Goal: Book appointment/travel/reservation

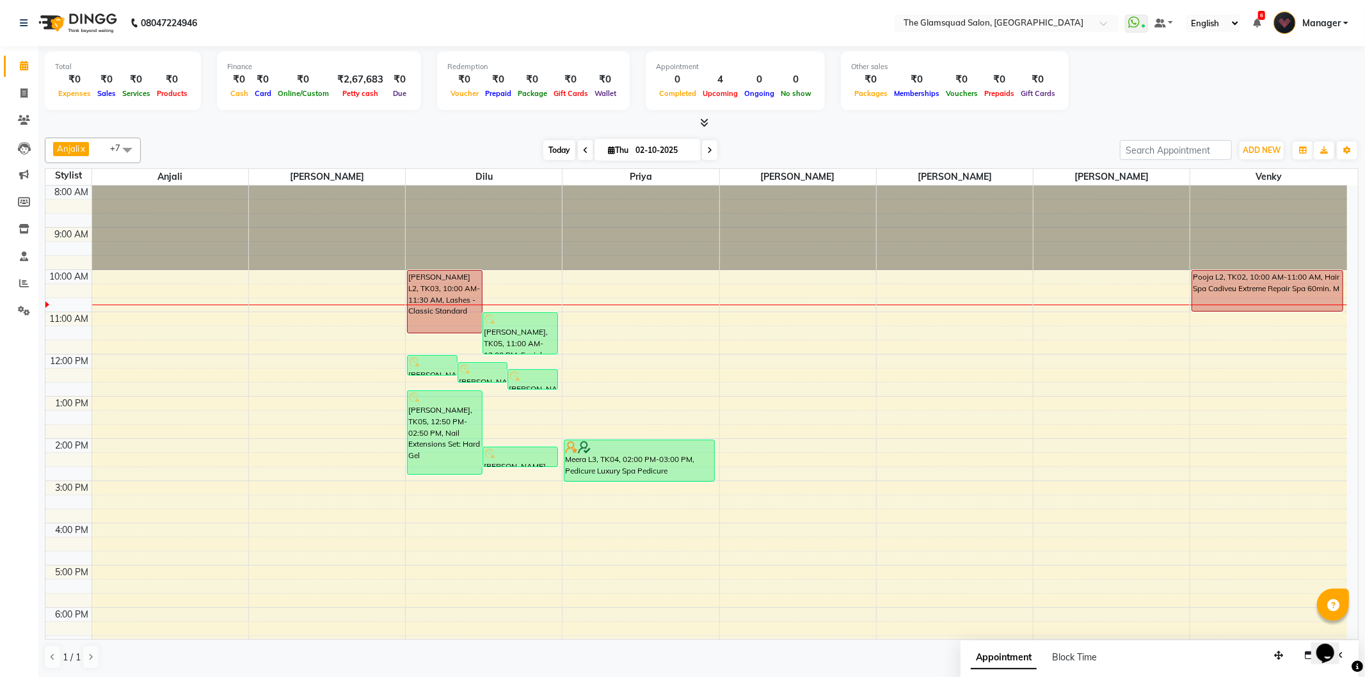
scroll to position [15, 0]
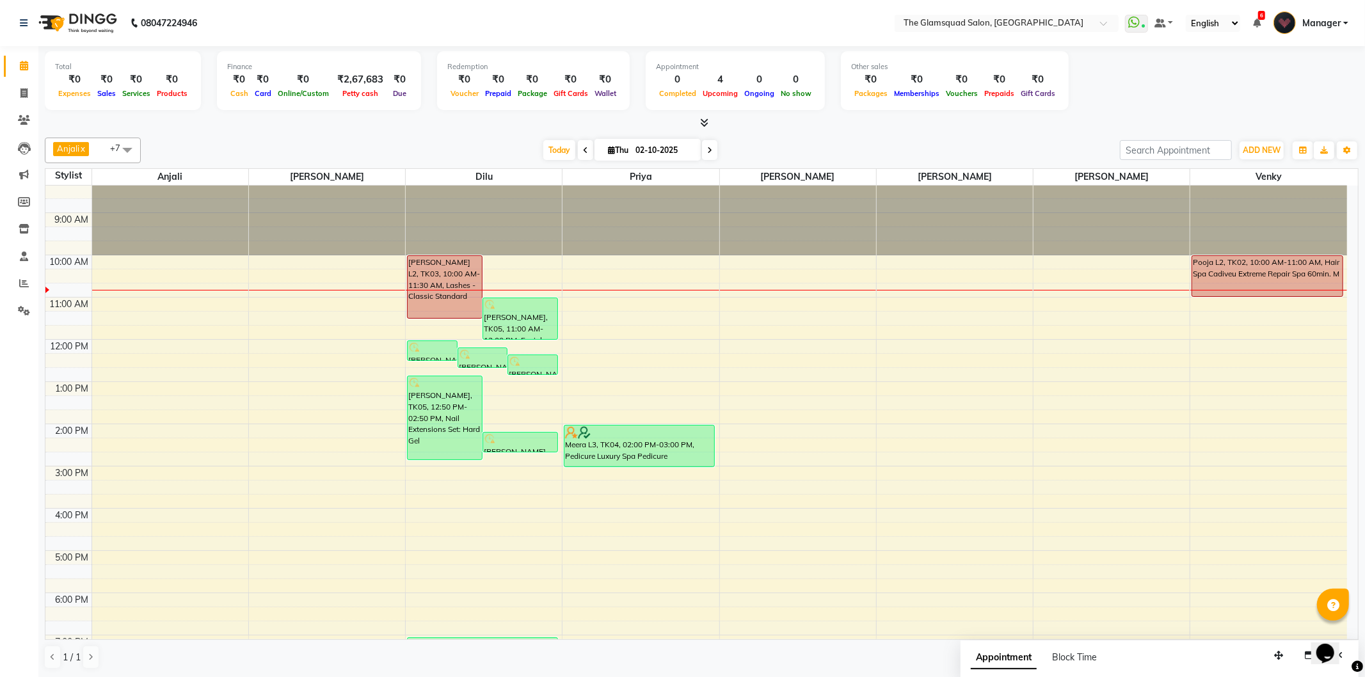
click at [128, 513] on div "8:00 AM 9:00 AM 10:00 AM 11:00 AM 12:00 PM 1:00 PM 2:00 PM 3:00 PM 4:00 PM 5:00…" at bounding box center [696, 466] width 1302 height 591
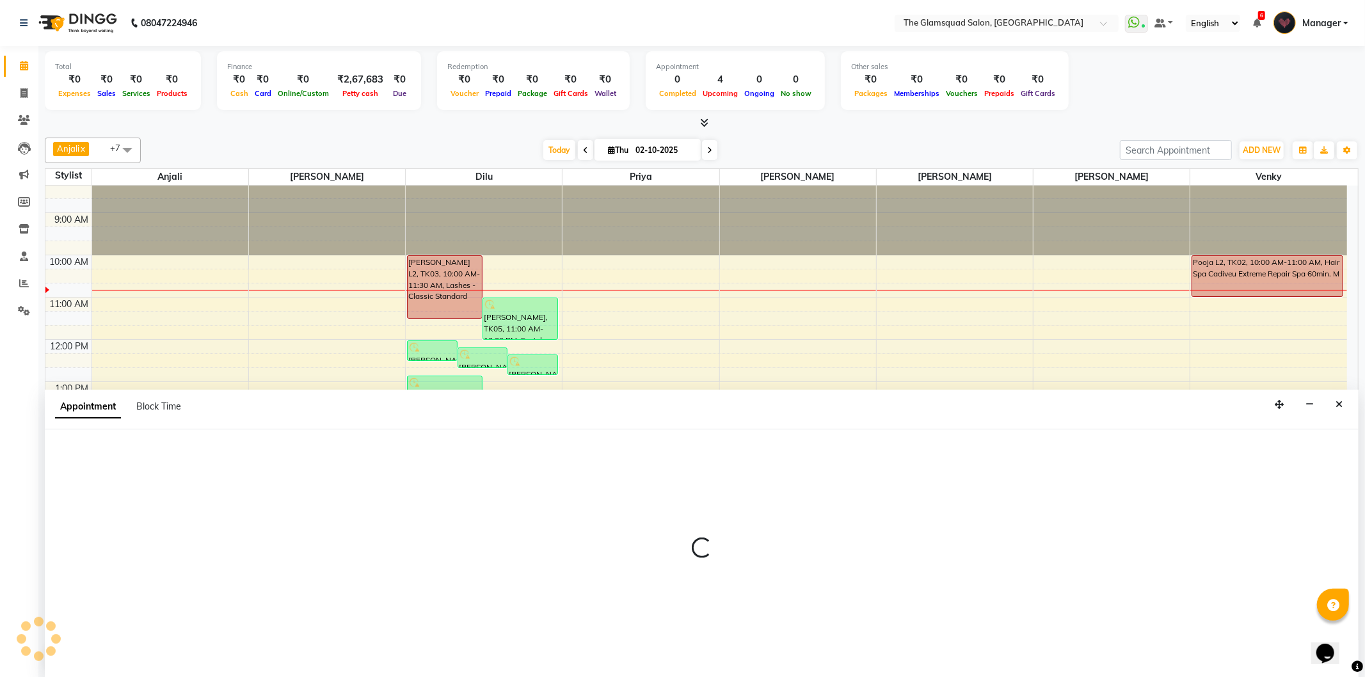
select select "36096"
select select "tentative"
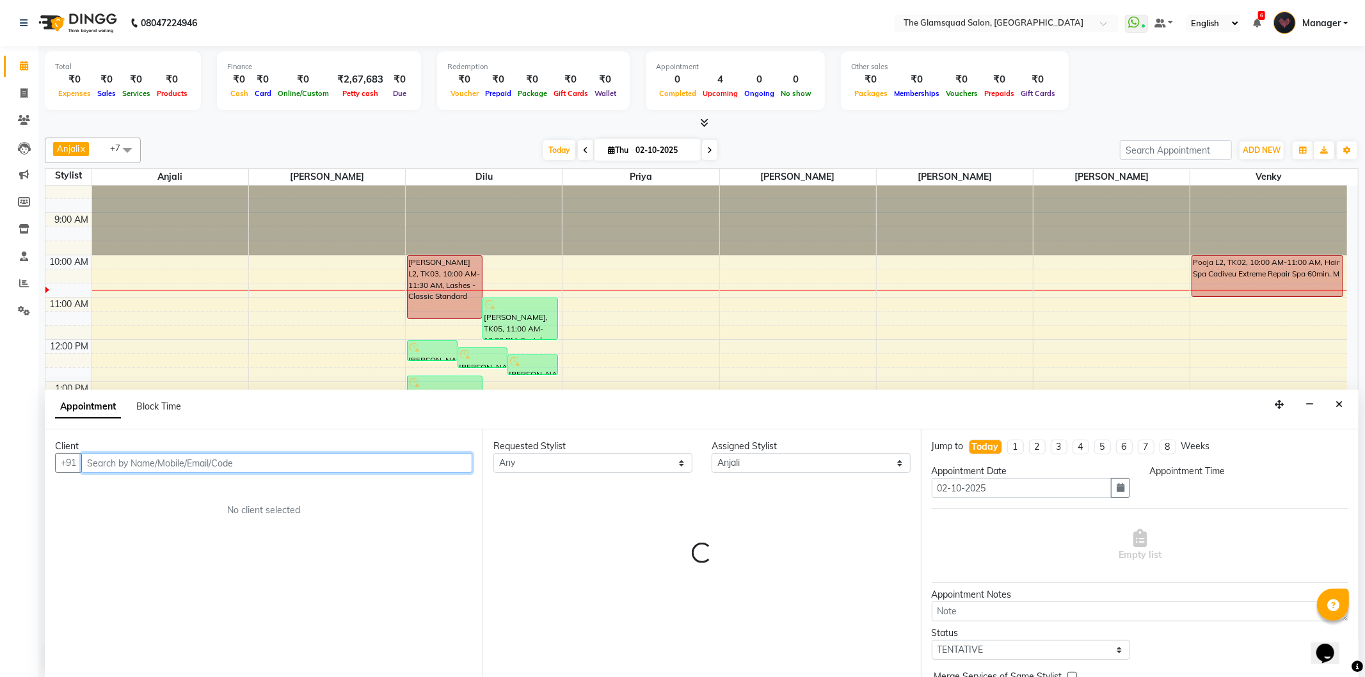
select select "960"
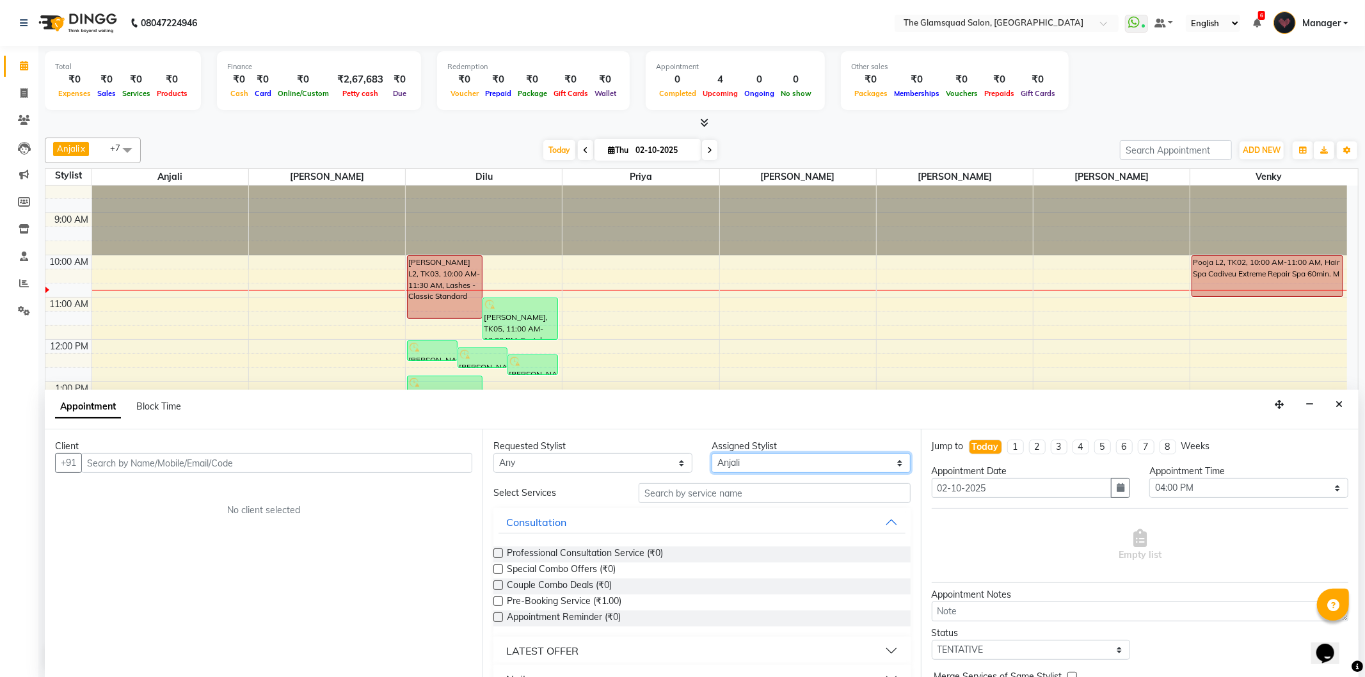
click at [855, 459] on select "Select [PERSON_NAME] Anjali Dilu [PERSON_NAME] [PERSON_NAME] Priya Venky" at bounding box center [811, 463] width 199 height 20
select select "89864"
click at [712, 453] on select "Select [PERSON_NAME] Anjali Dilu [PERSON_NAME] [PERSON_NAME] Priya Venky" at bounding box center [811, 463] width 199 height 20
click at [730, 493] on input "text" at bounding box center [774, 493] width 271 height 20
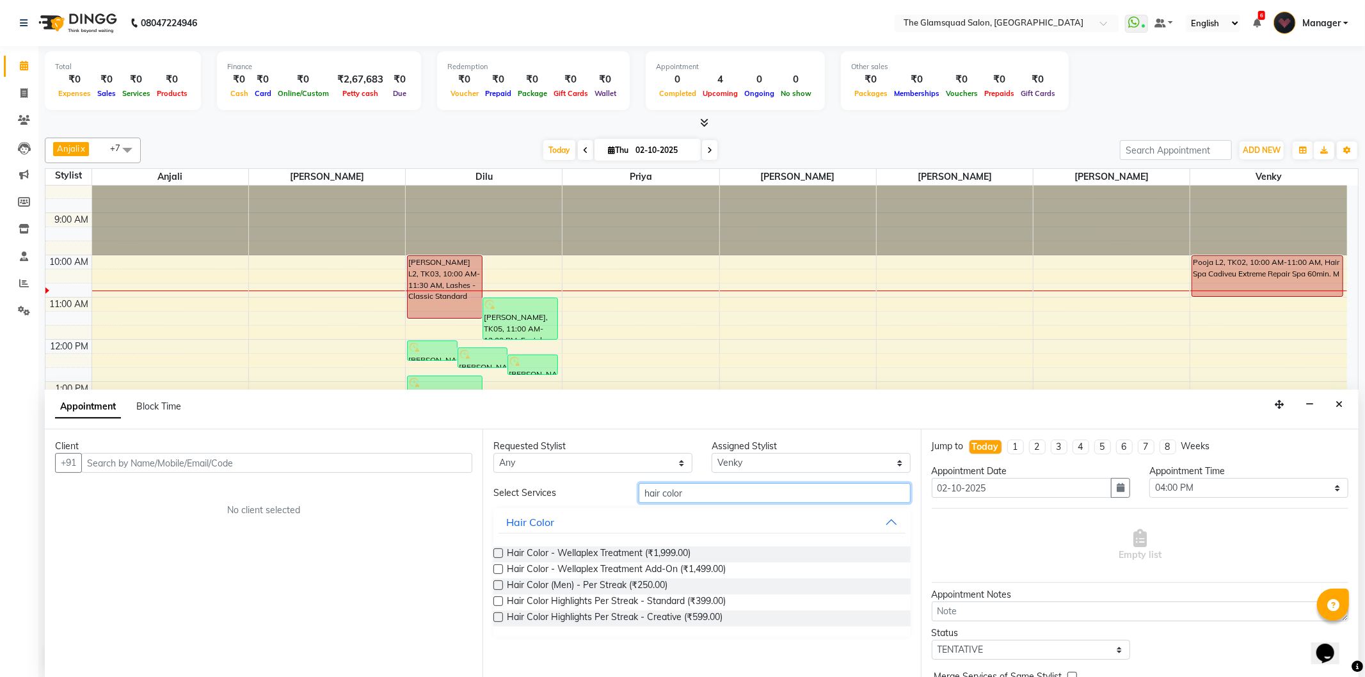
click at [673, 493] on input "hair color" at bounding box center [774, 493] width 271 height 20
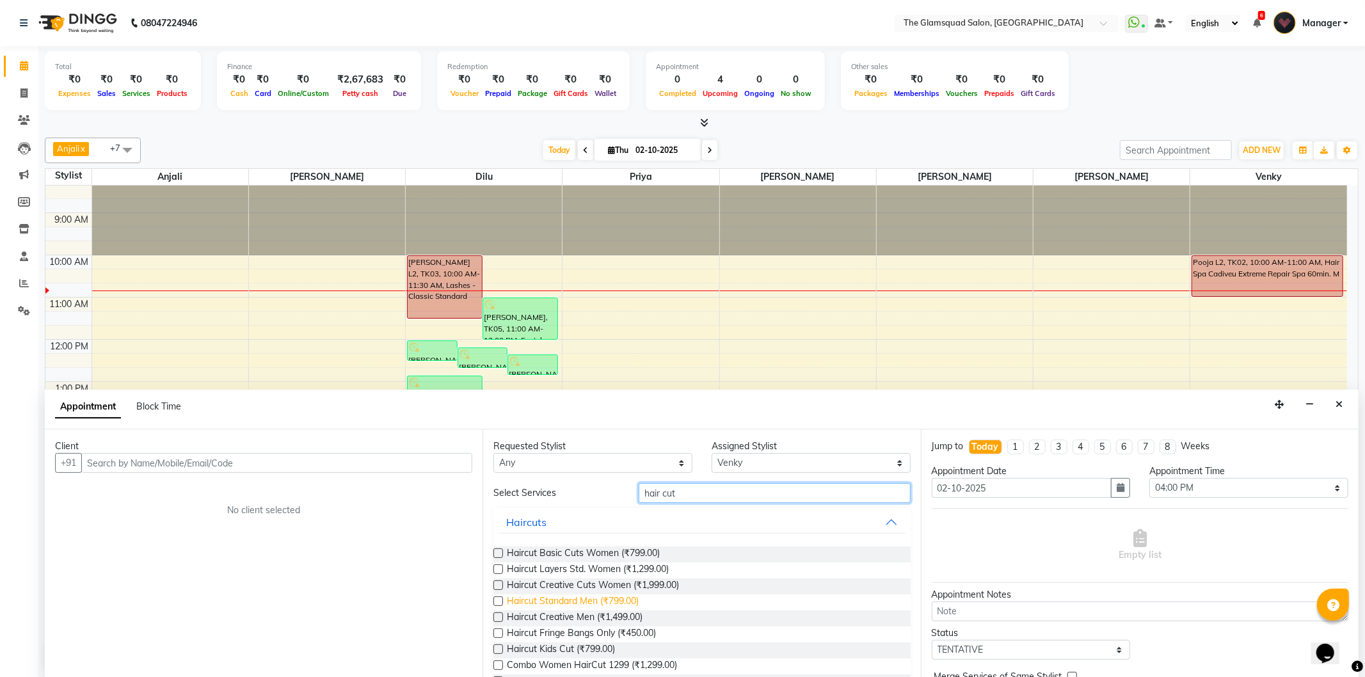
type input "hair cut"
click at [603, 599] on span "Haircut Standard Men (₹799.00)" at bounding box center [573, 602] width 132 height 16
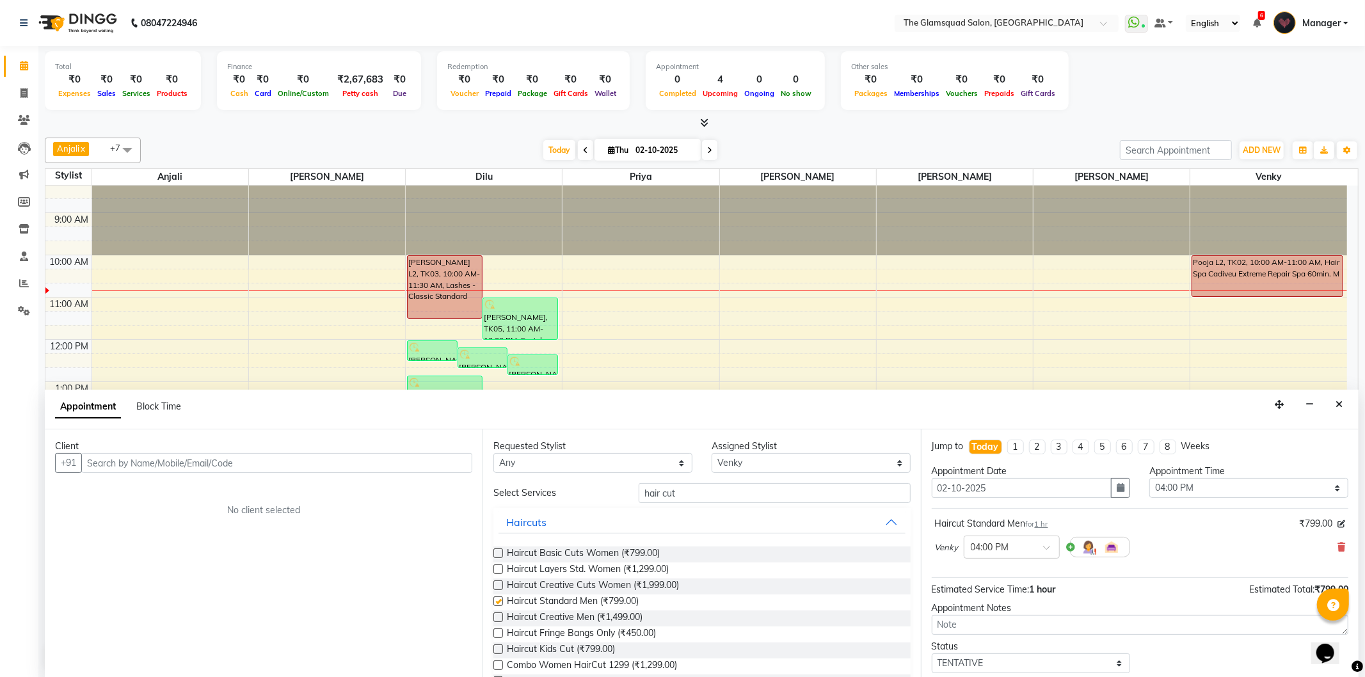
checkbox input "false"
click at [666, 495] on input "hair cut" at bounding box center [774, 493] width 271 height 20
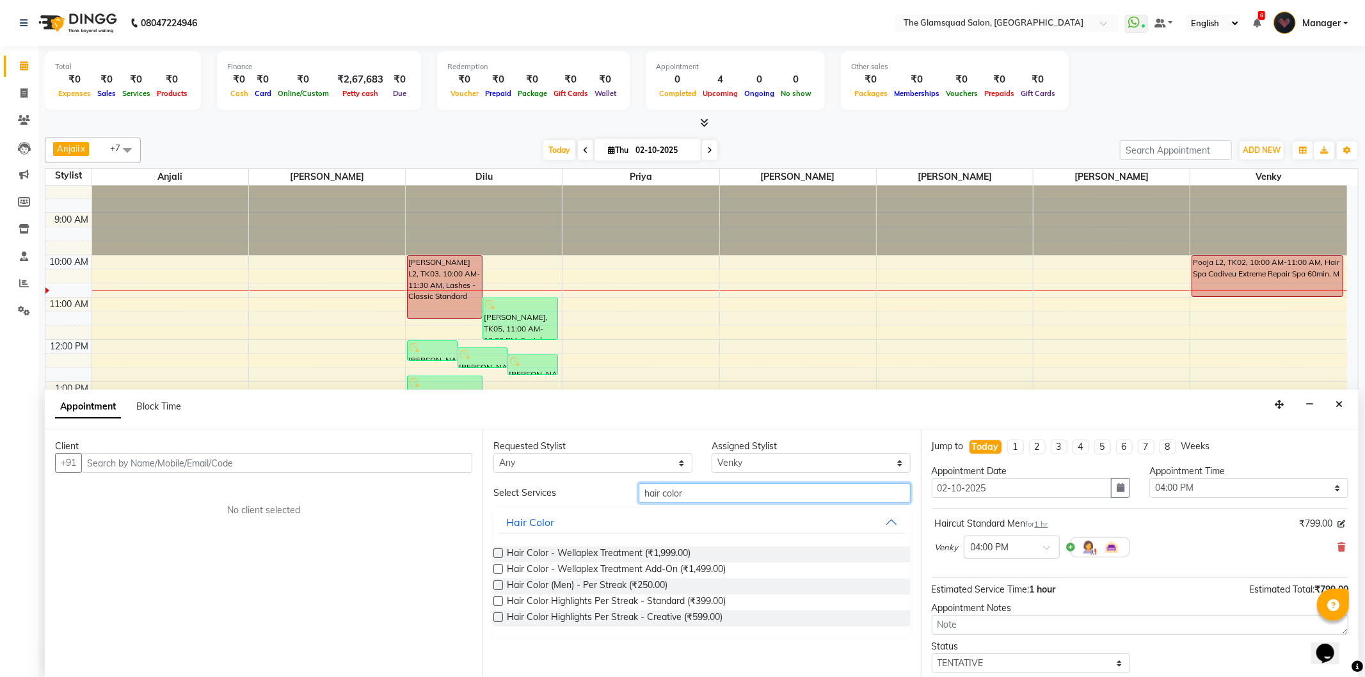
click at [657, 491] on input "hair color" at bounding box center [774, 493] width 271 height 20
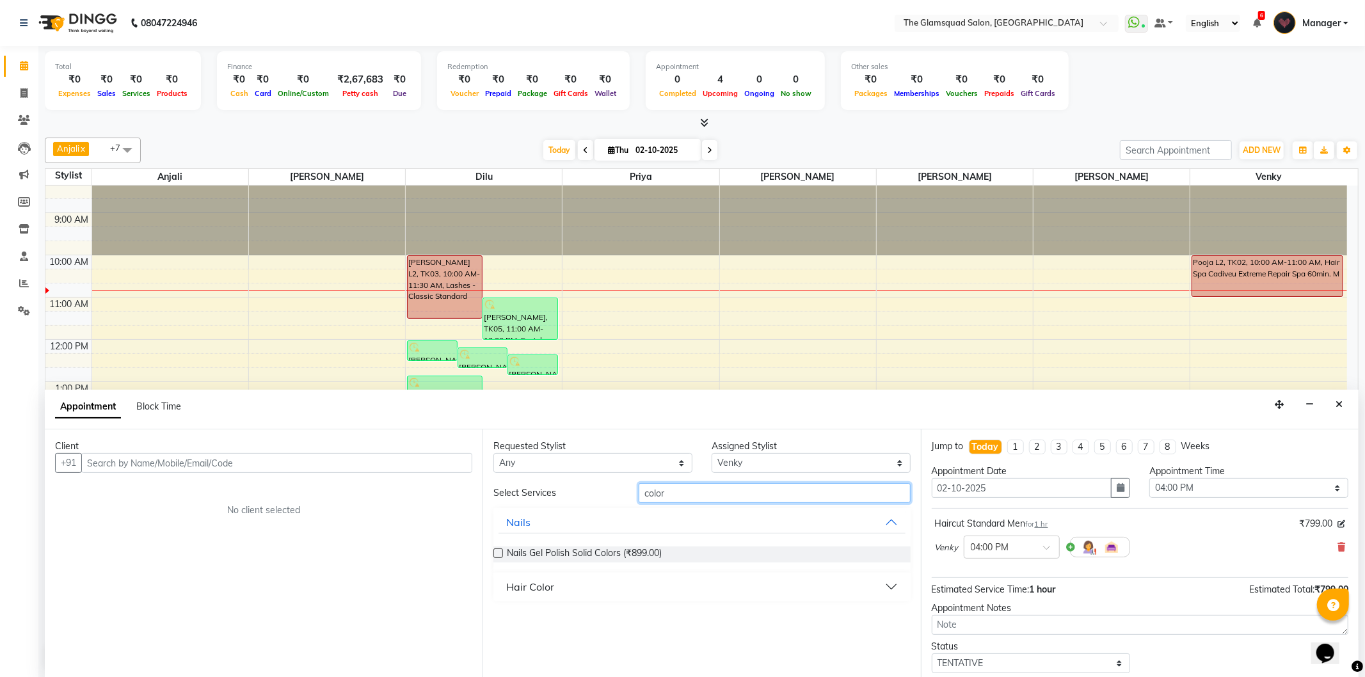
type input "color"
click at [520, 591] on div "Hair Color" at bounding box center [530, 586] width 48 height 15
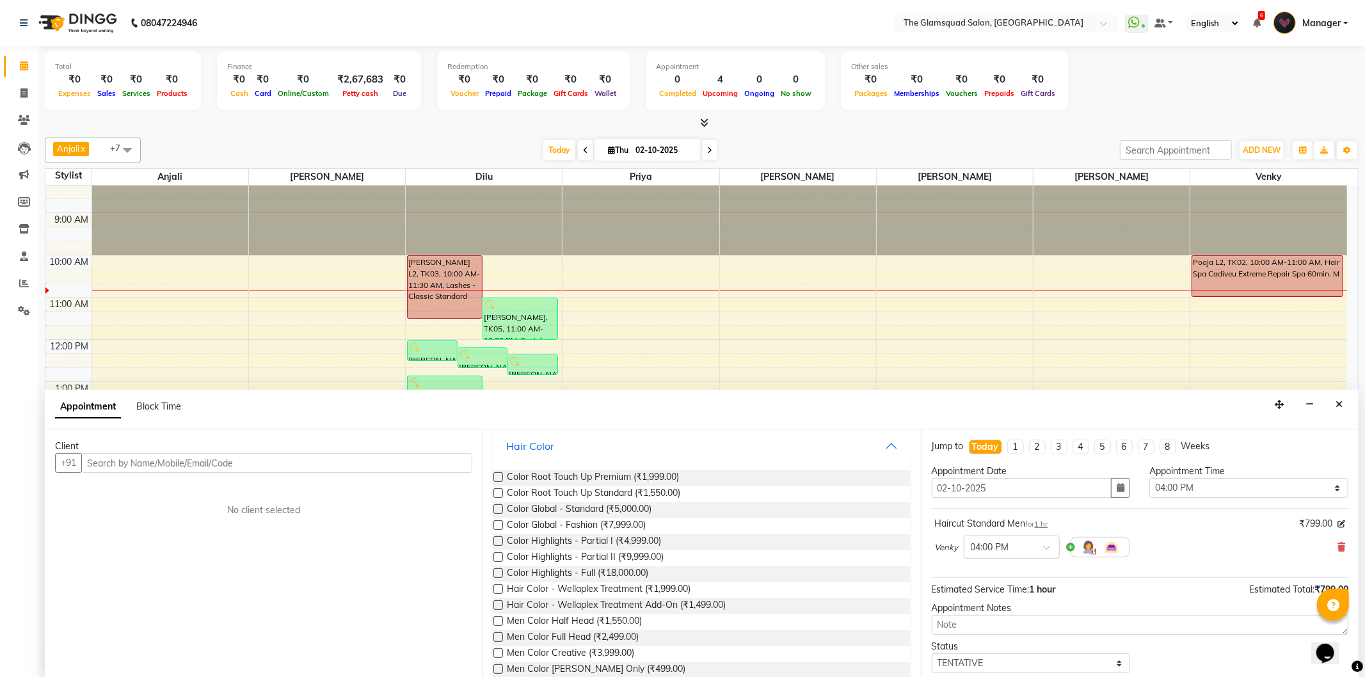
scroll to position [142, 0]
click at [628, 504] on span "Color Global - Standard (₹5,000.00)" at bounding box center [579, 509] width 145 height 16
checkbox input "false"
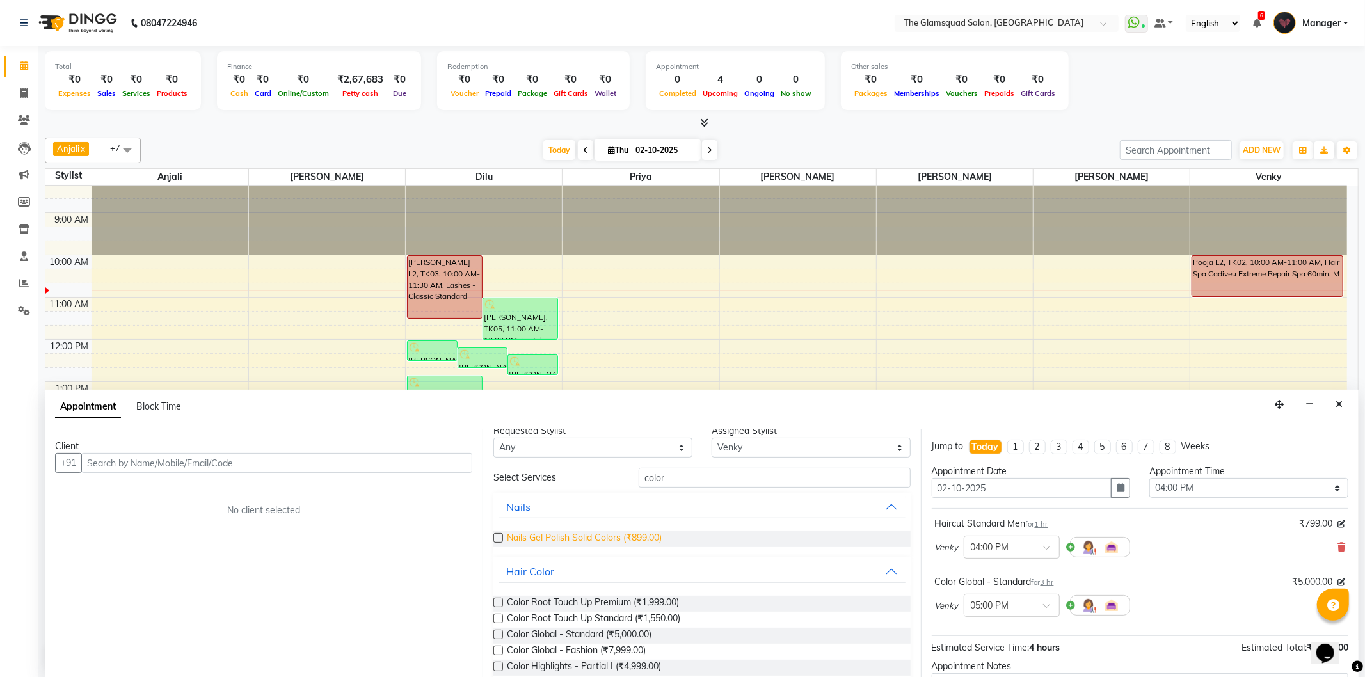
scroll to position [0, 0]
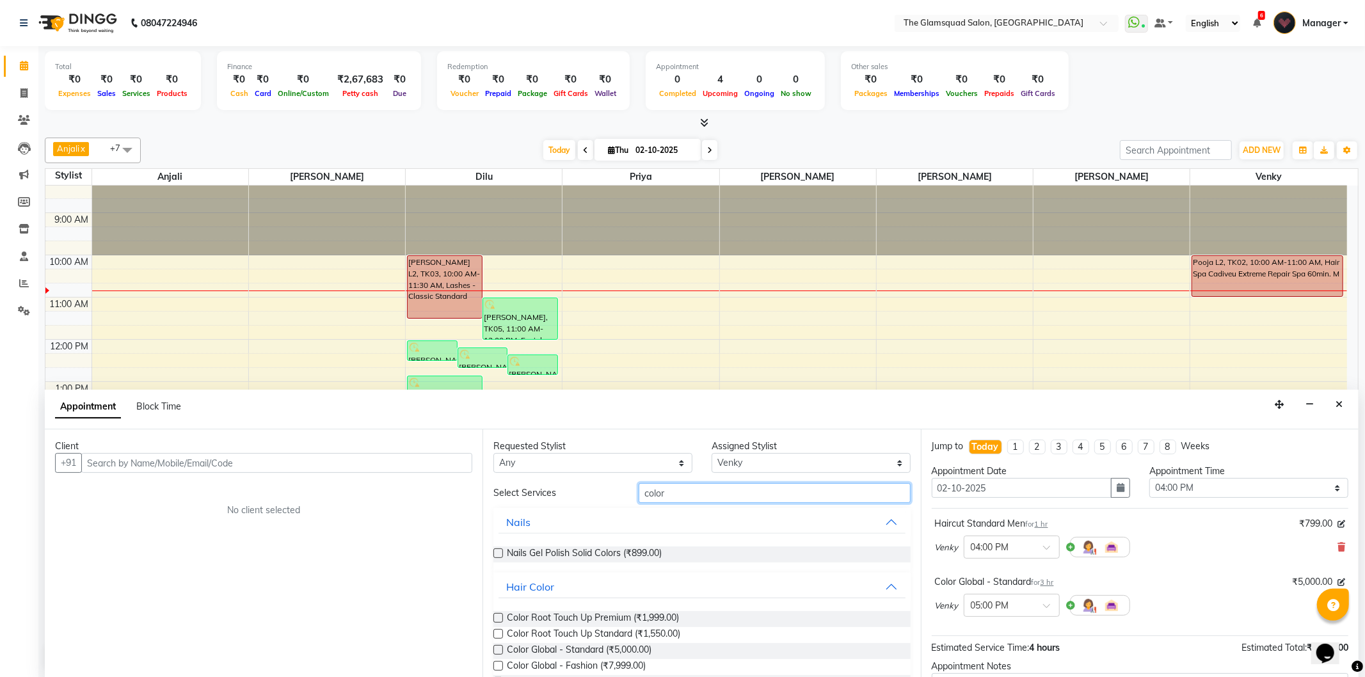
click at [671, 497] on input "color" at bounding box center [774, 493] width 271 height 20
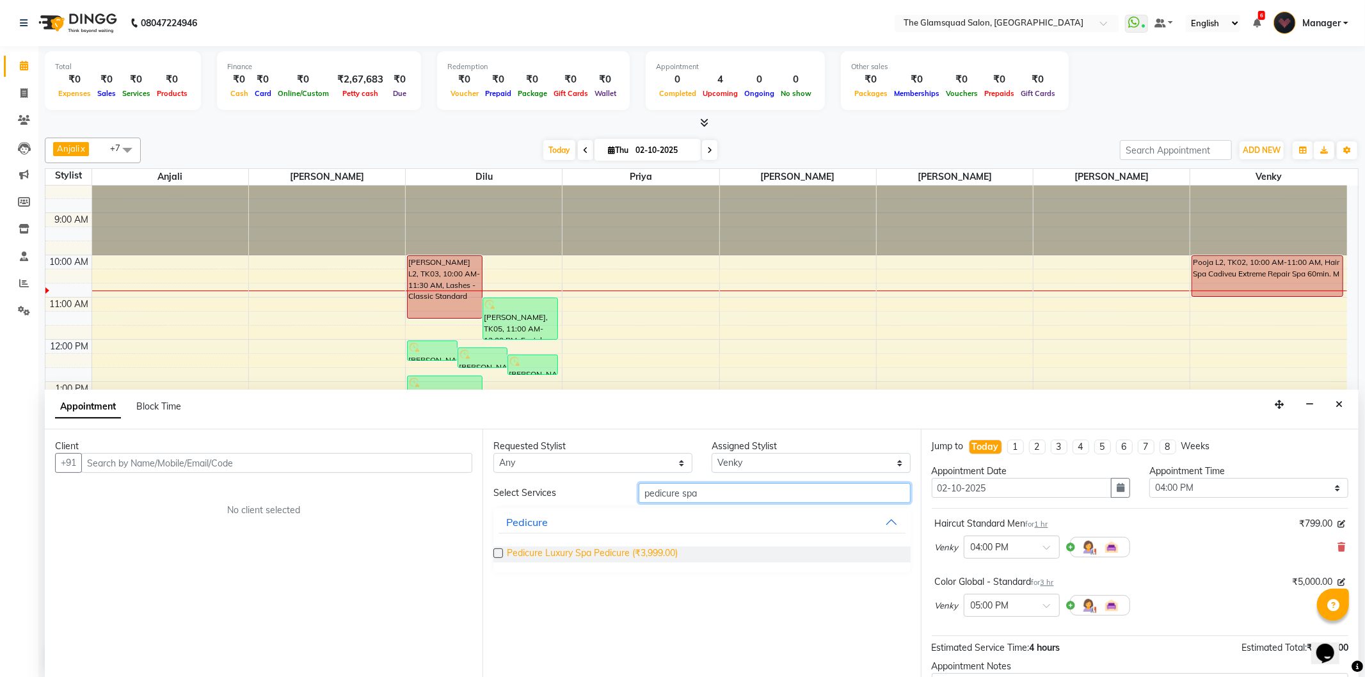
type input "pedicure spa"
click at [643, 553] on span "Pedicure Luxury Spa Pedicure (₹3,999.00)" at bounding box center [592, 554] width 171 height 16
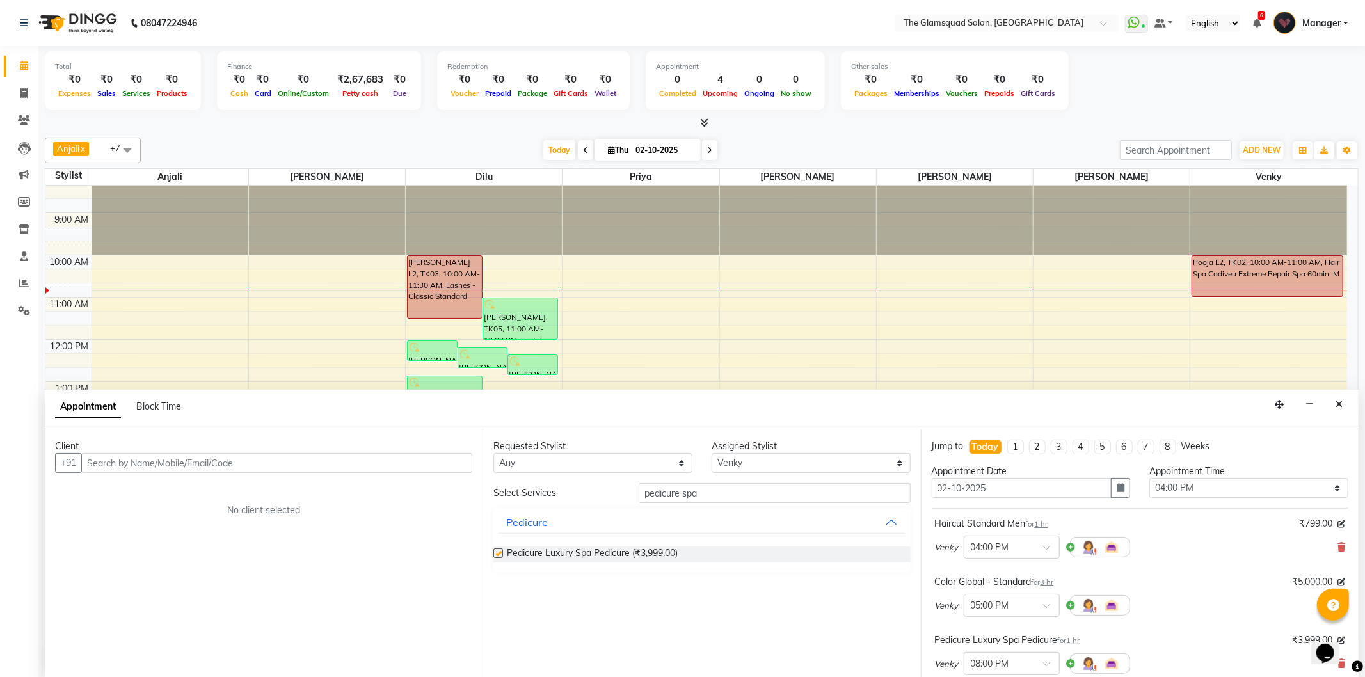
checkbox input "false"
click at [667, 497] on input "pedicure spa" at bounding box center [774, 493] width 271 height 20
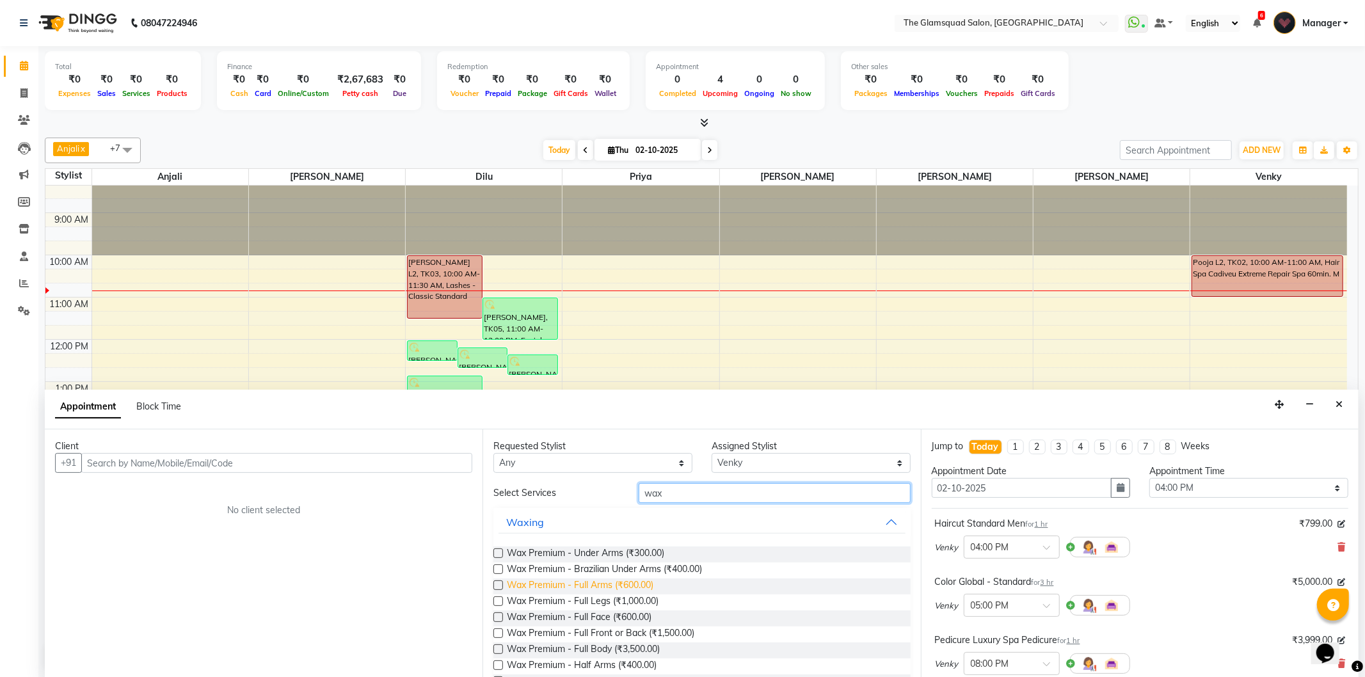
type input "wax"
click at [641, 584] on span "Wax Premium - Full Arms (₹600.00)" at bounding box center [580, 586] width 147 height 16
checkbox input "false"
click at [636, 602] on span "Wax Premium - Full Legs (₹1,000.00)" at bounding box center [583, 602] width 152 height 16
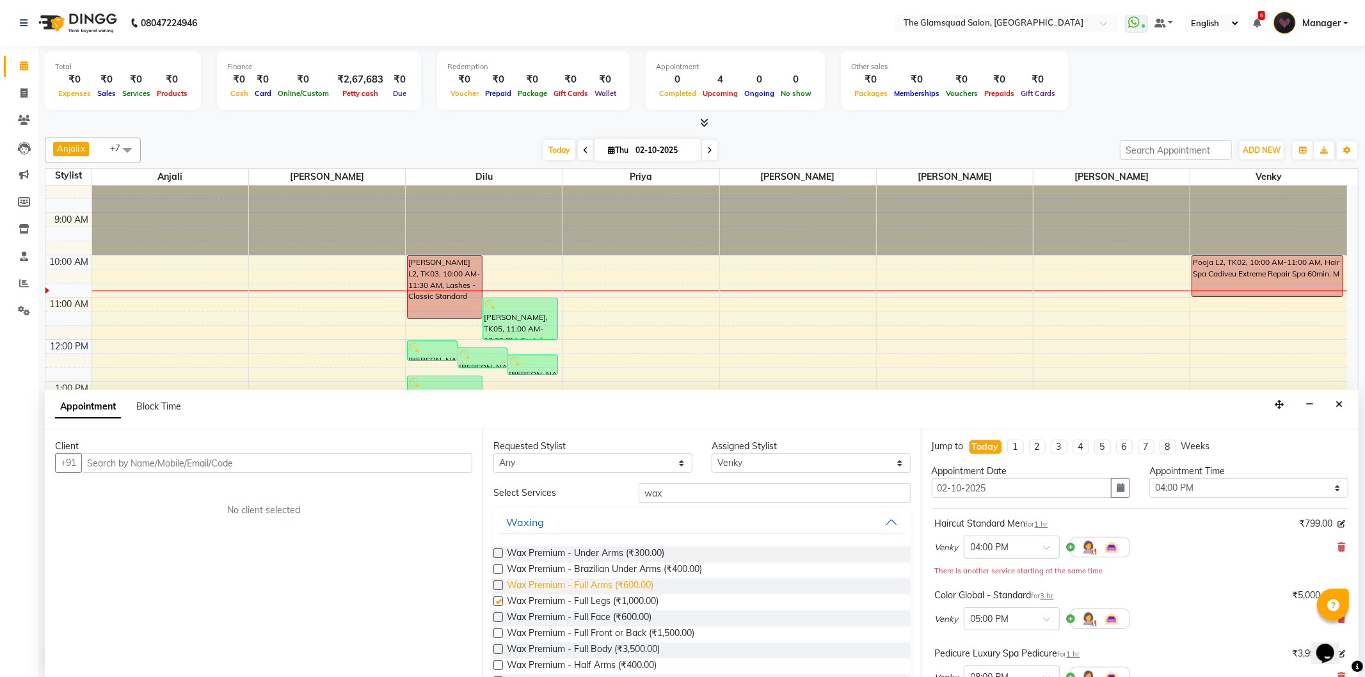
checkbox input "false"
click at [635, 546] on span "Wax Premium - Under Arms (₹300.00)" at bounding box center [585, 554] width 157 height 16
checkbox input "false"
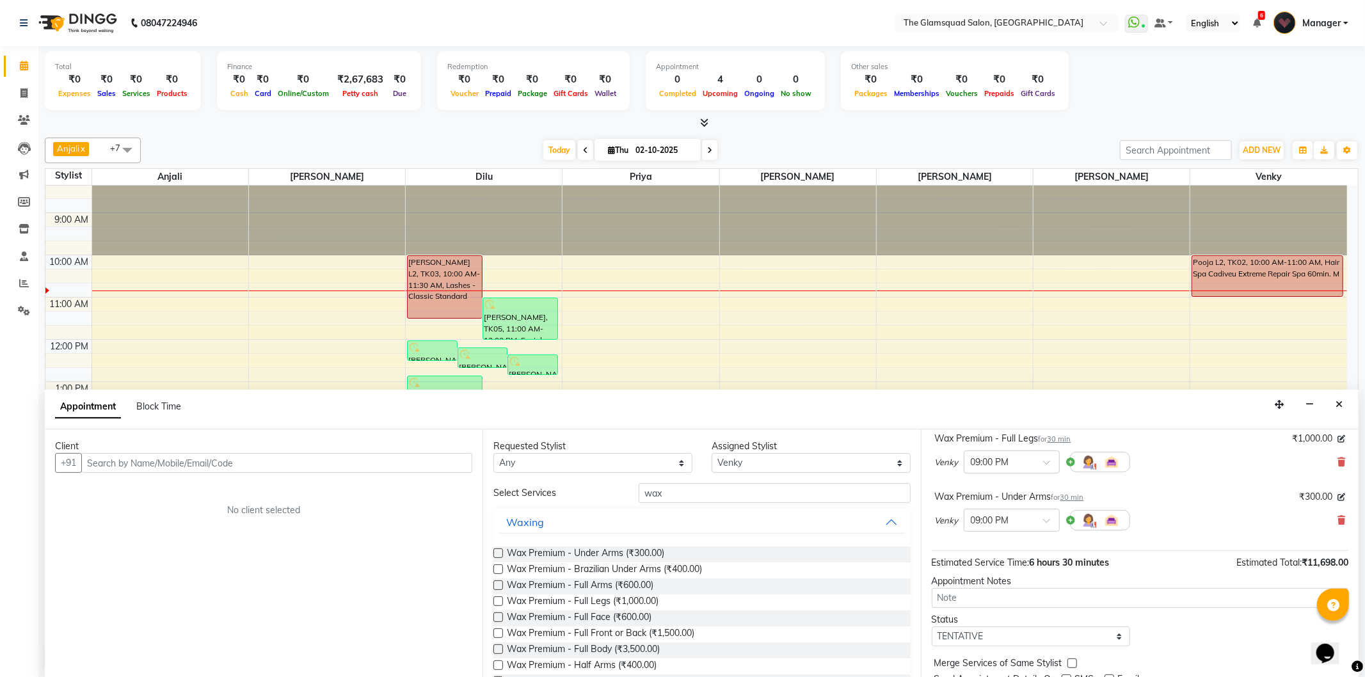
scroll to position [382, 0]
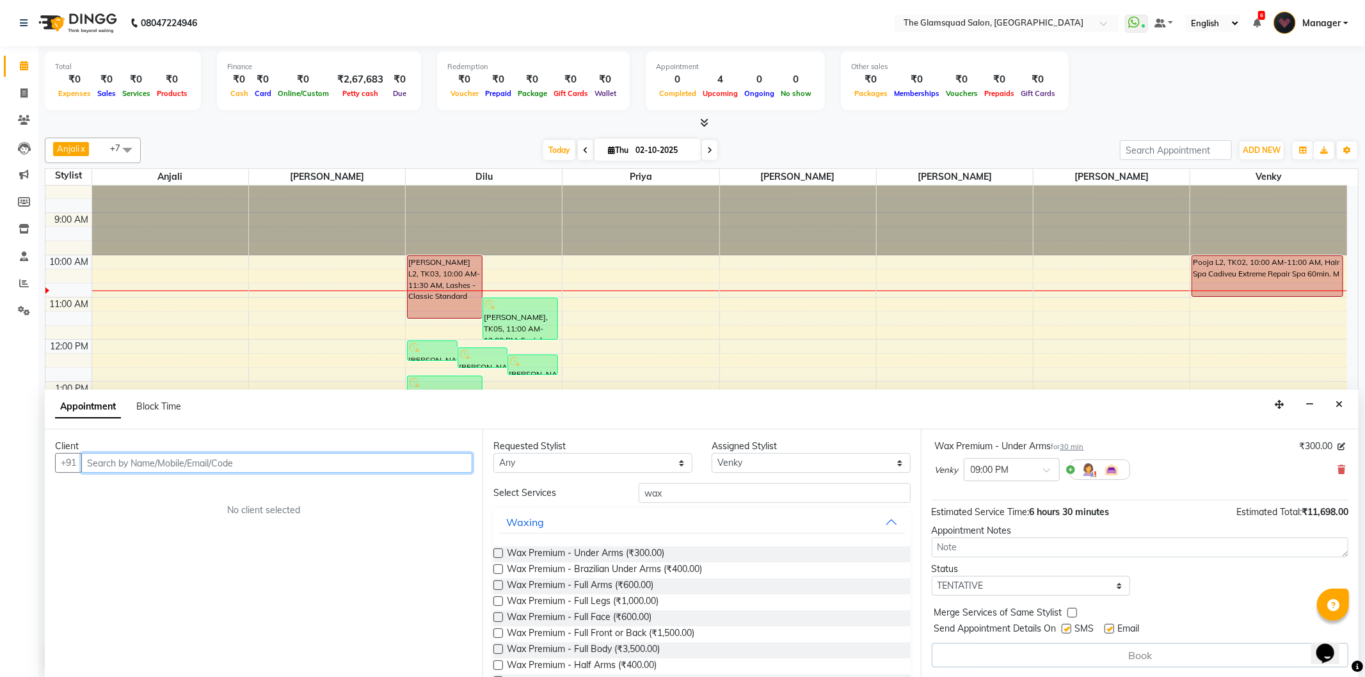
click at [365, 468] on input "text" at bounding box center [276, 463] width 391 height 20
paste input "[PHONE_NUMBER]"
drag, startPoint x: 105, startPoint y: 458, endPoint x: 74, endPoint y: 461, distance: 31.5
click at [74, 461] on div "+91 [PHONE_NUMBER] Add Client" at bounding box center [263, 463] width 417 height 20
click at [113, 462] on input "98841 46847" at bounding box center [250, 463] width 338 height 20
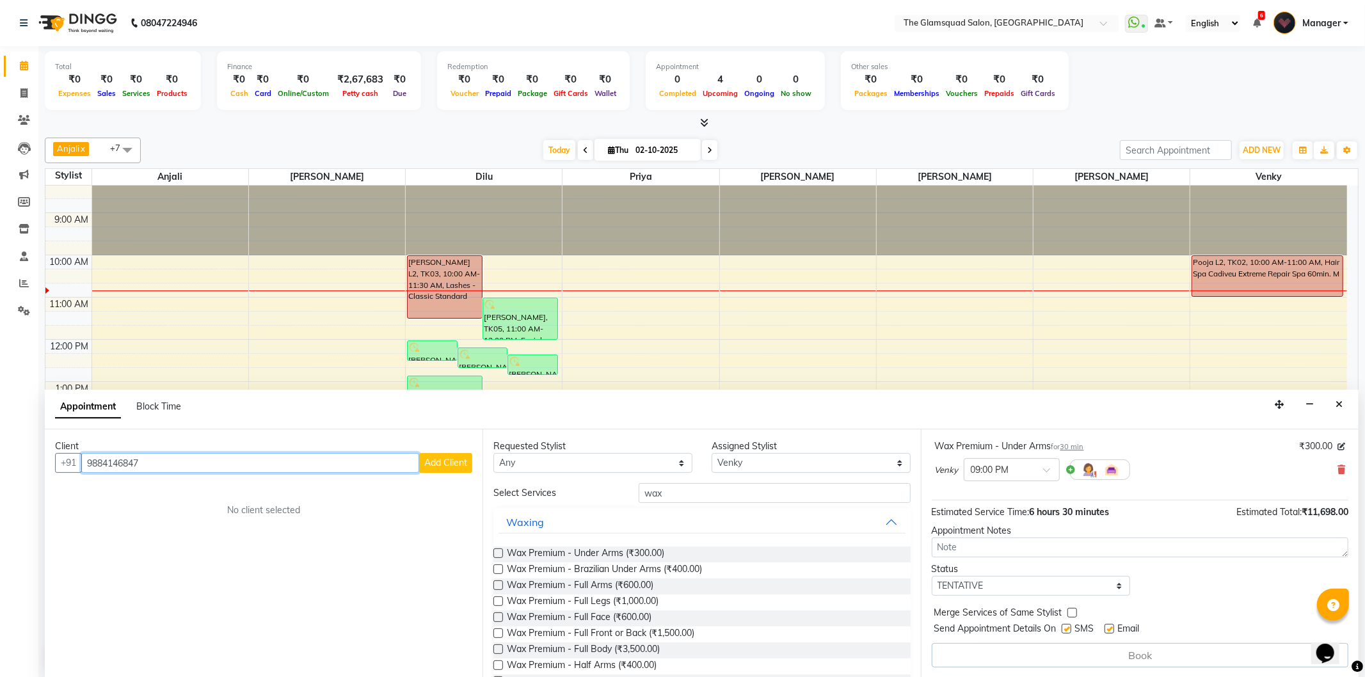
type input "9884146847"
click at [448, 463] on span "Add Client" at bounding box center [445, 463] width 43 height 12
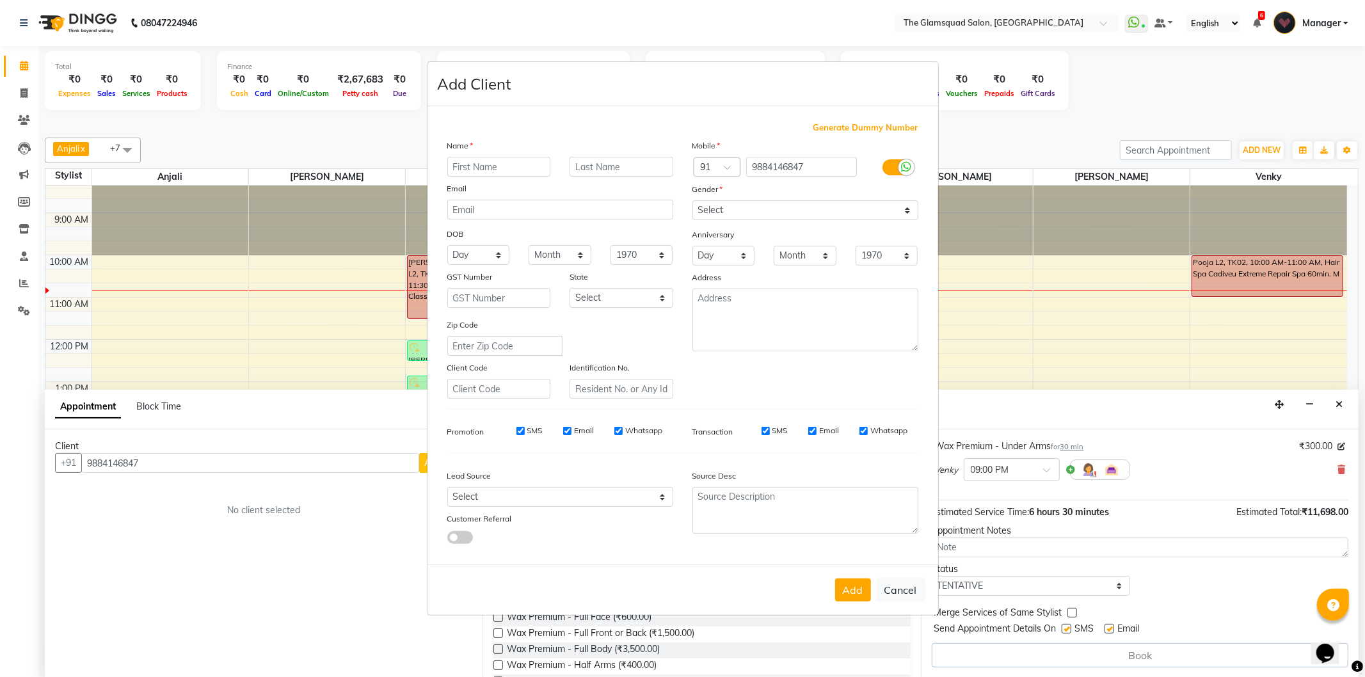
click at [507, 171] on input "text" at bounding box center [499, 167] width 104 height 20
type input "[PERSON_NAME]"
type input "L3"
click at [749, 216] on select "Select [DEMOGRAPHIC_DATA] [DEMOGRAPHIC_DATA] Other Prefer Not To Say" at bounding box center [805, 210] width 226 height 20
select select "[DEMOGRAPHIC_DATA]"
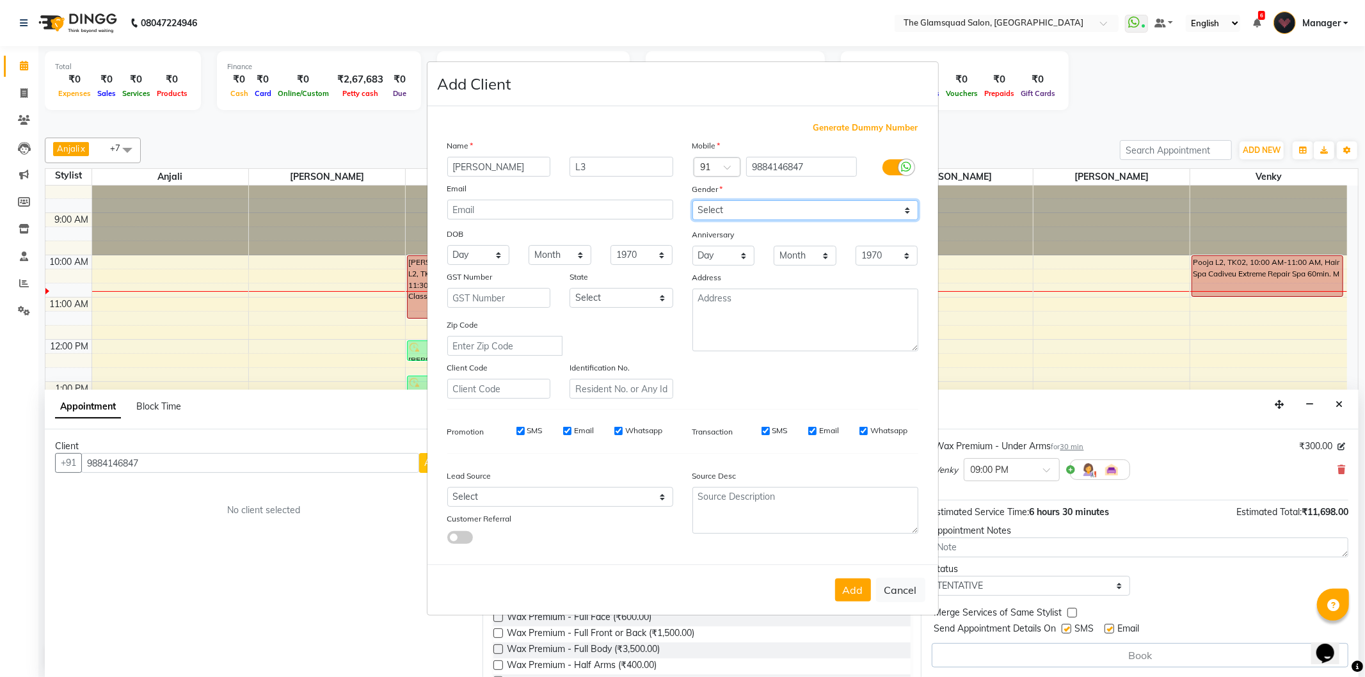
click at [692, 200] on select "Select [DEMOGRAPHIC_DATA] [DEMOGRAPHIC_DATA] Other Prefer Not To Say" at bounding box center [805, 210] width 226 height 20
click at [566, 502] on select "Select Walk-in Referral Internet Friend Word of Mouth Advertisement Facebook Ju…" at bounding box center [560, 497] width 226 height 20
select select "34546"
click at [447, 488] on select "Select Walk-in Referral Internet Friend Word of Mouth Advertisement Facebook Ju…" at bounding box center [560, 497] width 226 height 20
click at [839, 583] on button "Add" at bounding box center [853, 589] width 36 height 23
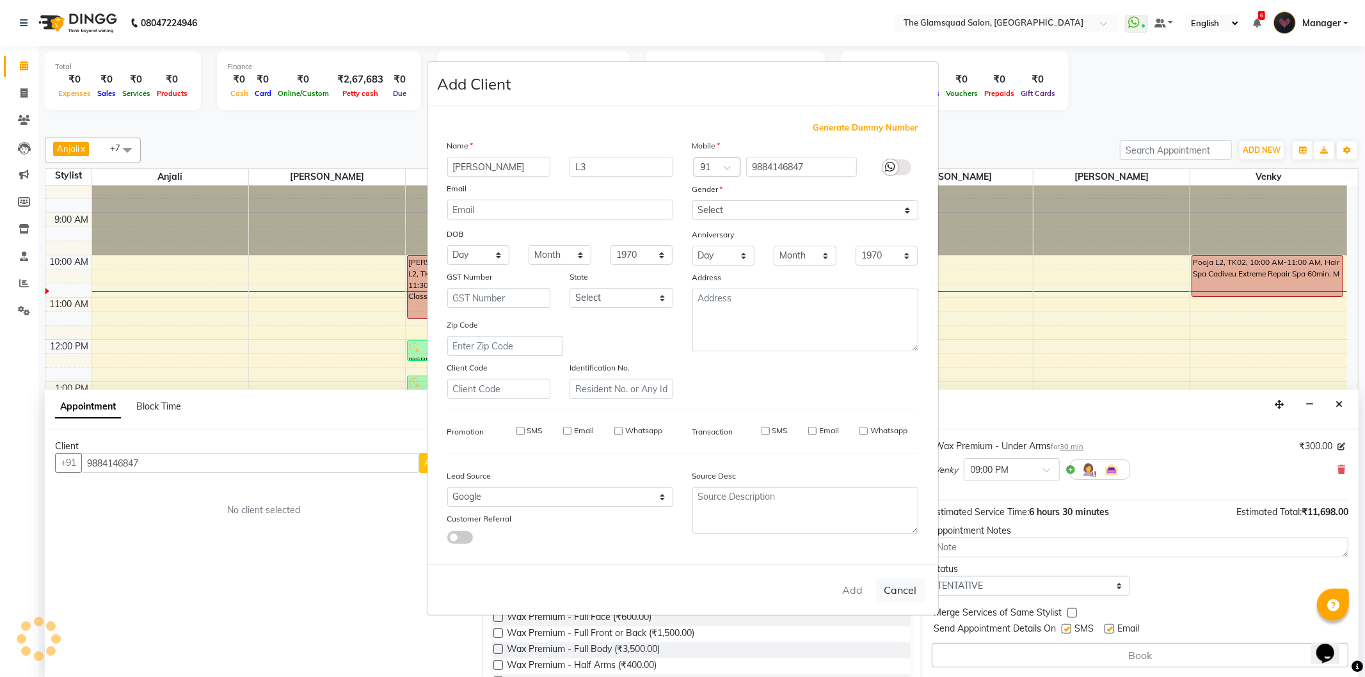
select select
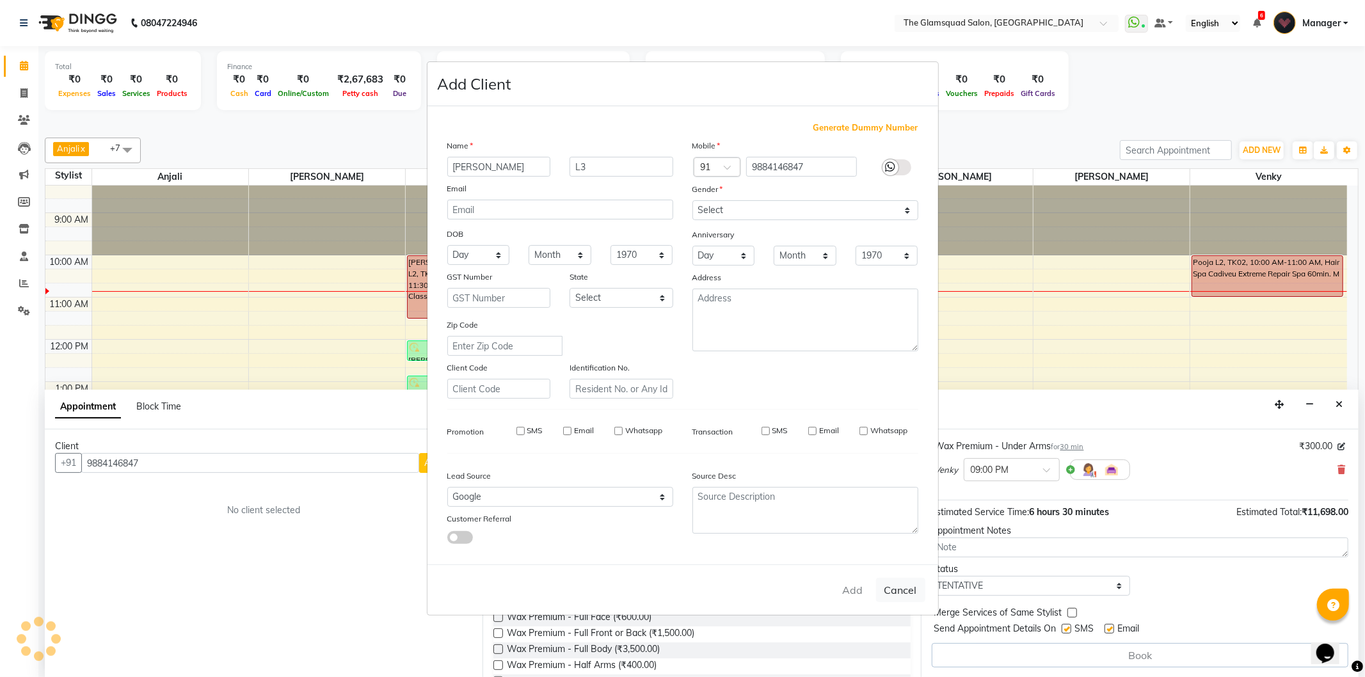
select select
checkbox input "false"
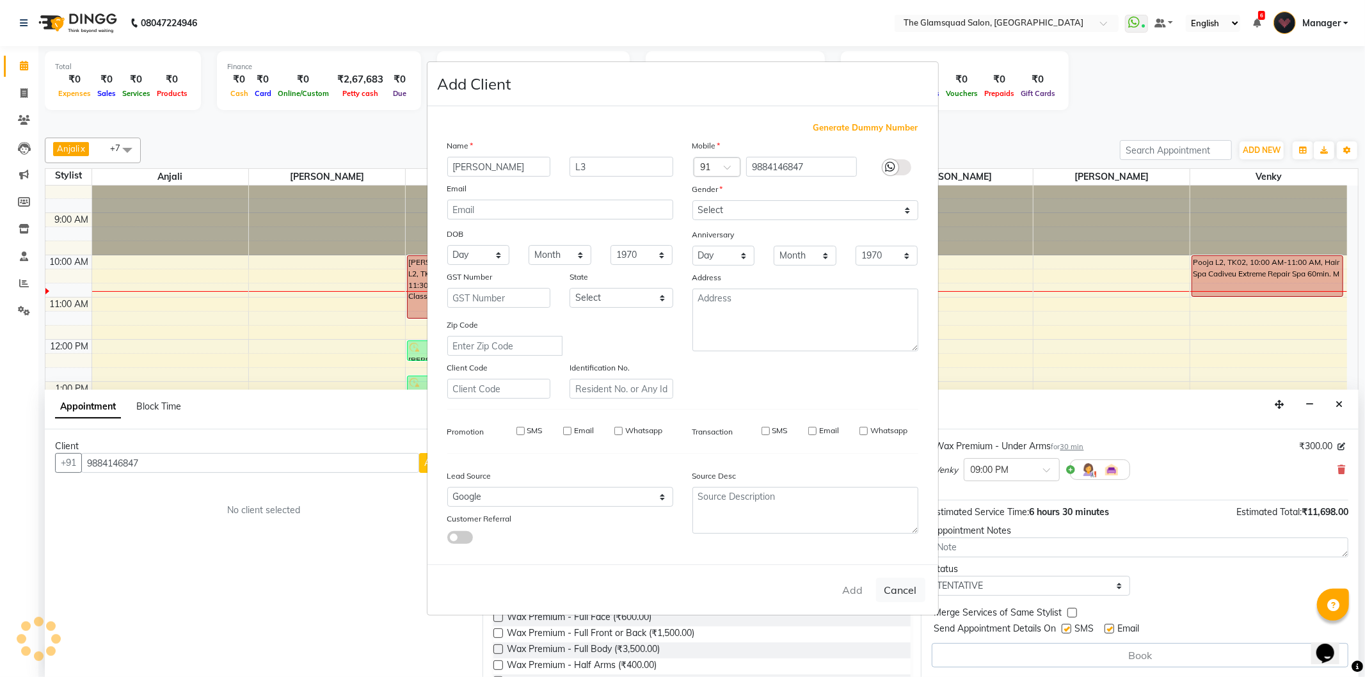
checkbox input "false"
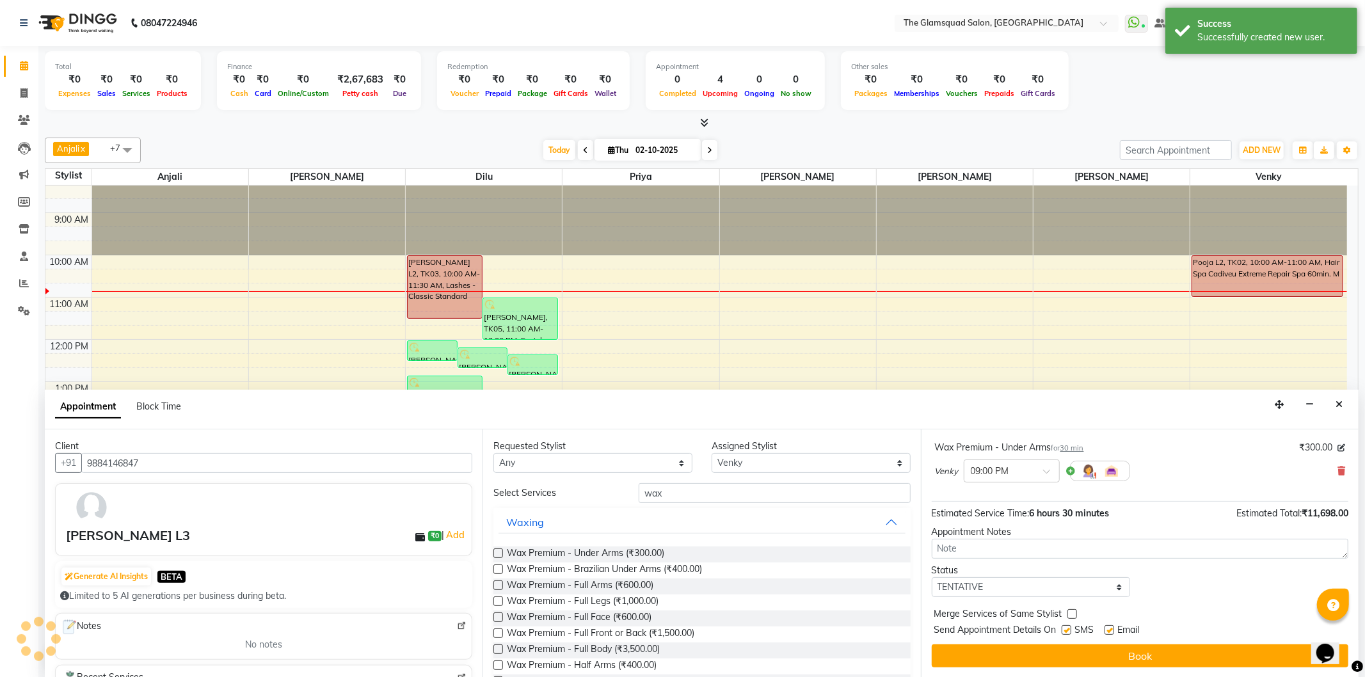
scroll to position [381, 0]
click at [1090, 581] on select "Select TENTATIVE CONFIRM CHECK-IN UPCOMING" at bounding box center [1031, 587] width 199 height 20
select select "confirm booking"
click at [932, 577] on select "Select TENTATIVE CONFIRM CHECK-IN UPCOMING" at bounding box center [1031, 587] width 199 height 20
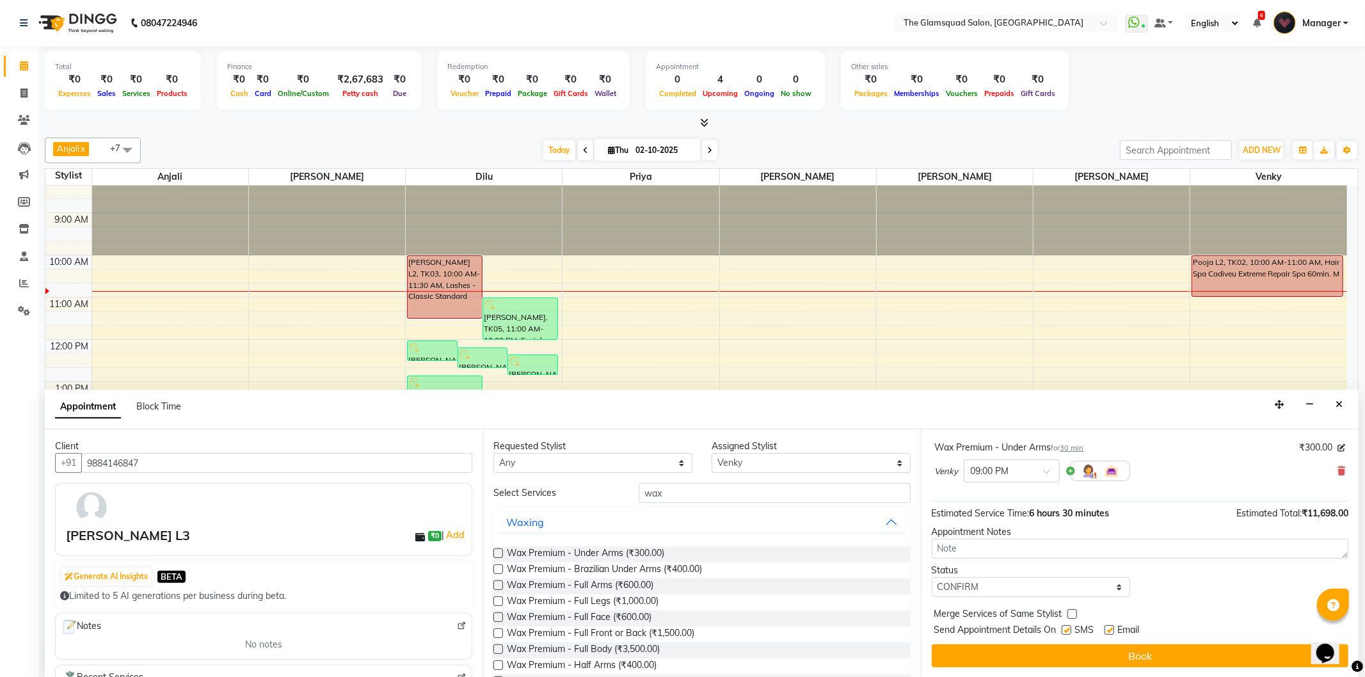
click at [1141, 656] on button "Book" at bounding box center [1140, 655] width 417 height 23
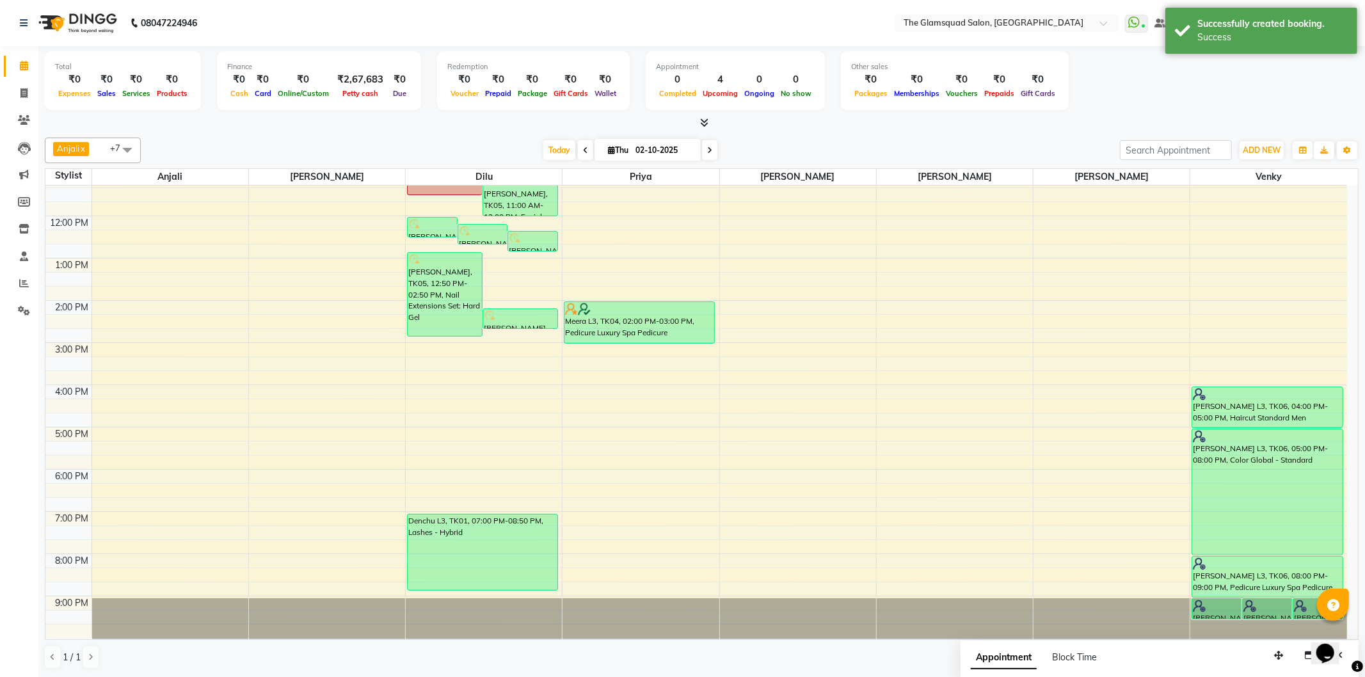
scroll to position [139, 0]
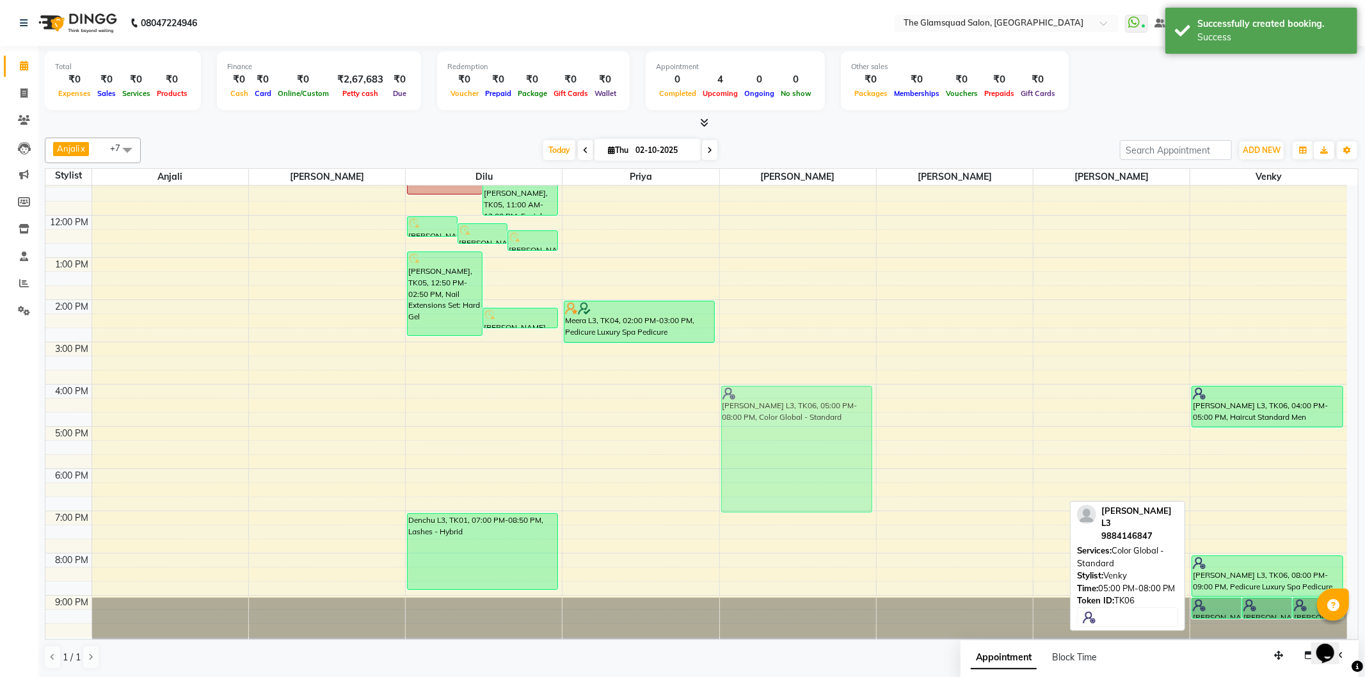
drag, startPoint x: 1239, startPoint y: 490, endPoint x: 822, endPoint y: 447, distance: 418.8
click at [822, 447] on tr "[PERSON_NAME], TK05, 12:00 PM-12:30 PM, Wax Premium - Full Legs [PERSON_NAME], …" at bounding box center [696, 342] width 1302 height 591
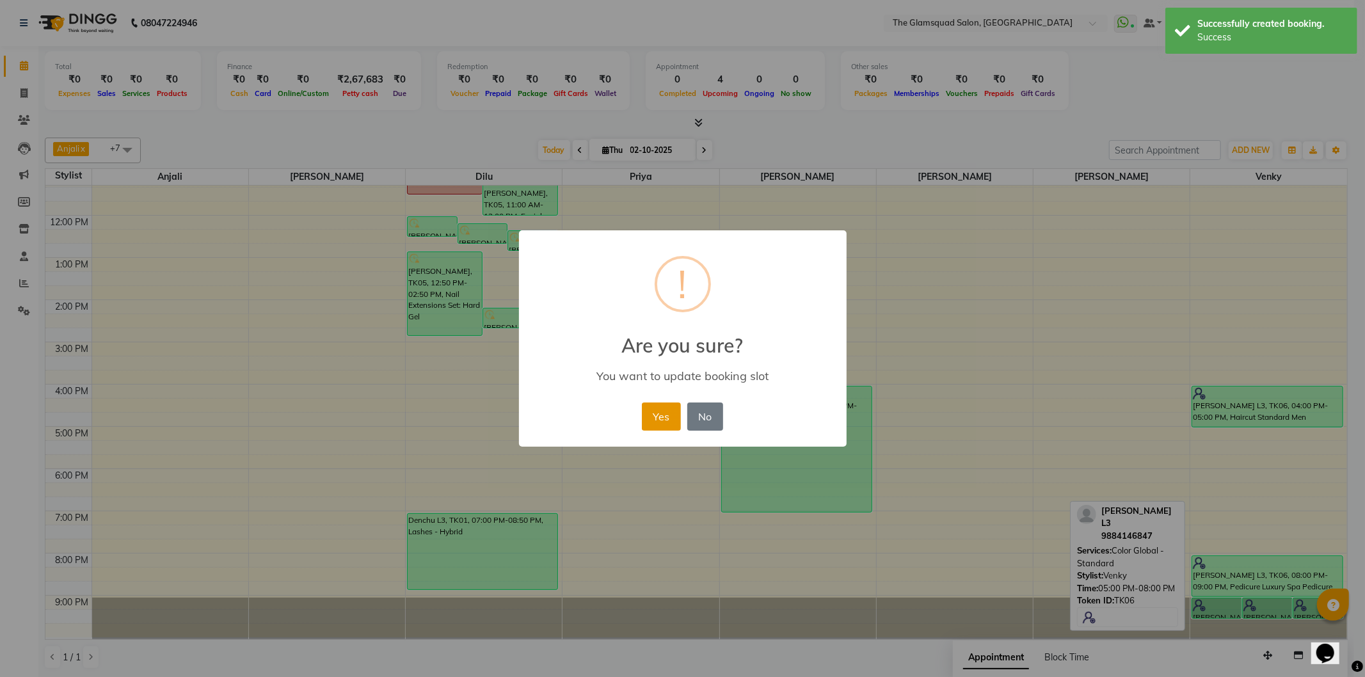
click at [660, 420] on button "Yes" at bounding box center [661, 416] width 39 height 28
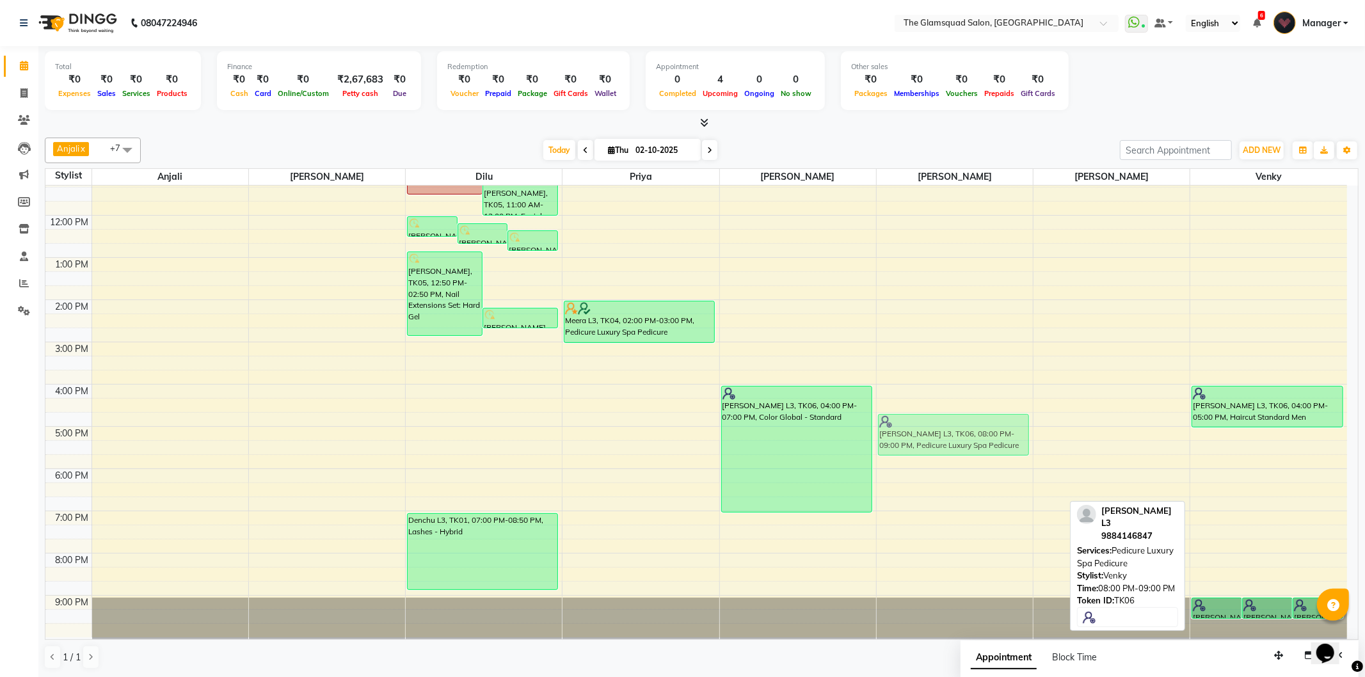
drag, startPoint x: 1258, startPoint y: 571, endPoint x: 916, endPoint y: 435, distance: 368.5
click at [916, 435] on tr "[PERSON_NAME], TK05, 12:00 PM-12:30 PM, Wax Premium - Full Legs [PERSON_NAME], …" at bounding box center [696, 342] width 1302 height 591
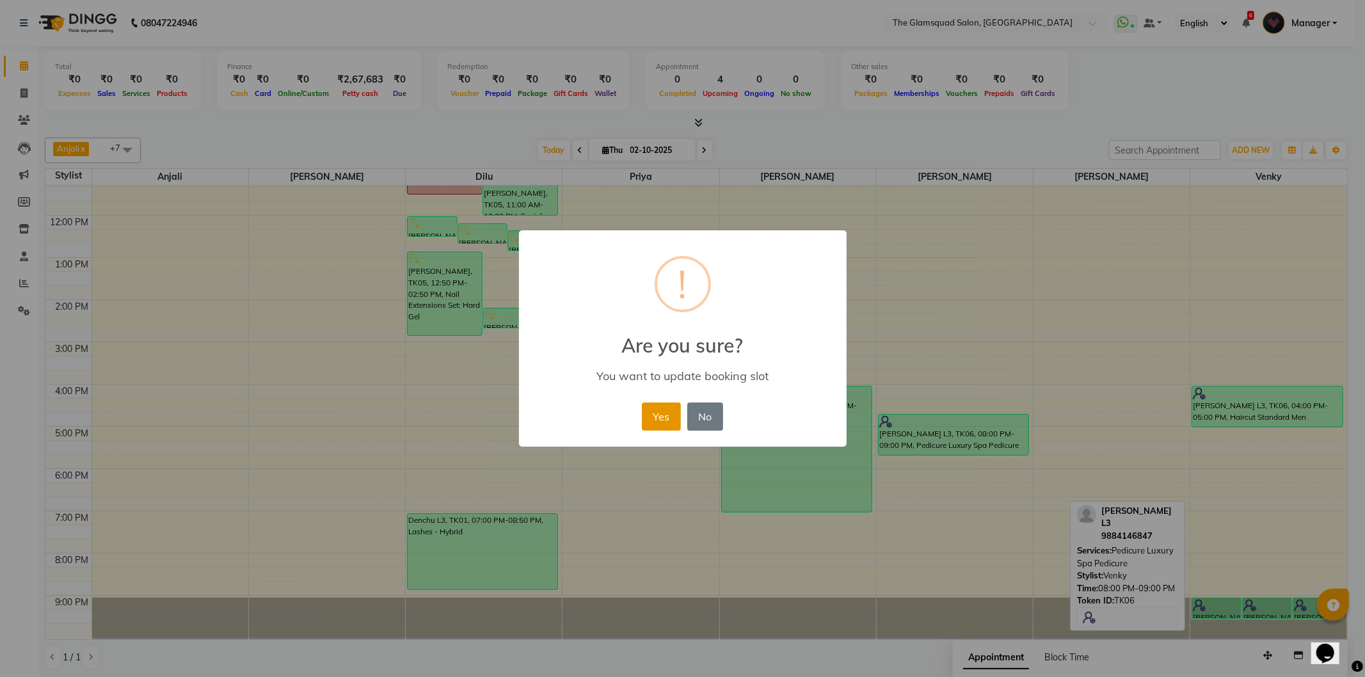
click at [658, 408] on button "Yes" at bounding box center [661, 416] width 39 height 28
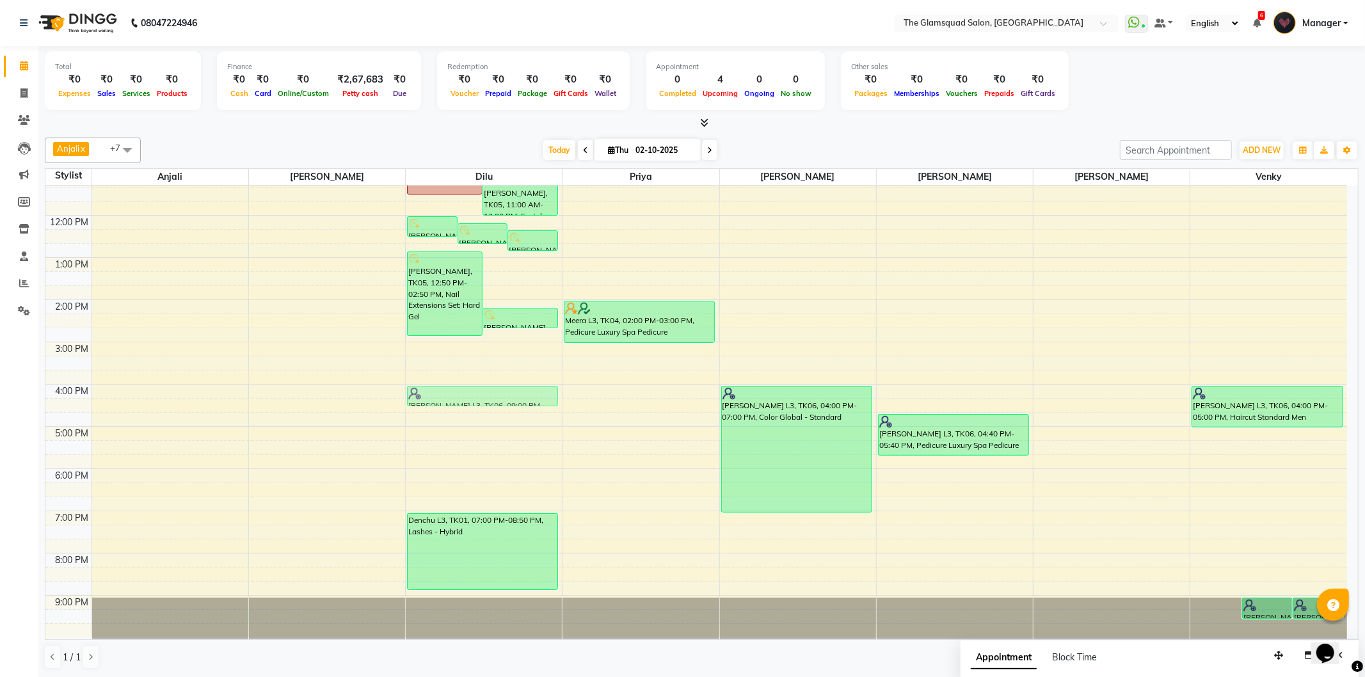
drag, startPoint x: 1212, startPoint y: 602, endPoint x: 501, endPoint y: 394, distance: 740.7
click at [501, 394] on tr "[PERSON_NAME], TK05, 12:00 PM-12:30 PM, Wax Premium - Full Legs [PERSON_NAME], …" at bounding box center [696, 342] width 1302 height 591
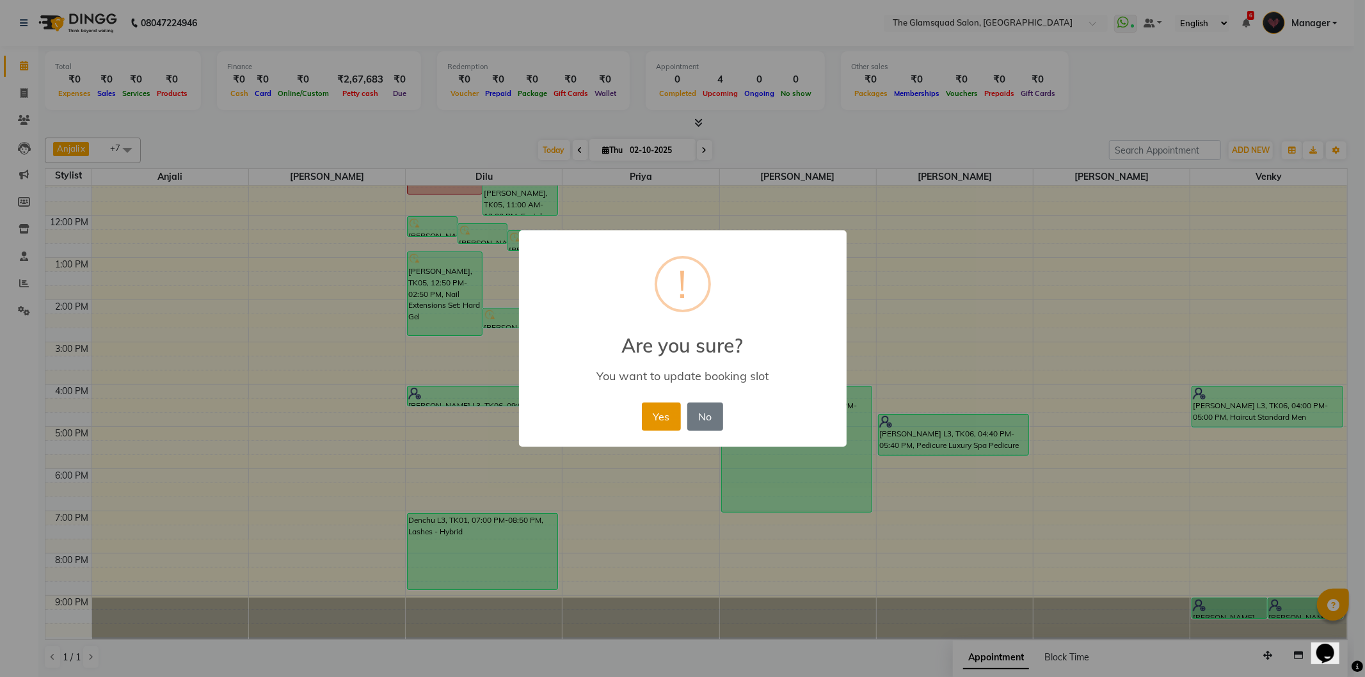
click at [661, 422] on button "Yes" at bounding box center [661, 416] width 39 height 28
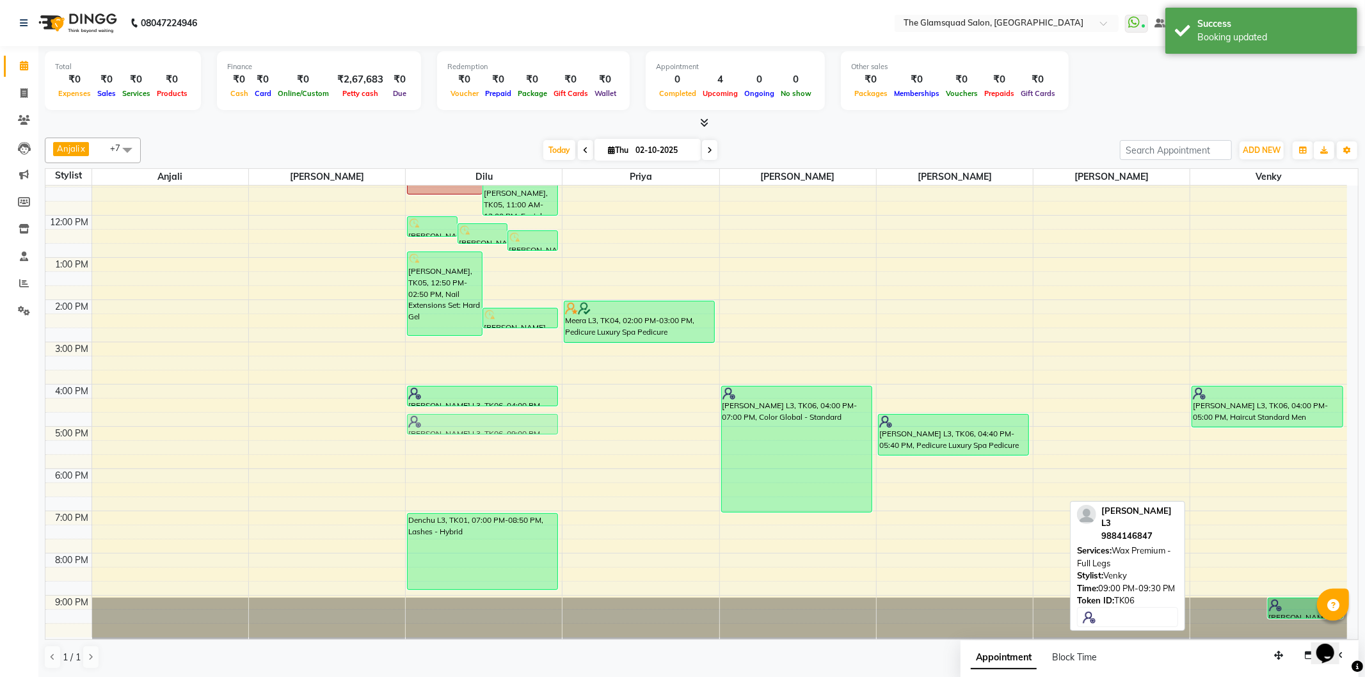
drag, startPoint x: 1218, startPoint y: 609, endPoint x: 474, endPoint y: 426, distance: 766.5
click at [474, 426] on tr "[PERSON_NAME], TK05, 12:00 PM-12:30 PM, Wax Premium - Full Legs [PERSON_NAME], …" at bounding box center [696, 342] width 1302 height 591
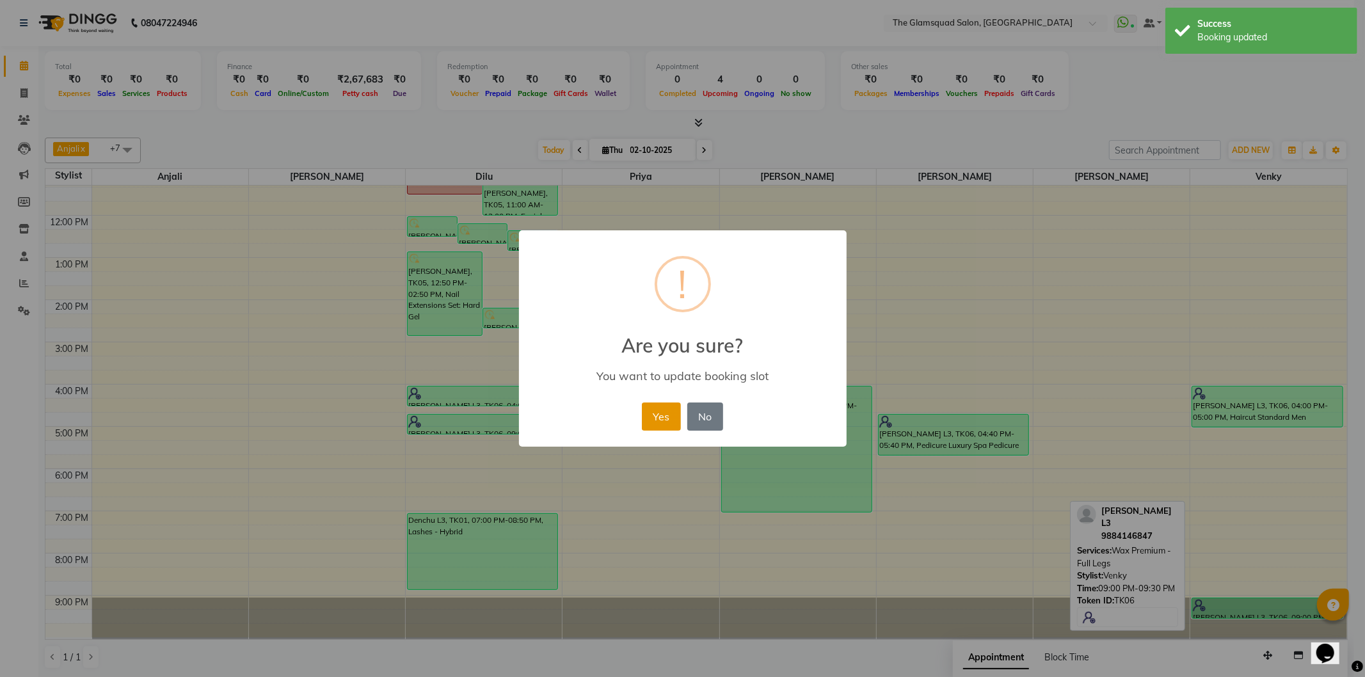
click at [648, 420] on button "Yes" at bounding box center [661, 416] width 39 height 28
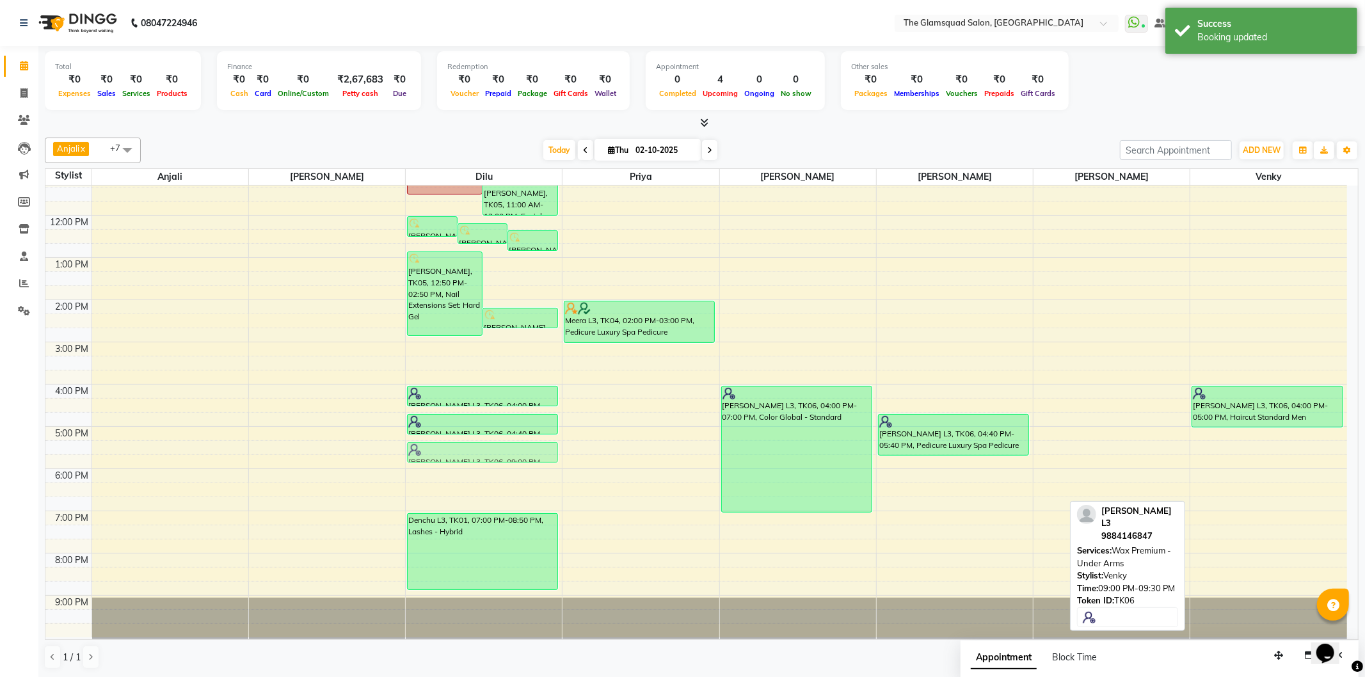
drag, startPoint x: 1220, startPoint y: 607, endPoint x: 475, endPoint y: 449, distance: 761.4
click at [475, 449] on tr "[PERSON_NAME], TK05, 12:00 PM-12:30 PM, Wax Premium - Full Legs [PERSON_NAME], …" at bounding box center [696, 342] width 1302 height 591
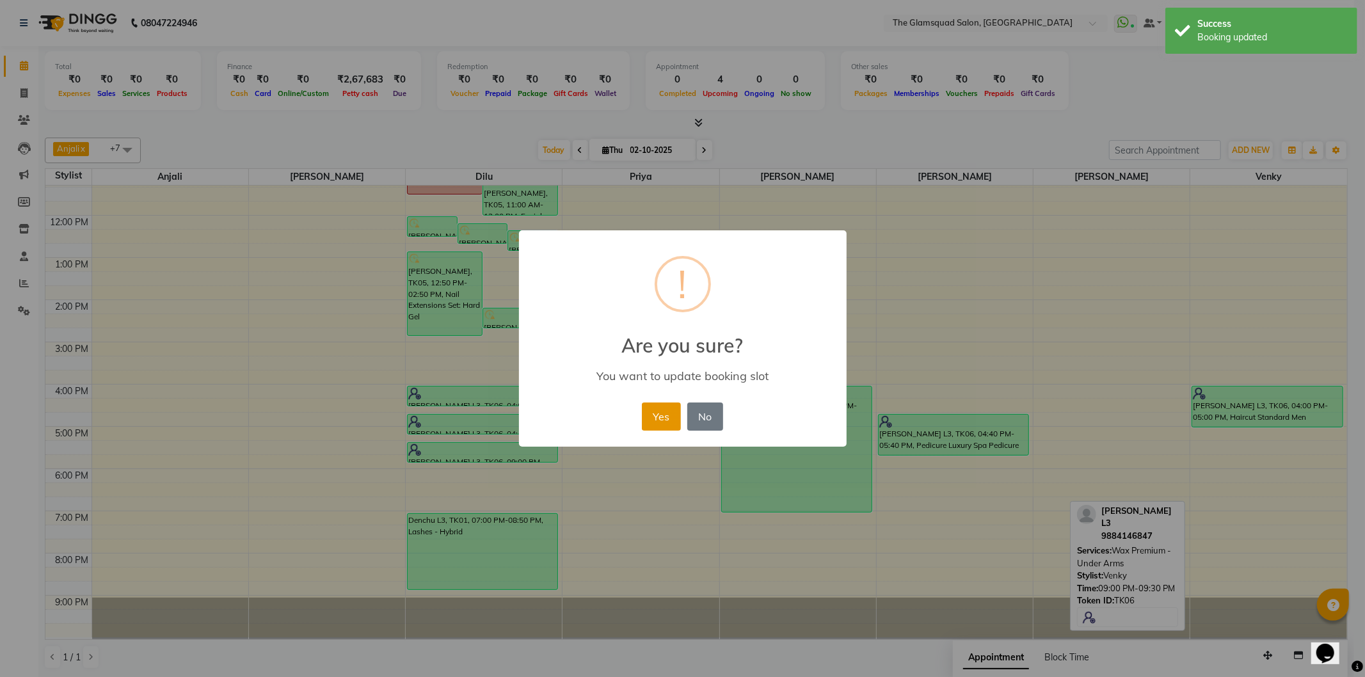
click at [654, 418] on button "Yes" at bounding box center [661, 416] width 39 height 28
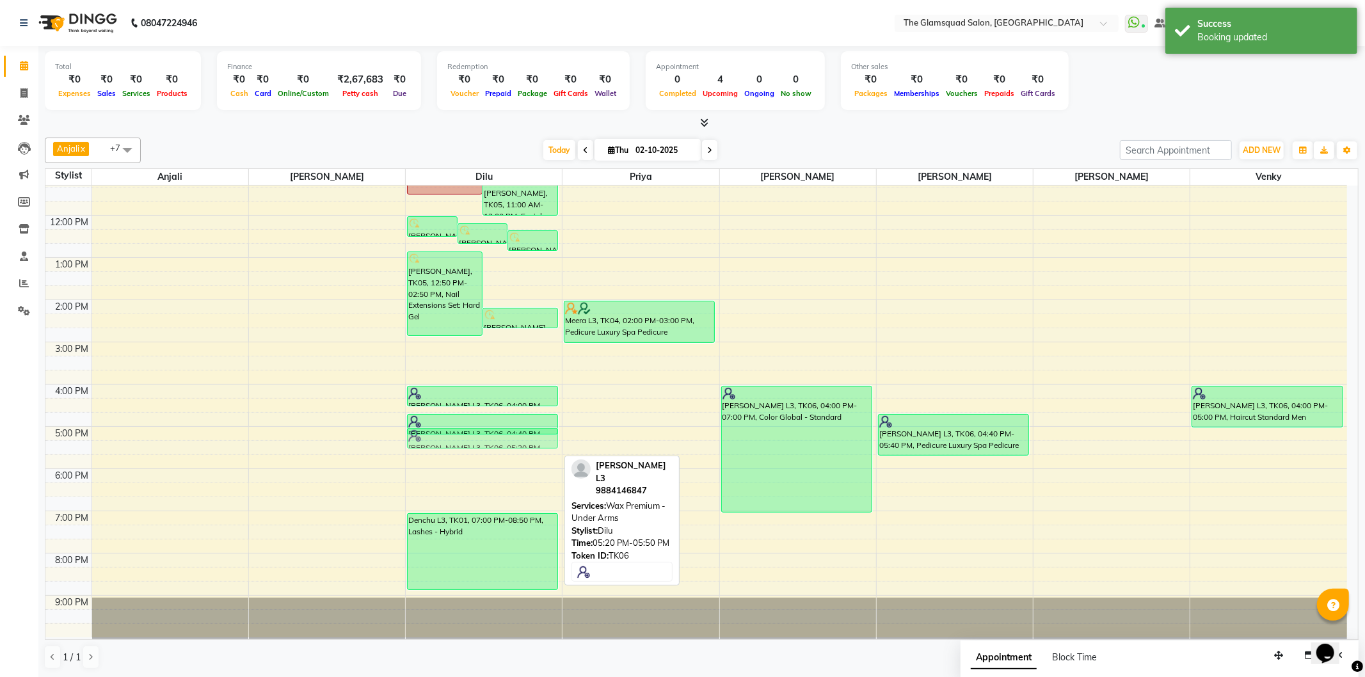
drag, startPoint x: 529, startPoint y: 445, endPoint x: 525, endPoint y: 437, distance: 9.2
click at [525, 437] on div "[PERSON_NAME], TK05, 12:00 PM-12:30 PM, Wax Premium - Full Legs [PERSON_NAME], …" at bounding box center [484, 342] width 156 height 591
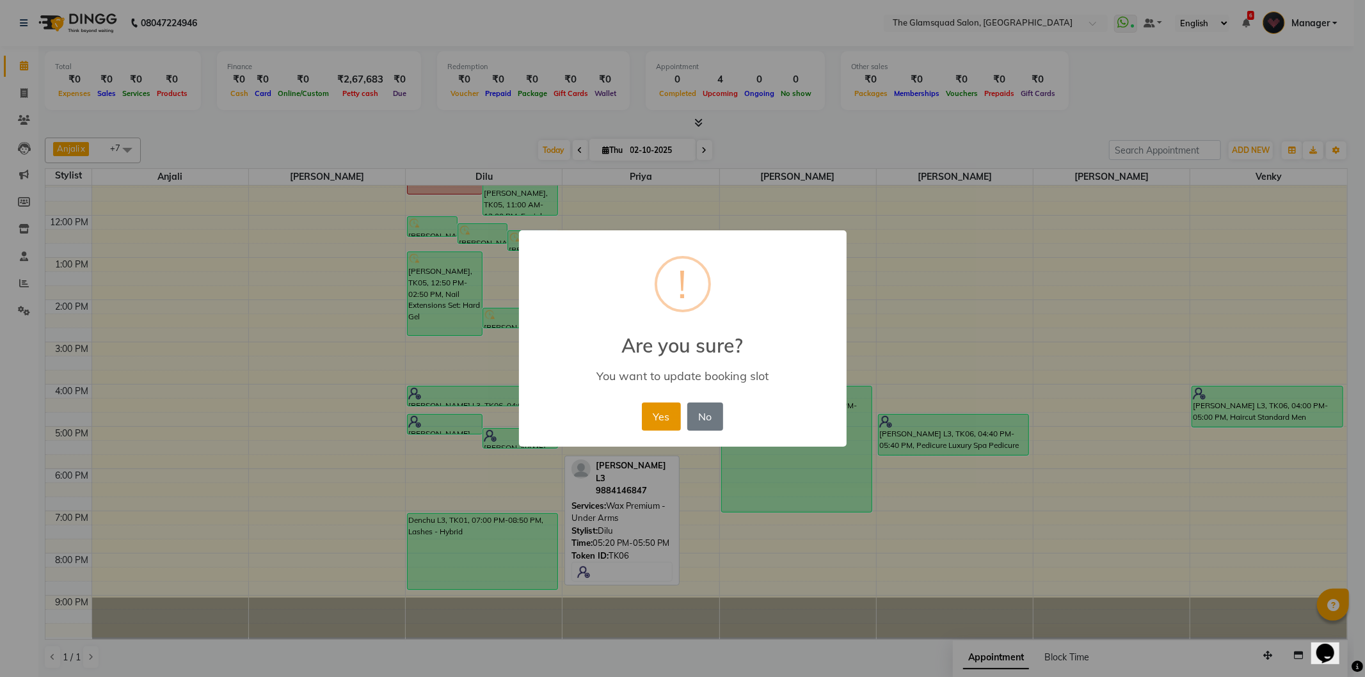
click at [657, 408] on button "Yes" at bounding box center [661, 416] width 39 height 28
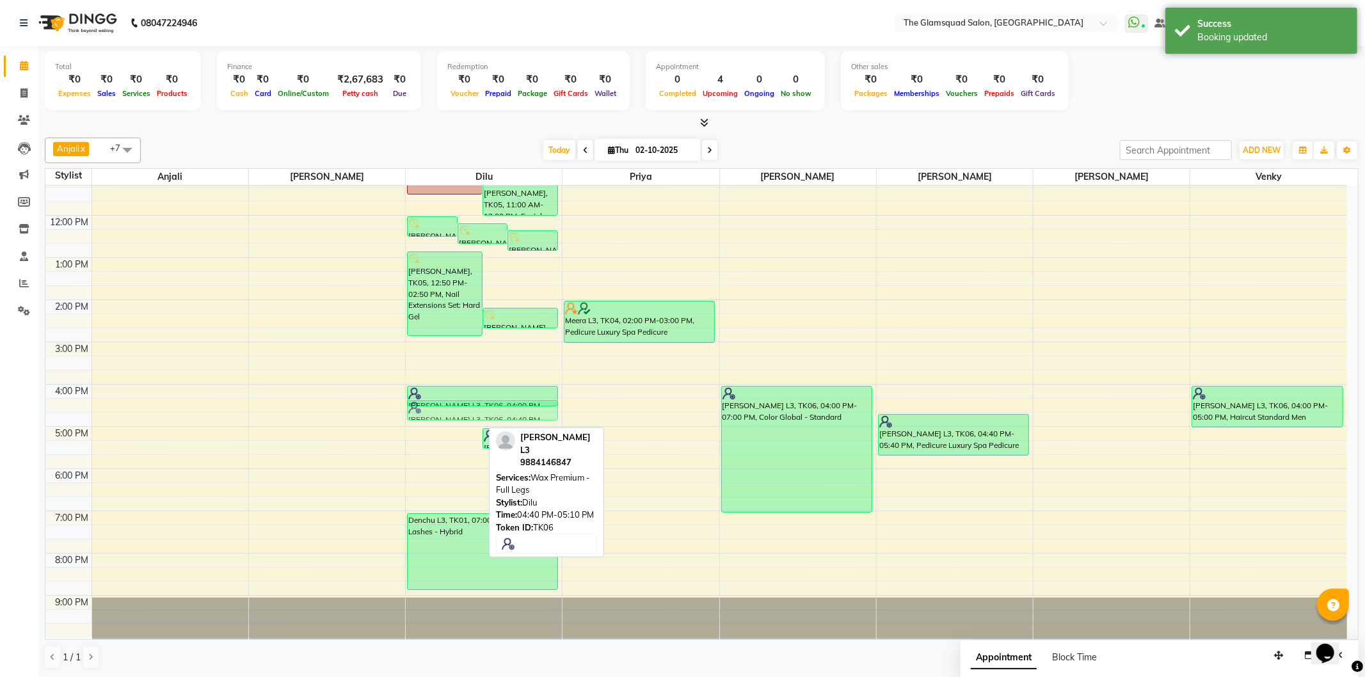
click at [461, 413] on div "[PERSON_NAME], TK05, 12:00 PM-12:30 PM, Wax Premium - Full Legs [PERSON_NAME], …" at bounding box center [484, 342] width 156 height 591
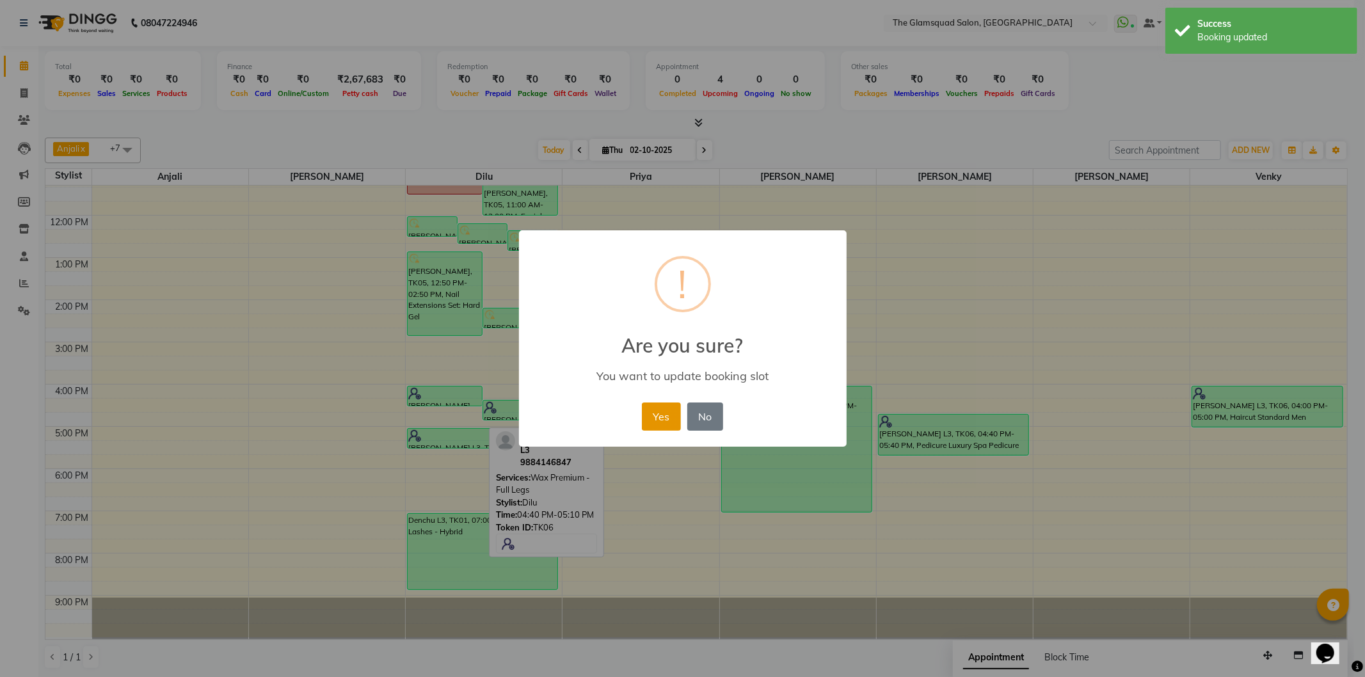
click at [653, 416] on button "Yes" at bounding box center [661, 416] width 39 height 28
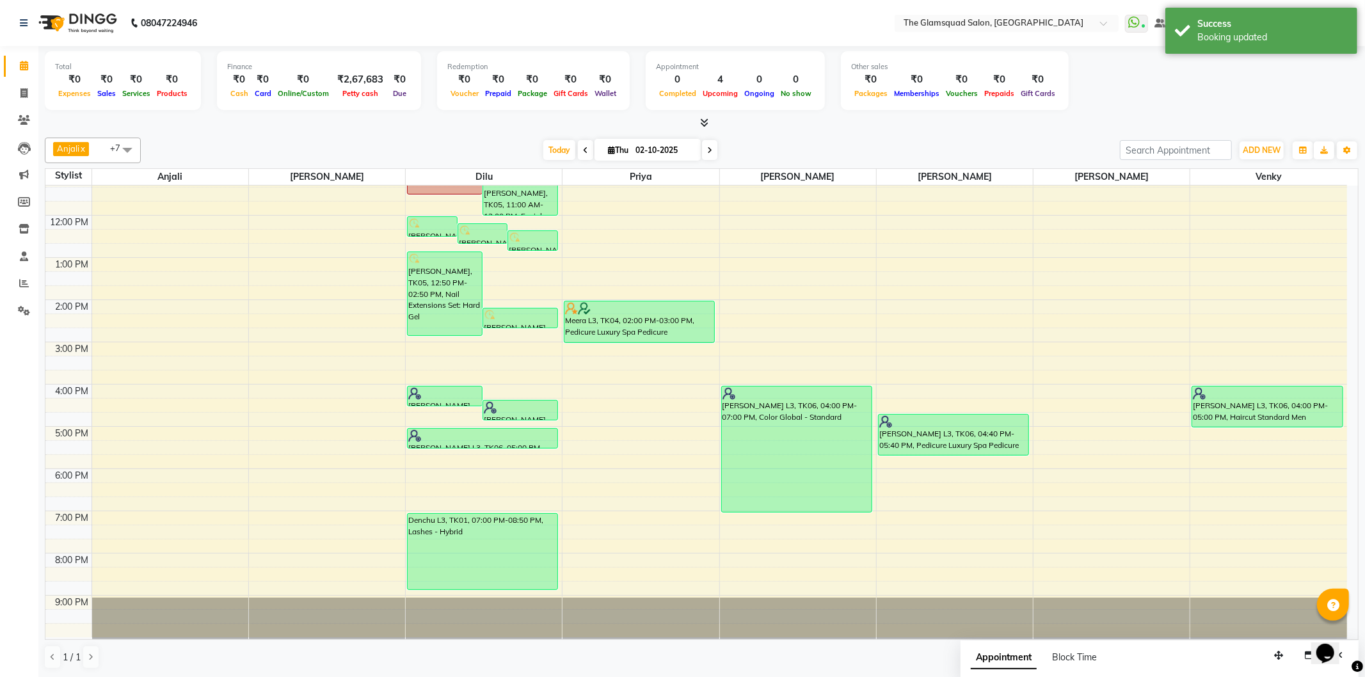
scroll to position [0, 0]
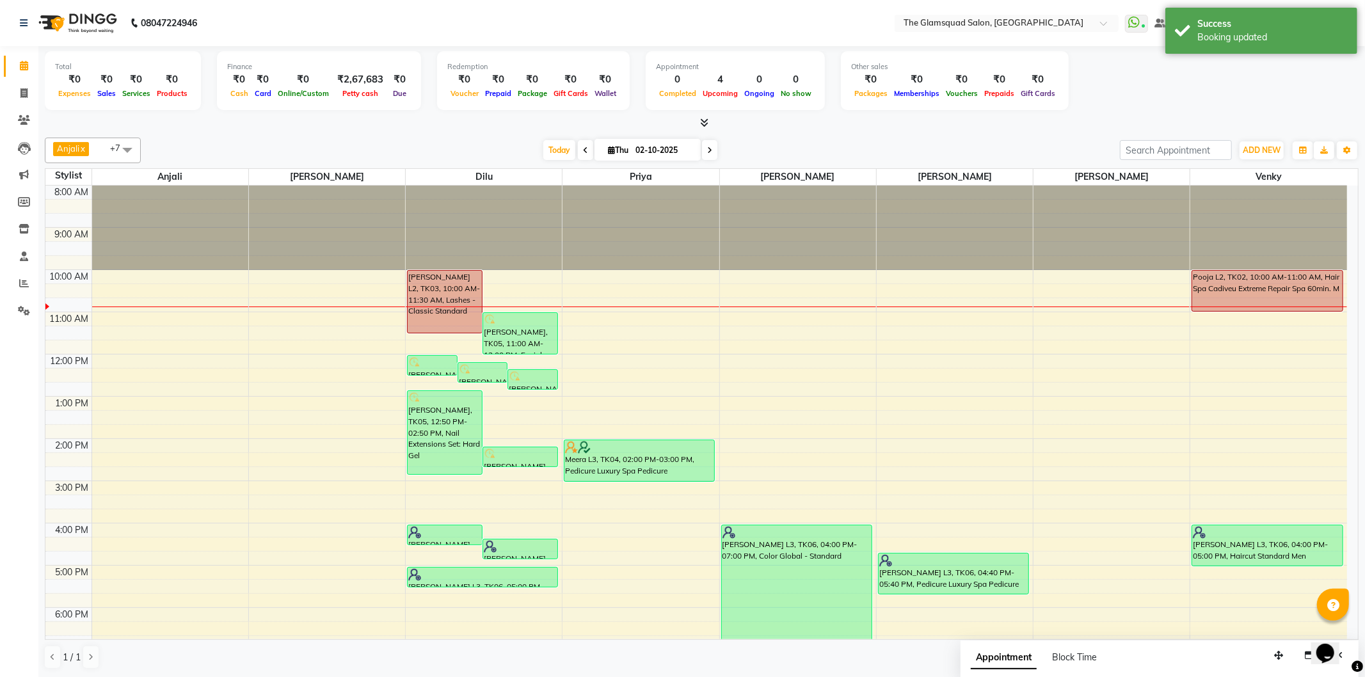
click at [1073, 277] on div "8:00 AM 9:00 AM 10:00 AM 11:00 AM 12:00 PM 1:00 PM 2:00 PM 3:00 PM 4:00 PM 5:00…" at bounding box center [696, 481] width 1302 height 591
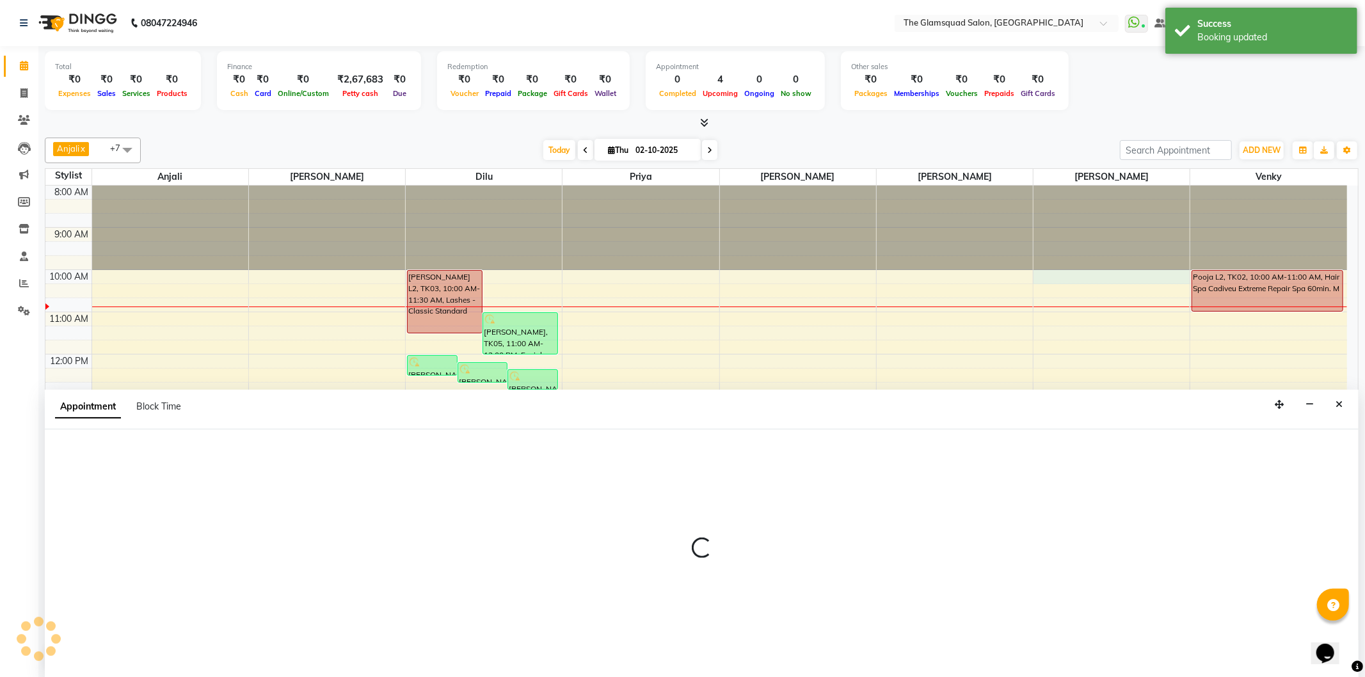
select select "89513"
select select "tentative"
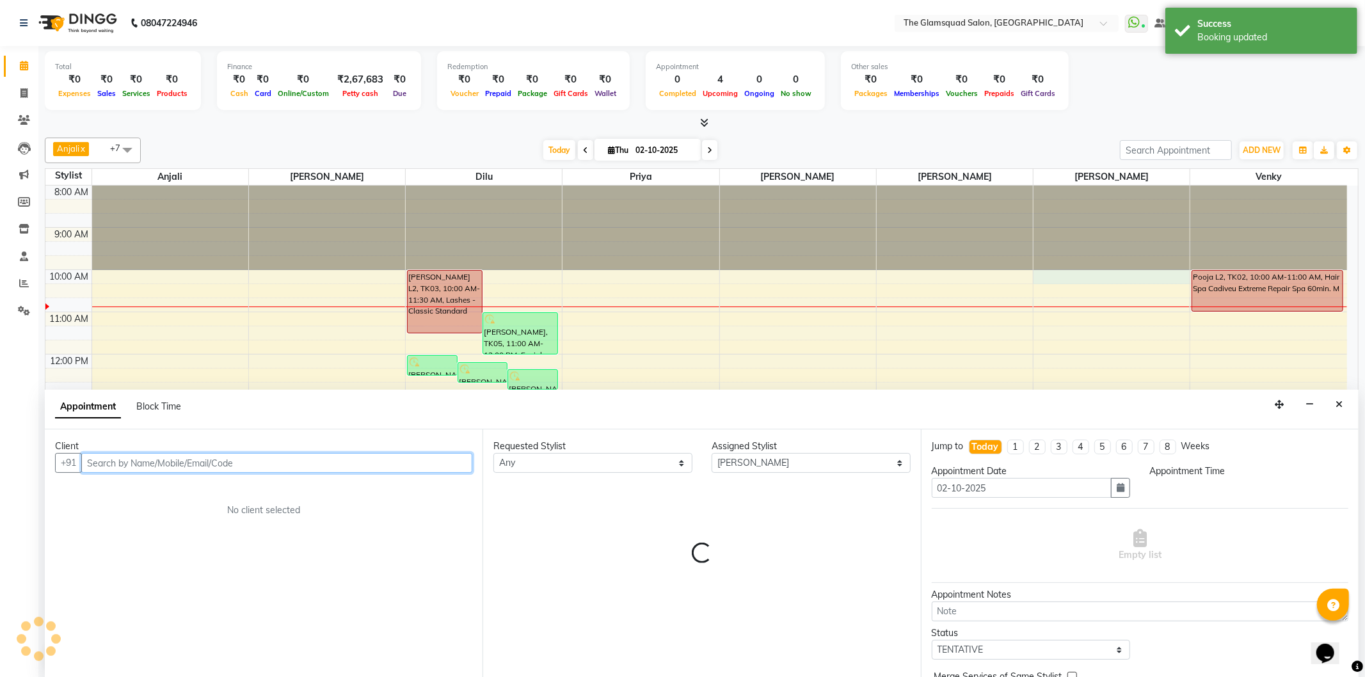
select select "600"
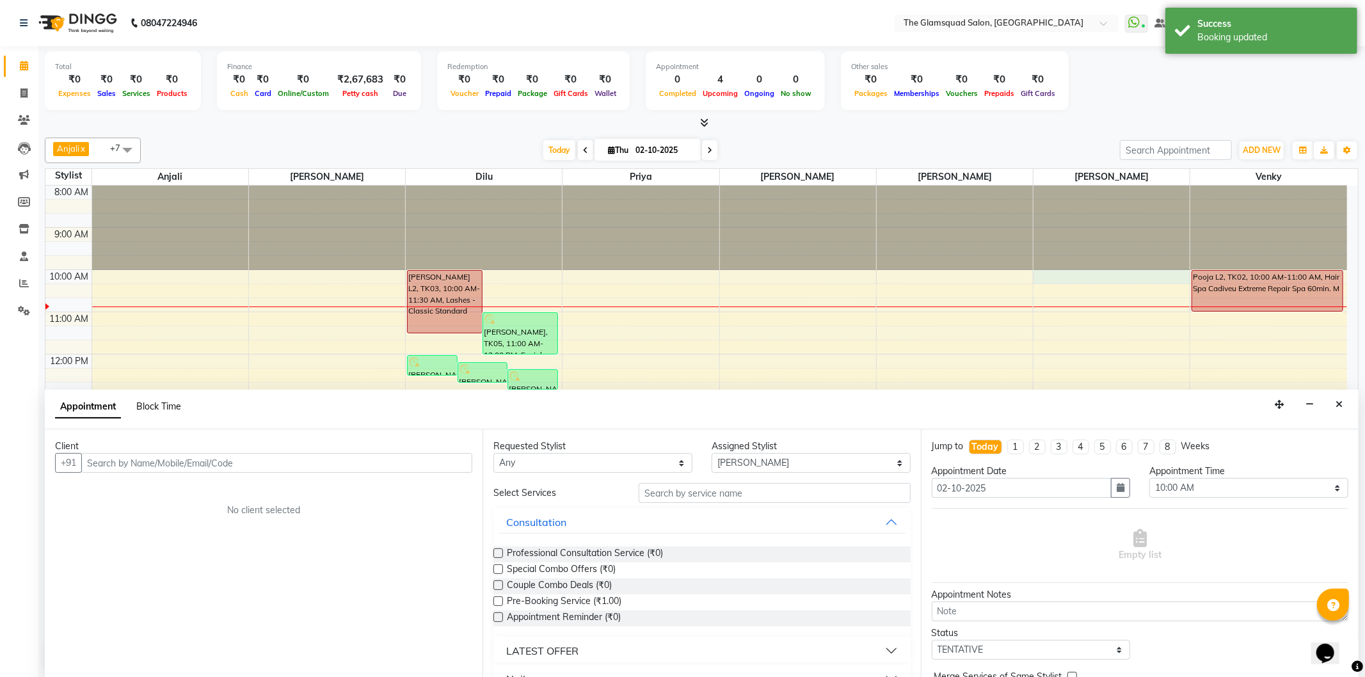
click at [167, 408] on span "Block Time" at bounding box center [158, 407] width 45 height 12
select select "89513"
select select "600"
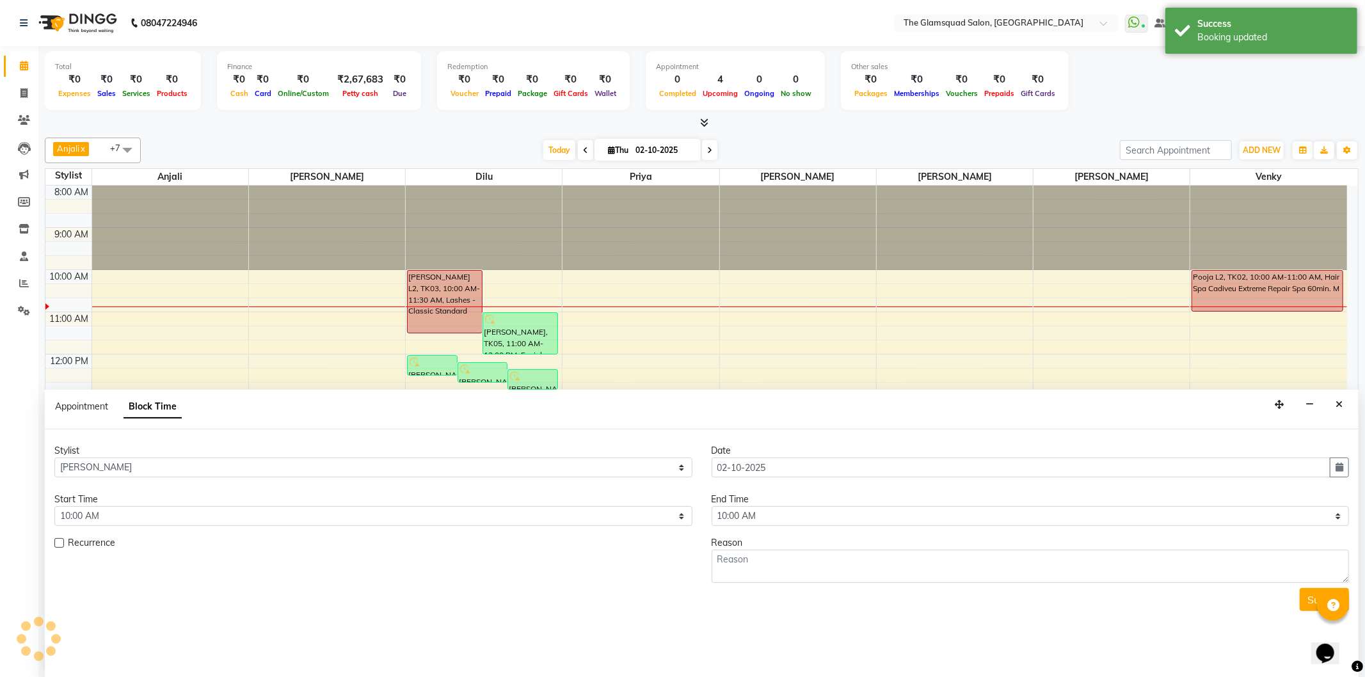
scroll to position [86, 0]
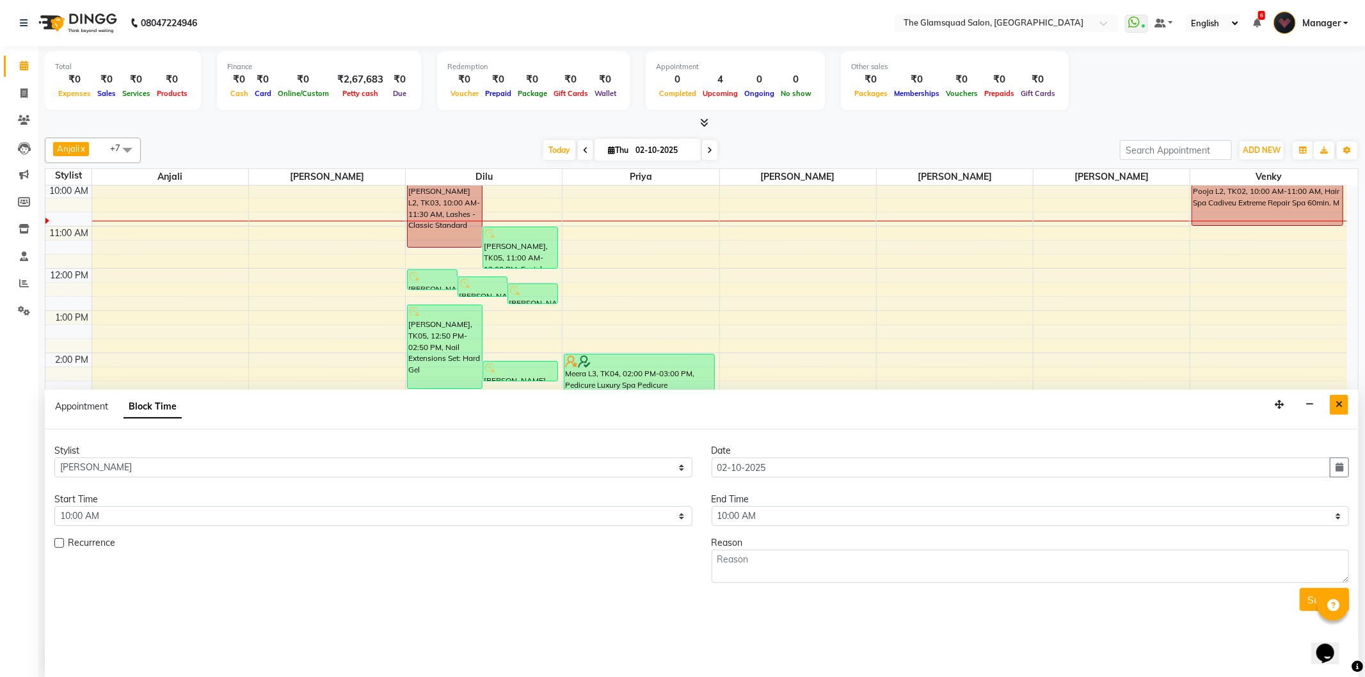
click at [1341, 406] on icon "Close" at bounding box center [1338, 404] width 7 height 9
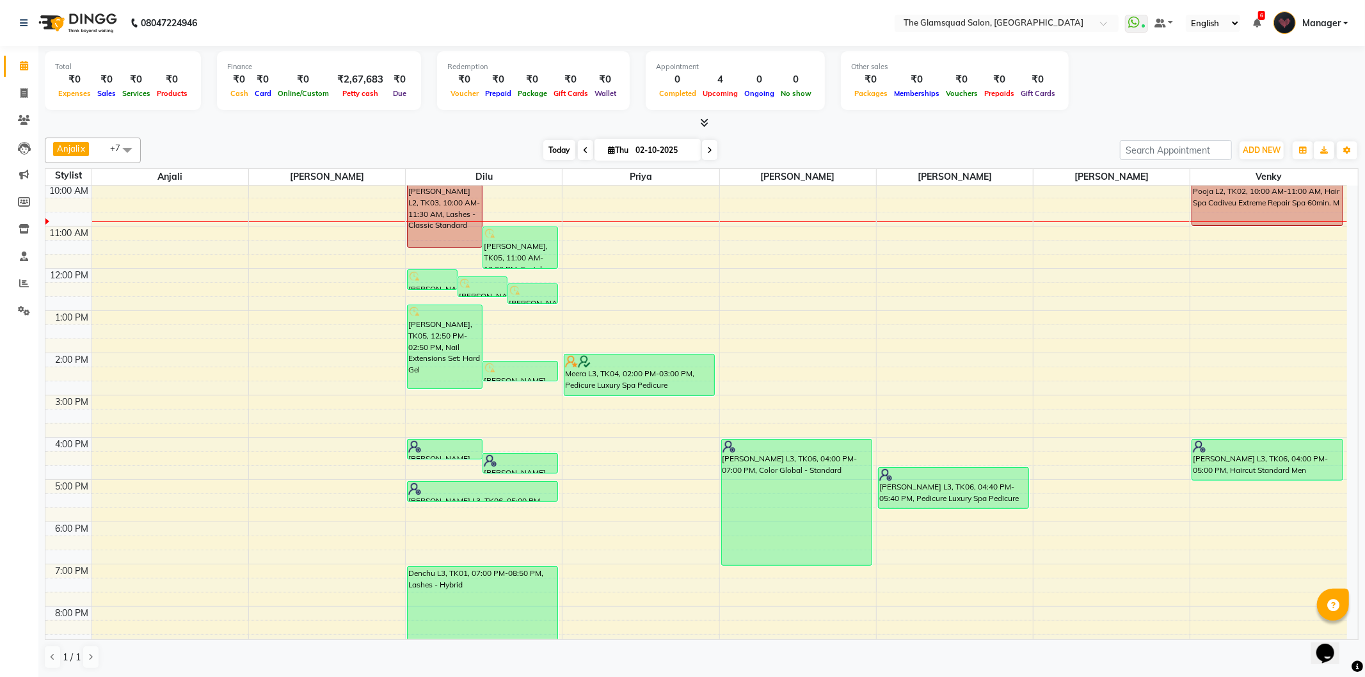
click at [551, 148] on span "Today" at bounding box center [559, 150] width 32 height 20
click at [703, 149] on span at bounding box center [709, 150] width 15 height 20
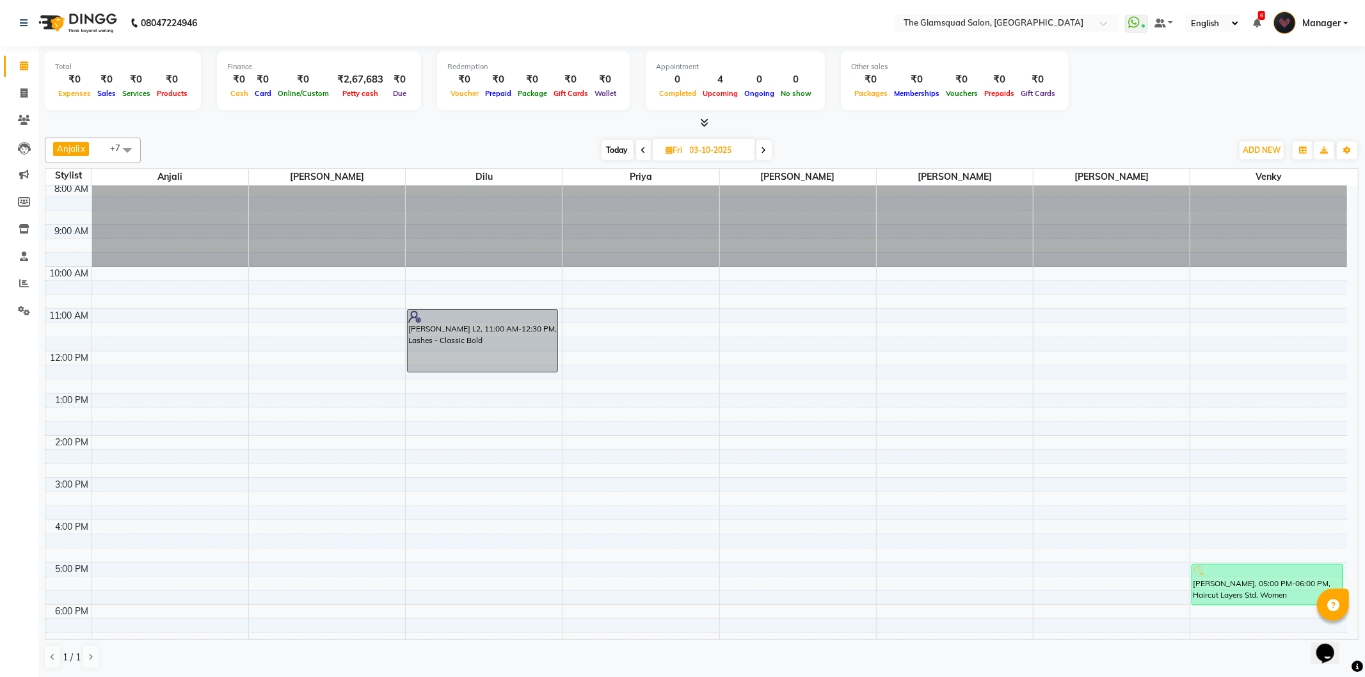
scroll to position [0, 0]
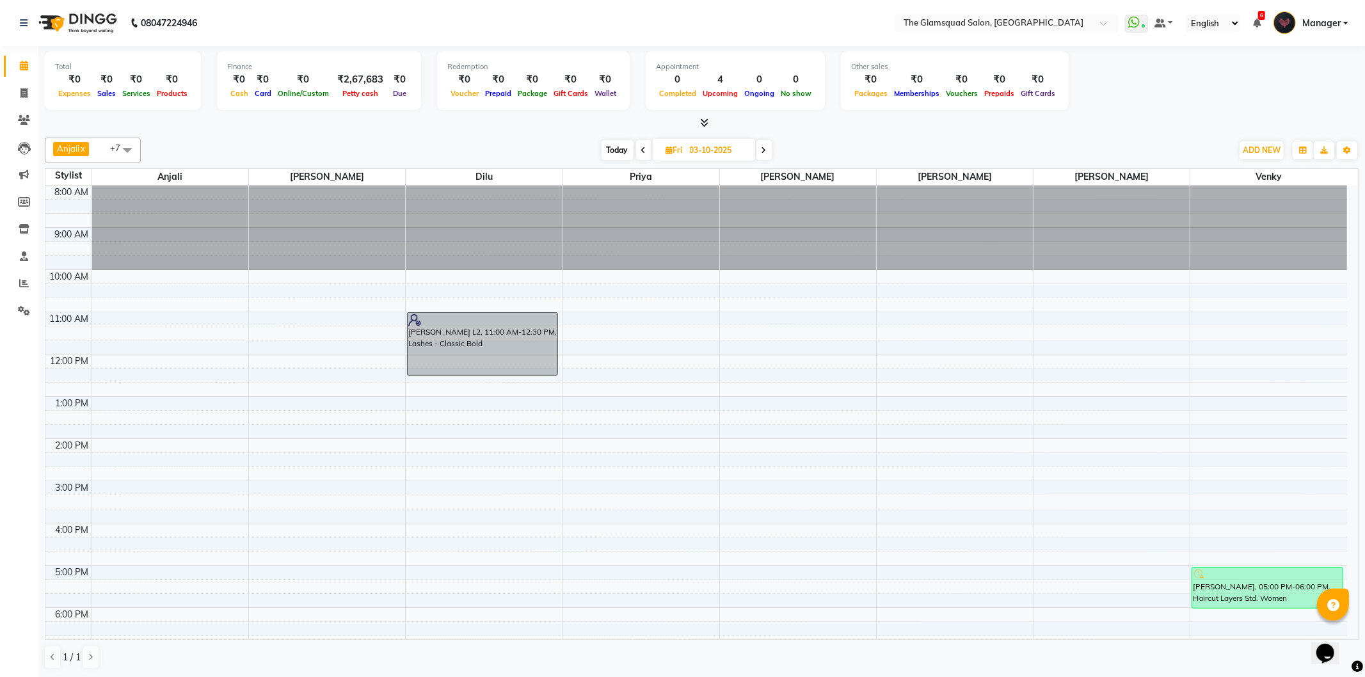
click at [765, 151] on icon at bounding box center [763, 151] width 5 height 8
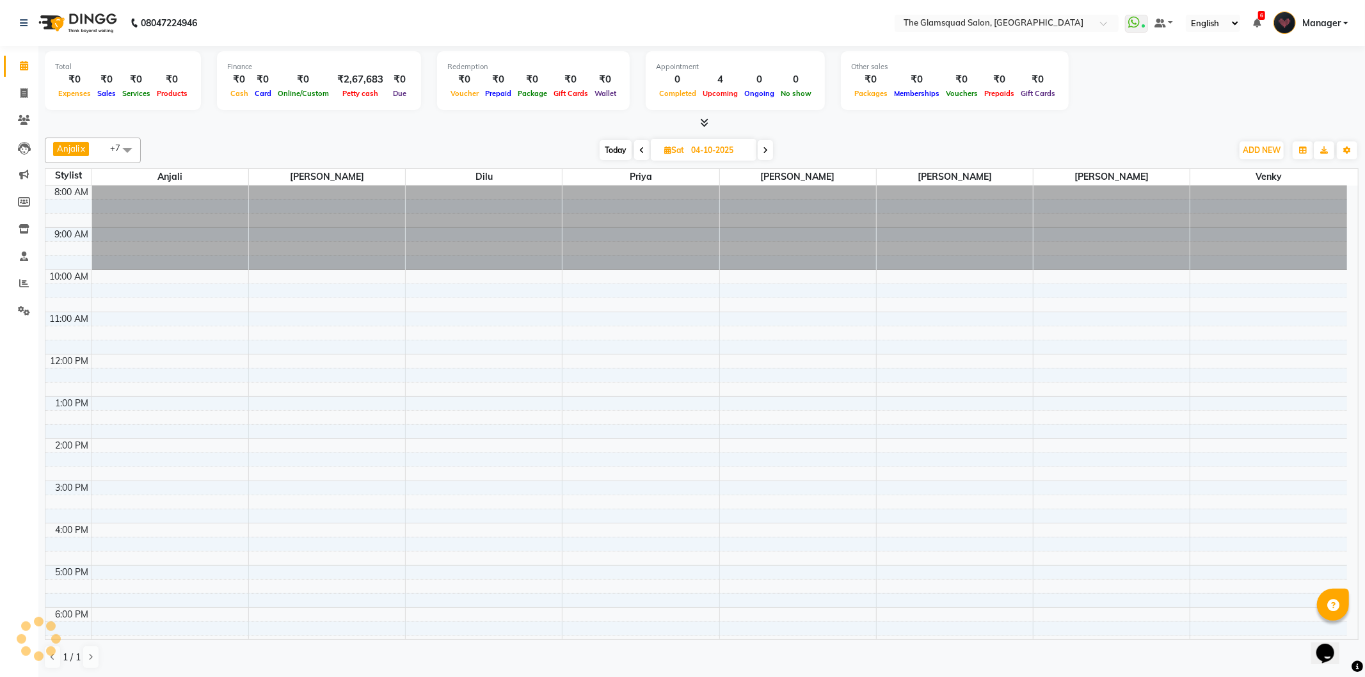
scroll to position [86, 0]
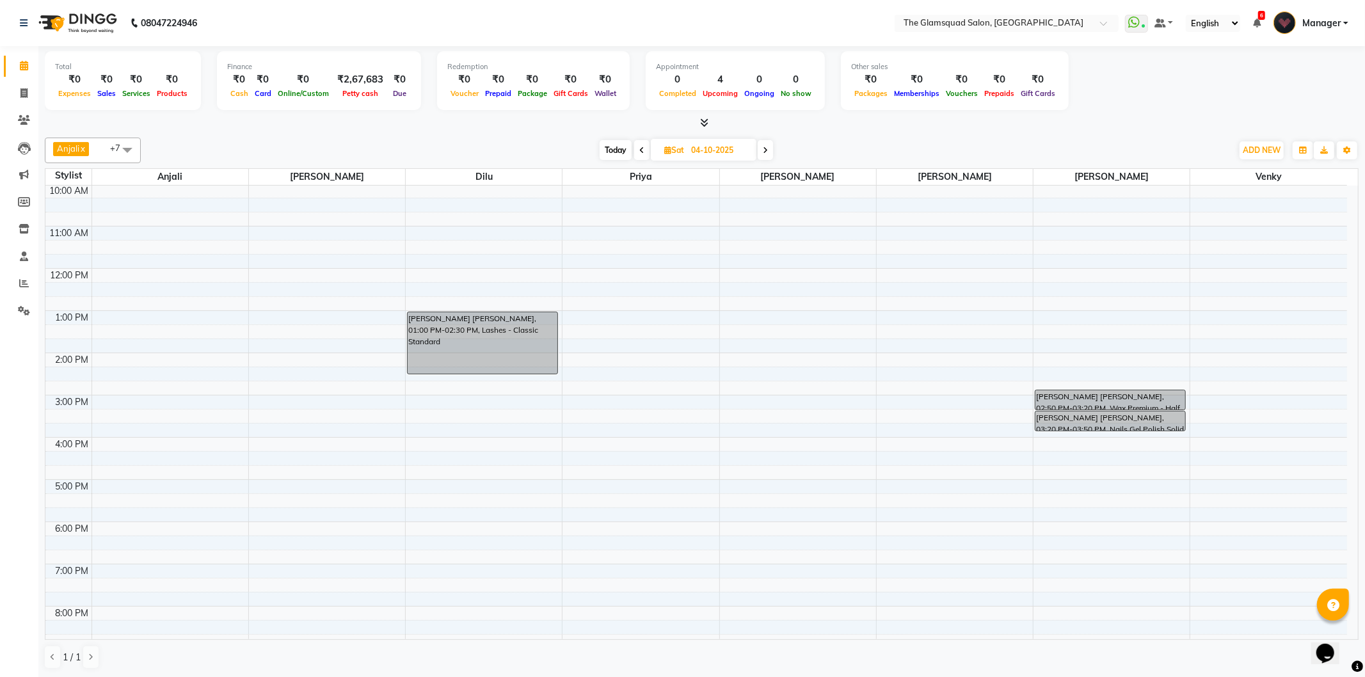
click at [613, 150] on span "Today" at bounding box center [616, 150] width 32 height 20
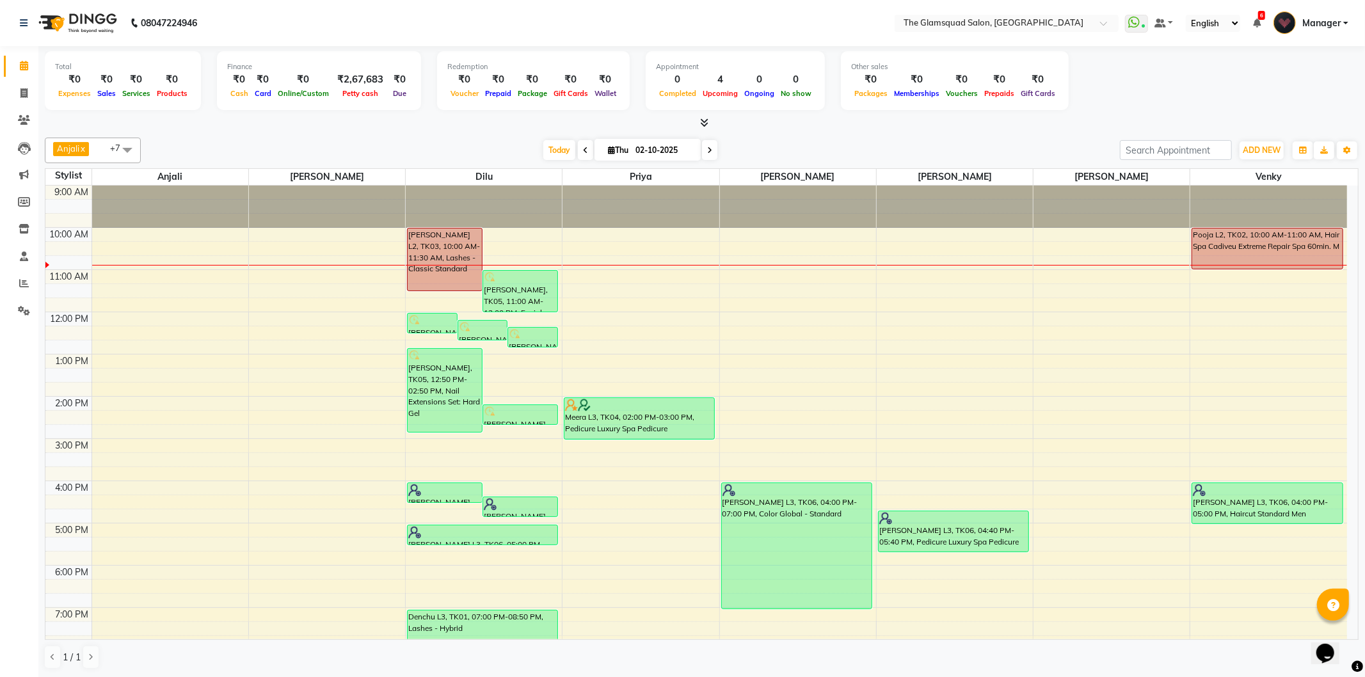
scroll to position [0, 0]
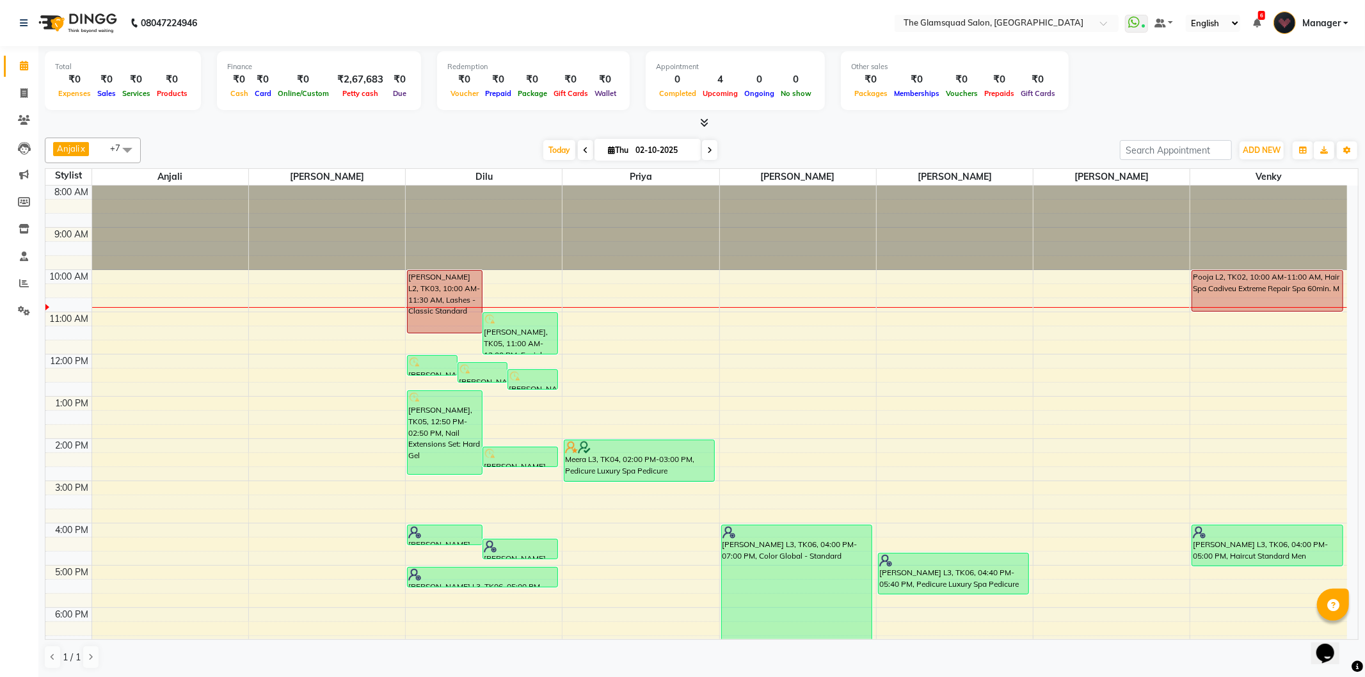
click at [707, 150] on icon at bounding box center [709, 151] width 5 height 8
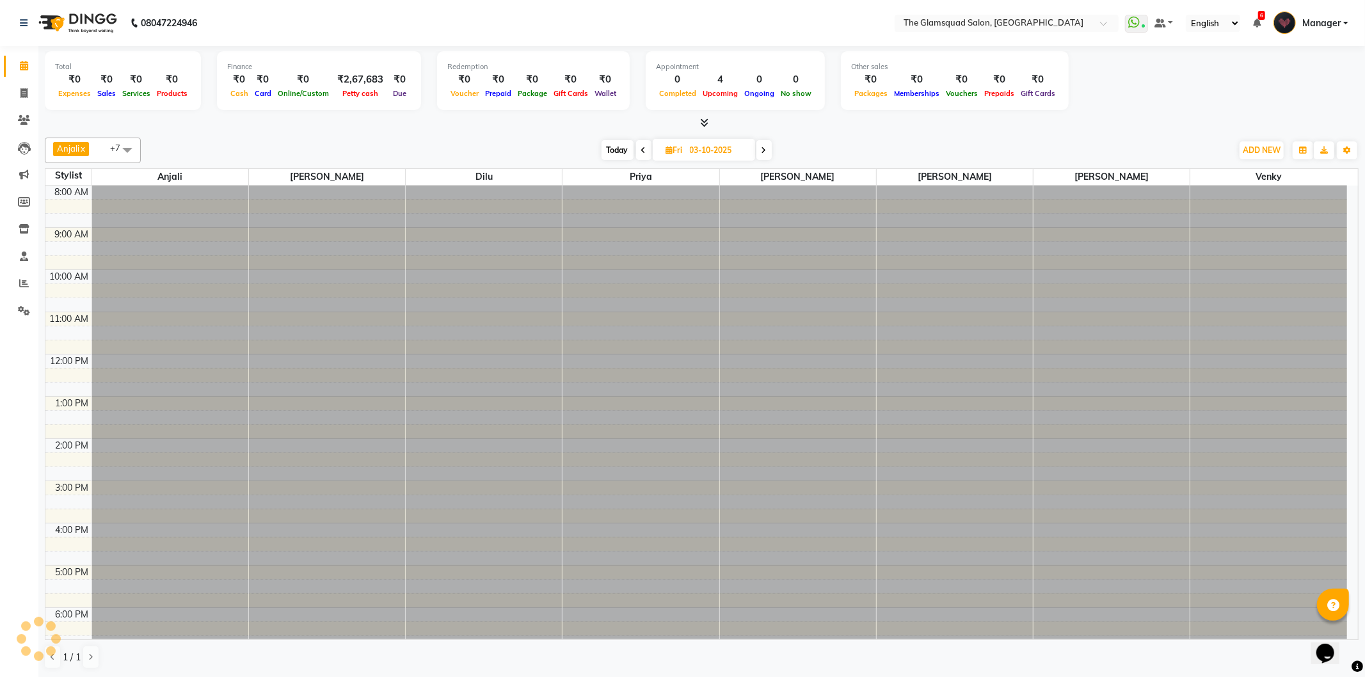
scroll to position [86, 0]
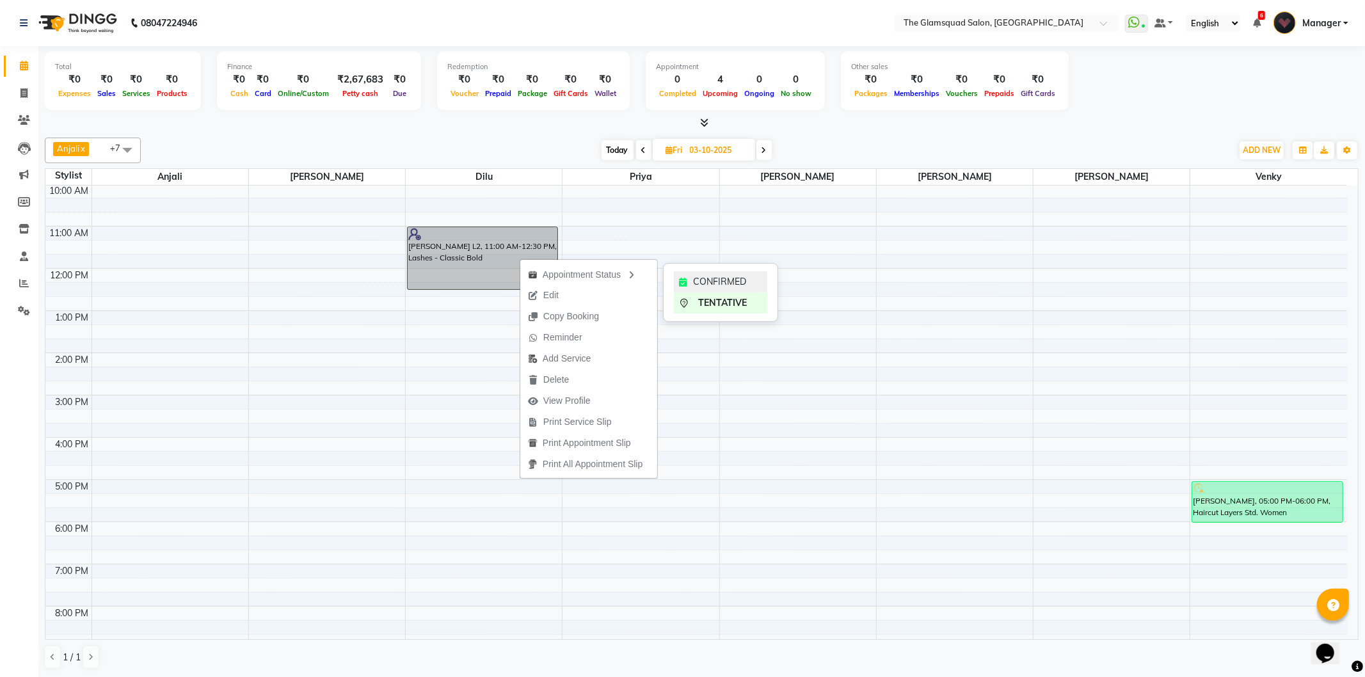
click at [697, 285] on span "CONFIRMED" at bounding box center [719, 281] width 53 height 13
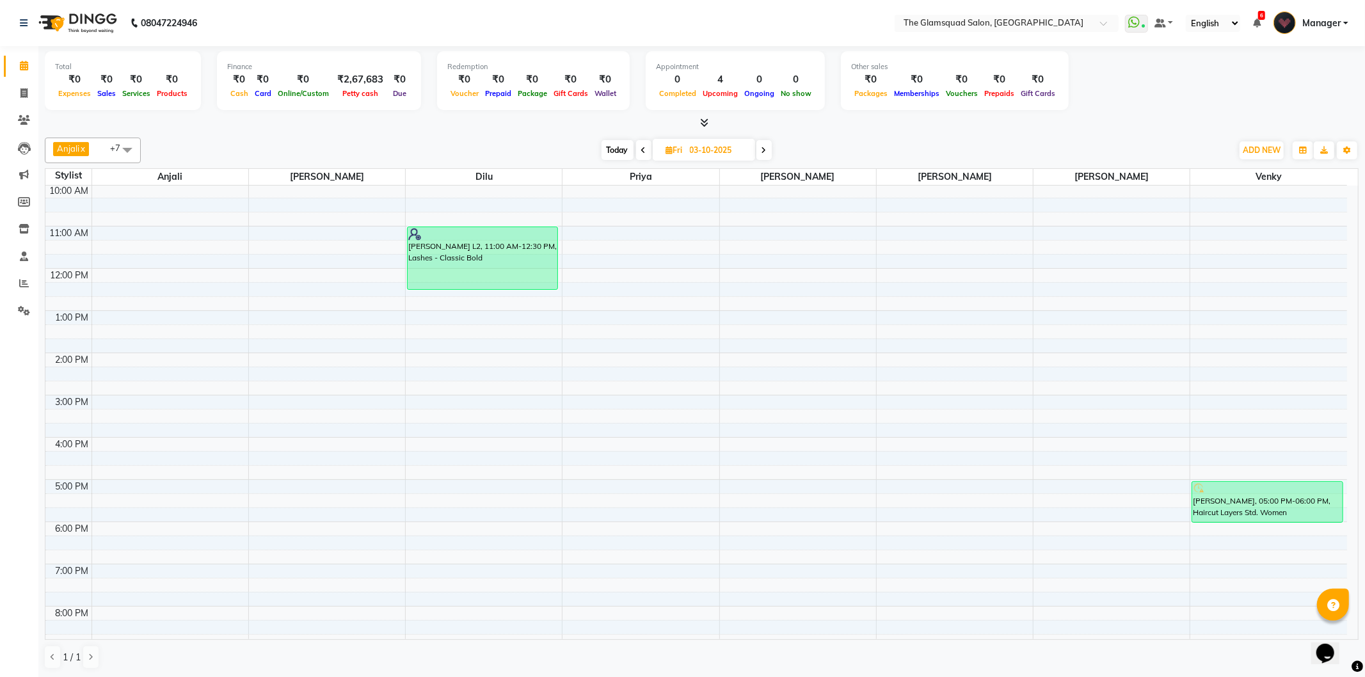
click at [763, 151] on icon at bounding box center [763, 151] width 5 height 8
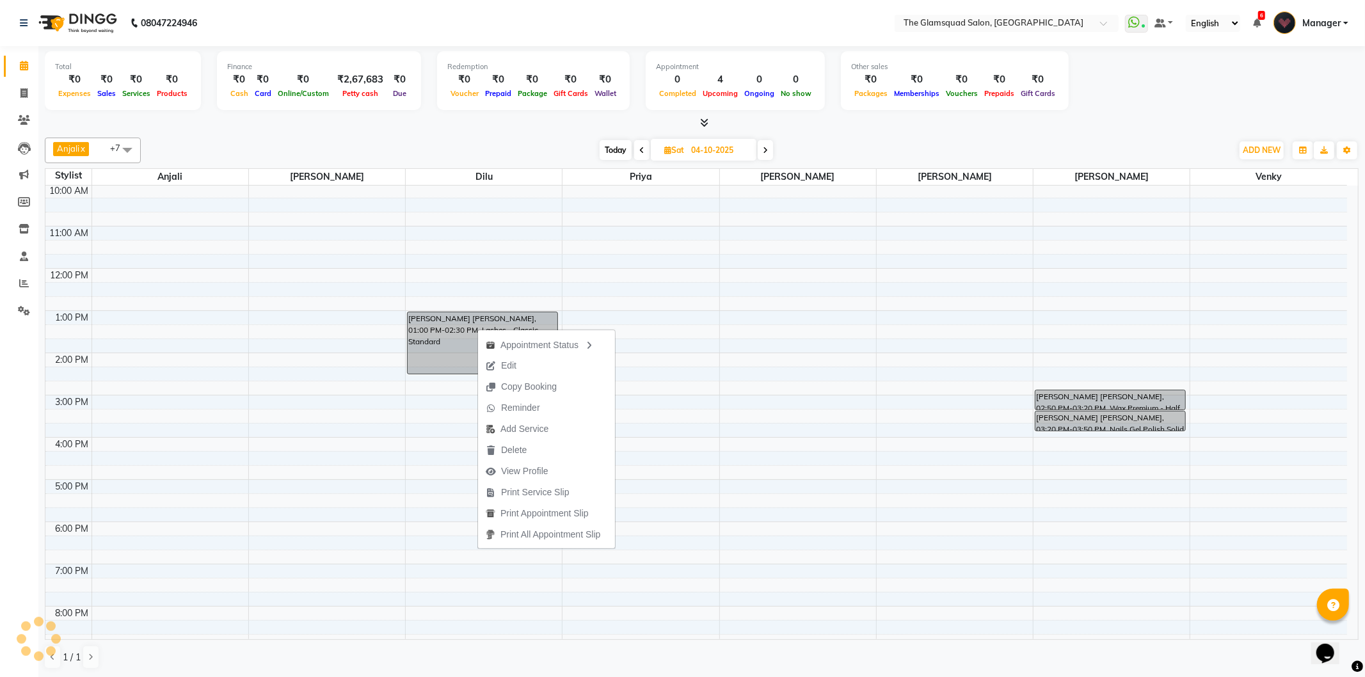
click at [618, 148] on span "Today" at bounding box center [616, 150] width 32 height 20
type input "02-10-2025"
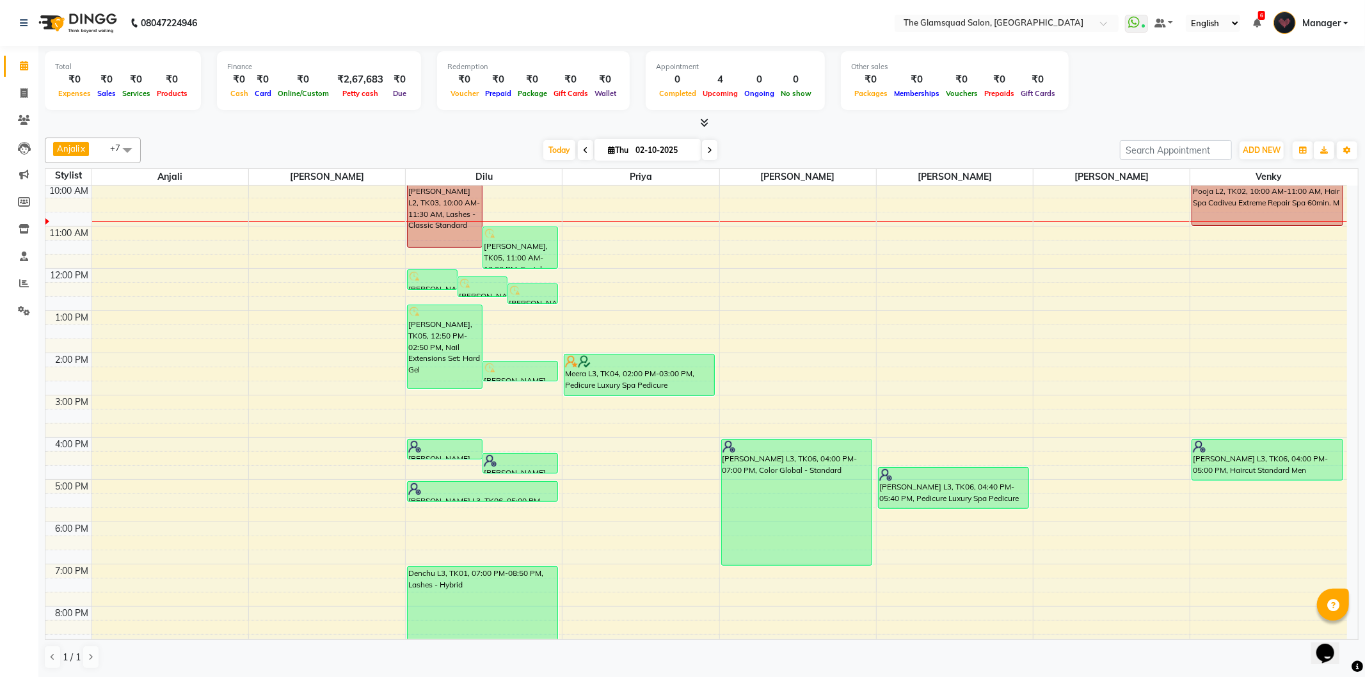
scroll to position [139, 0]
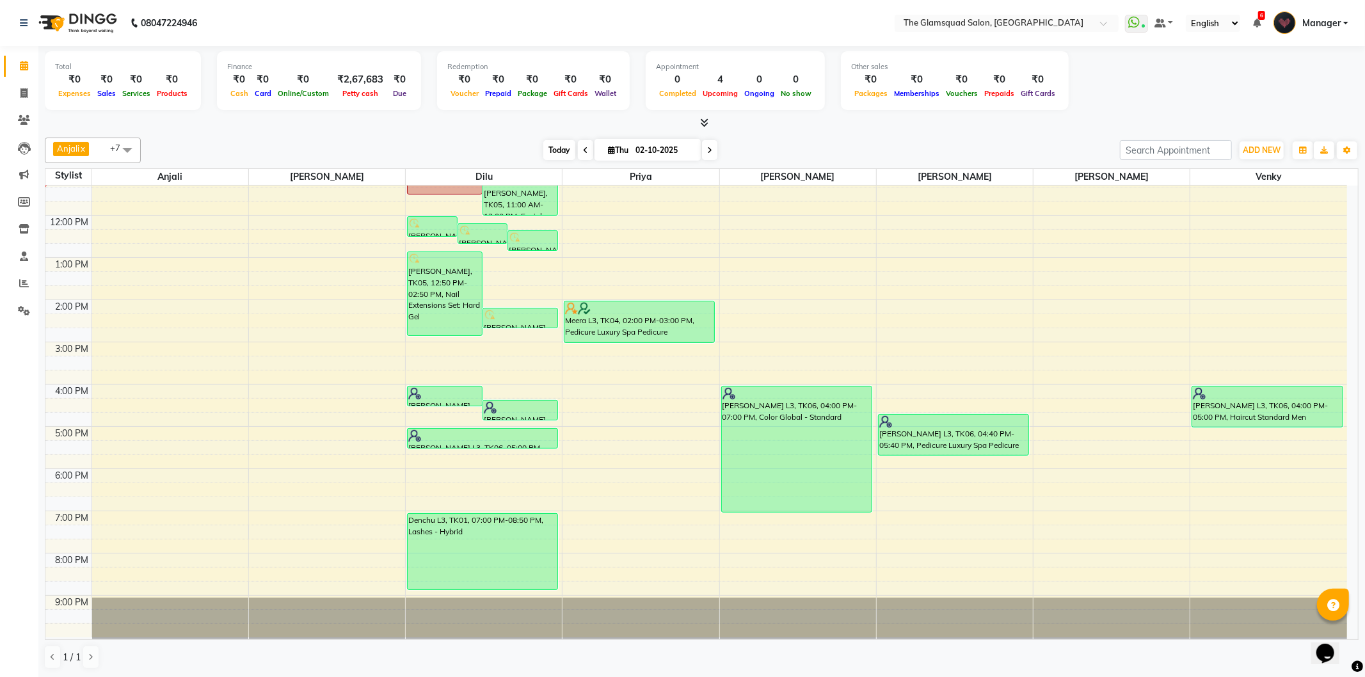
click at [554, 150] on span "Today" at bounding box center [559, 150] width 32 height 20
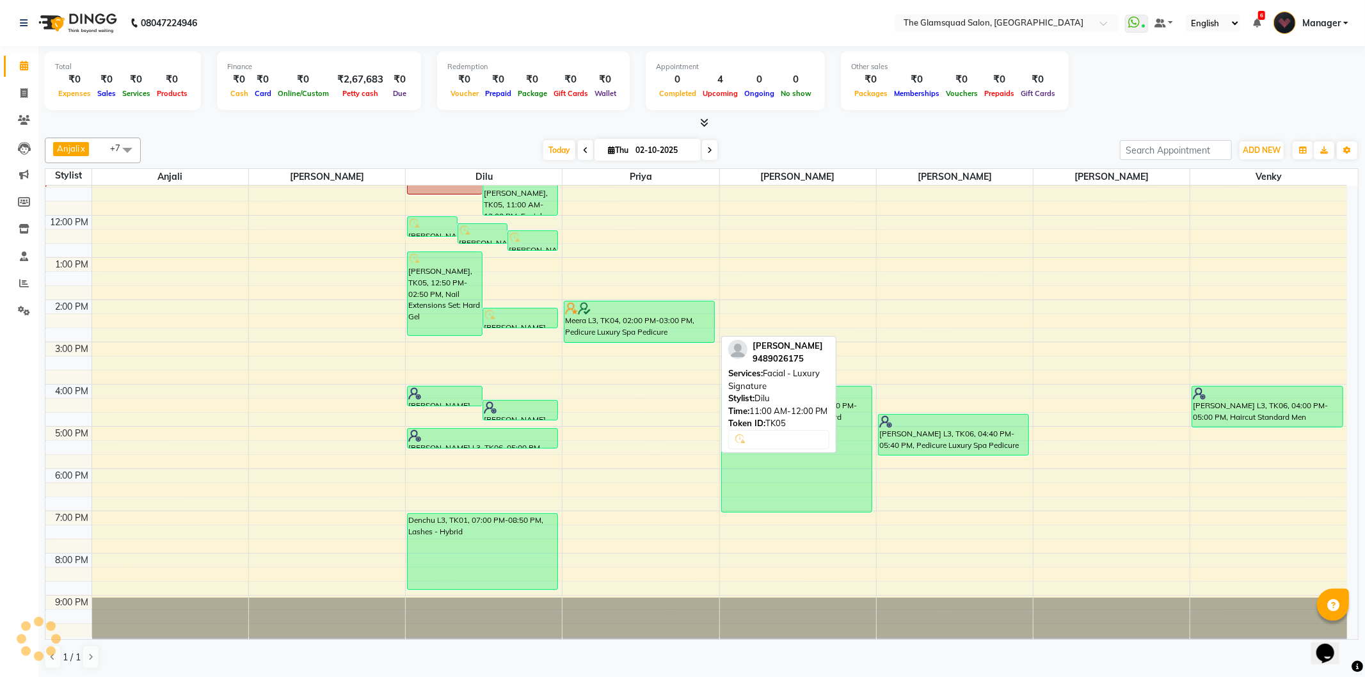
scroll to position [128, 0]
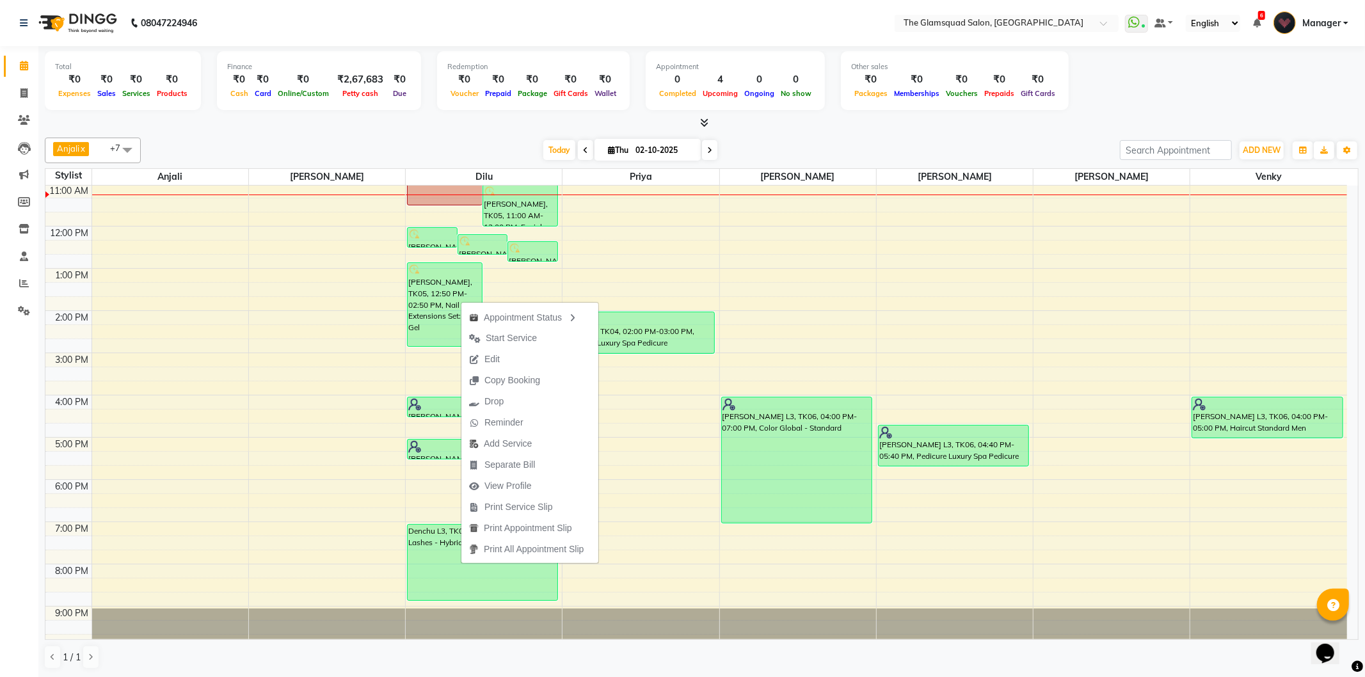
click at [782, 126] on div at bounding box center [702, 122] width 1314 height 13
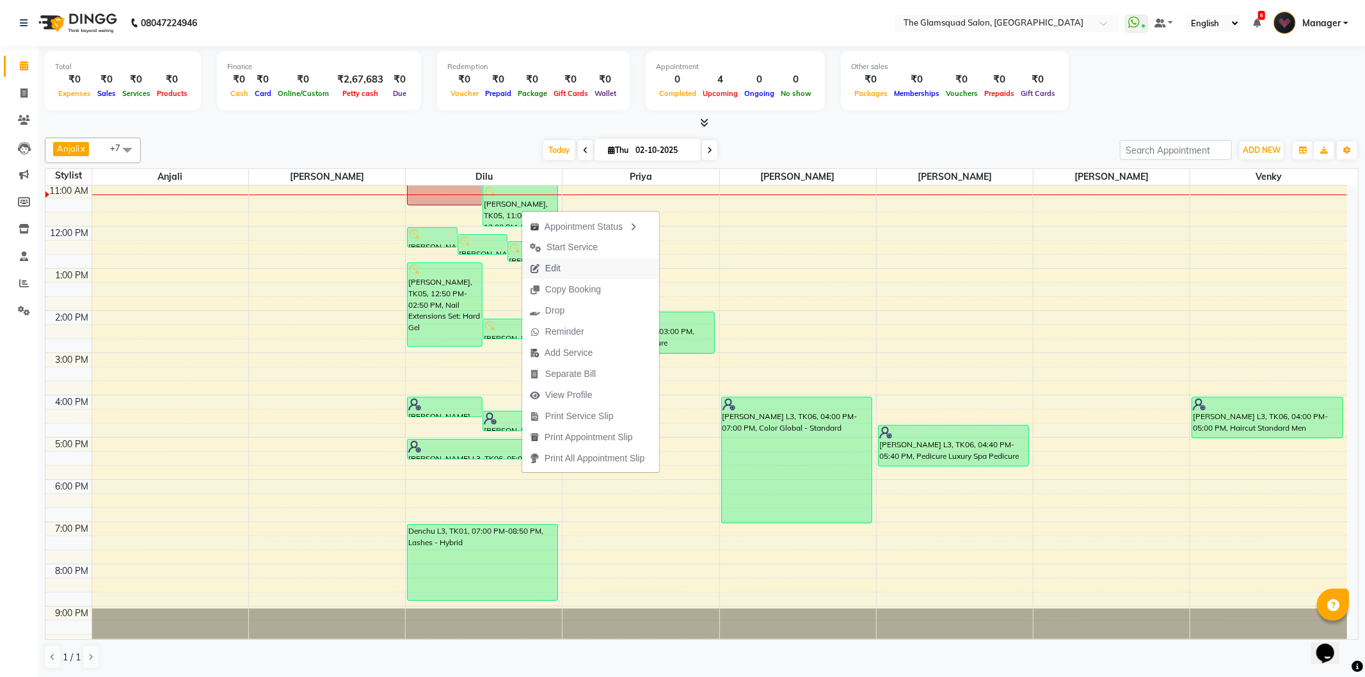
click at [568, 267] on span "Edit" at bounding box center [545, 268] width 46 height 21
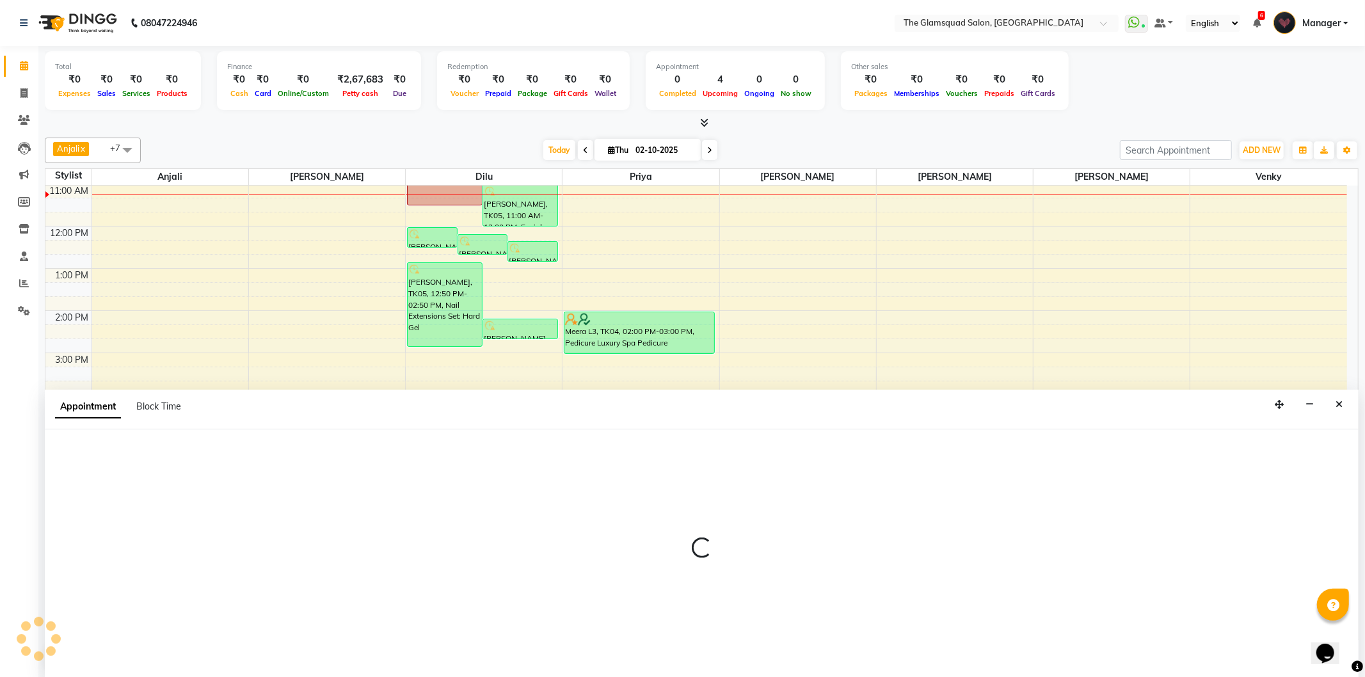
select select "tentative"
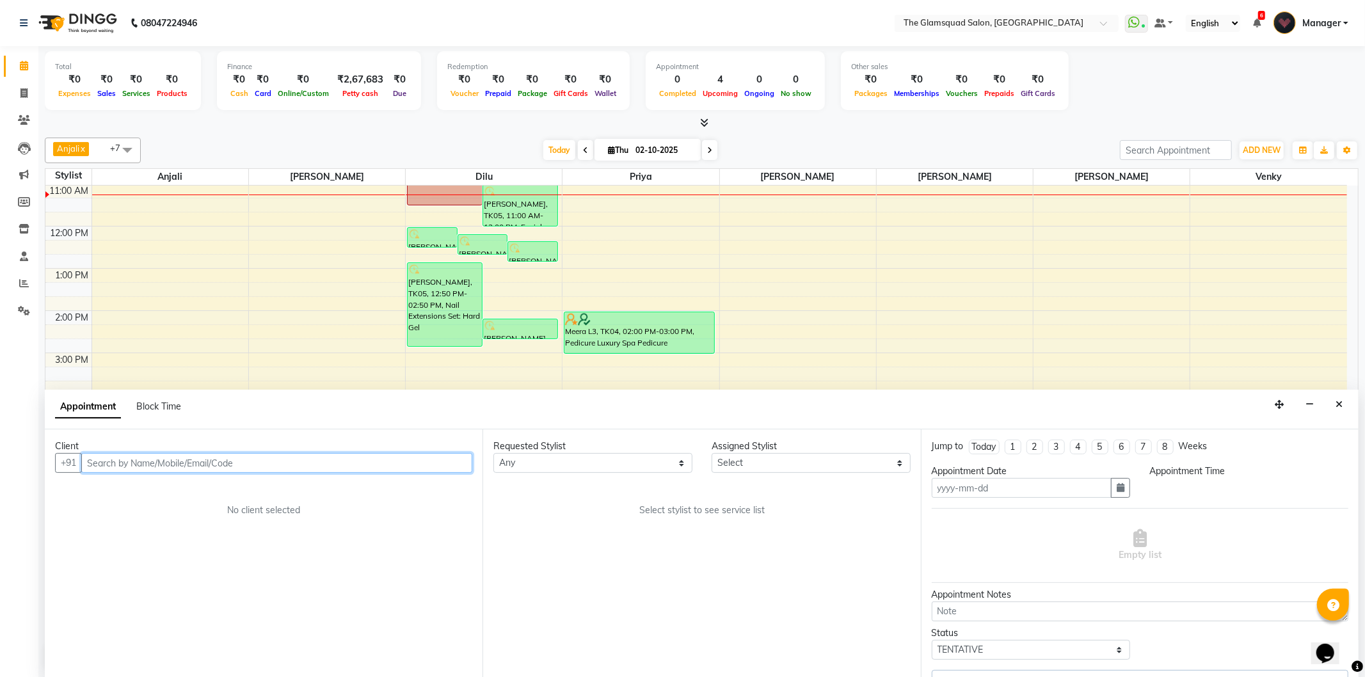
type input "02-10-2025"
select select "confirm booking"
select select "660"
select select "34710"
select select "2374"
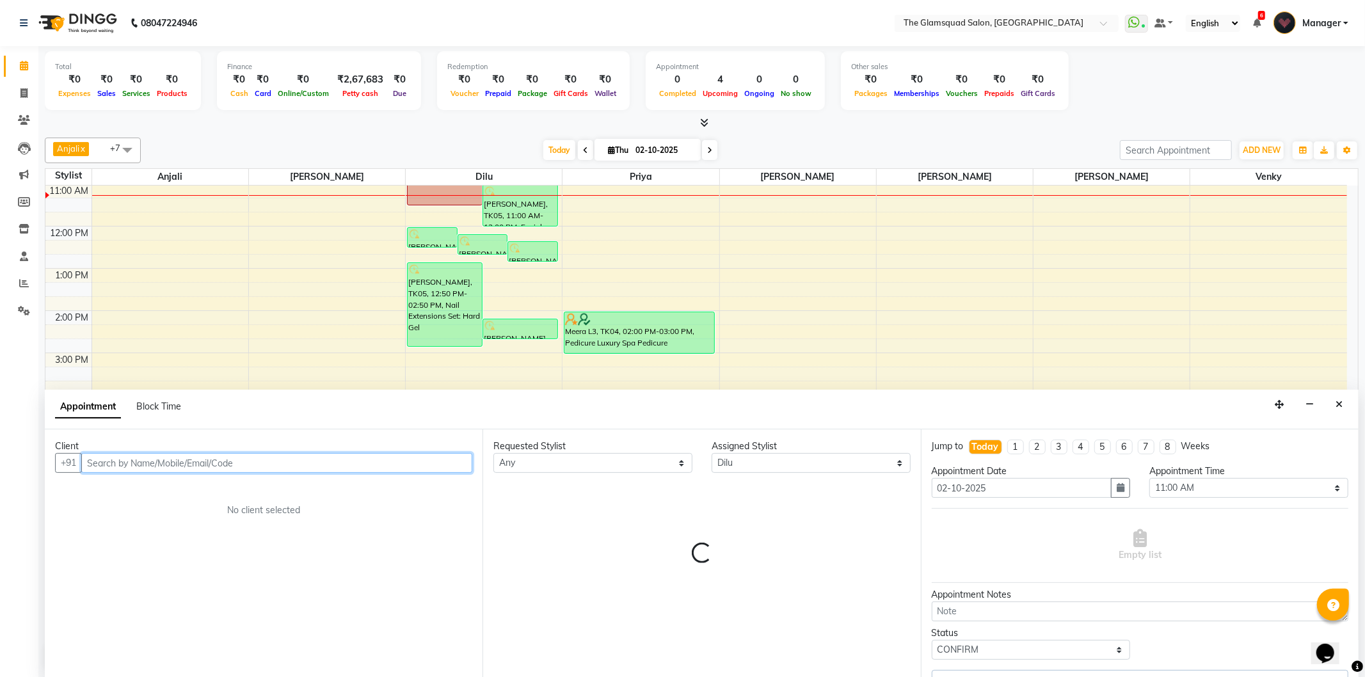
select select "2374"
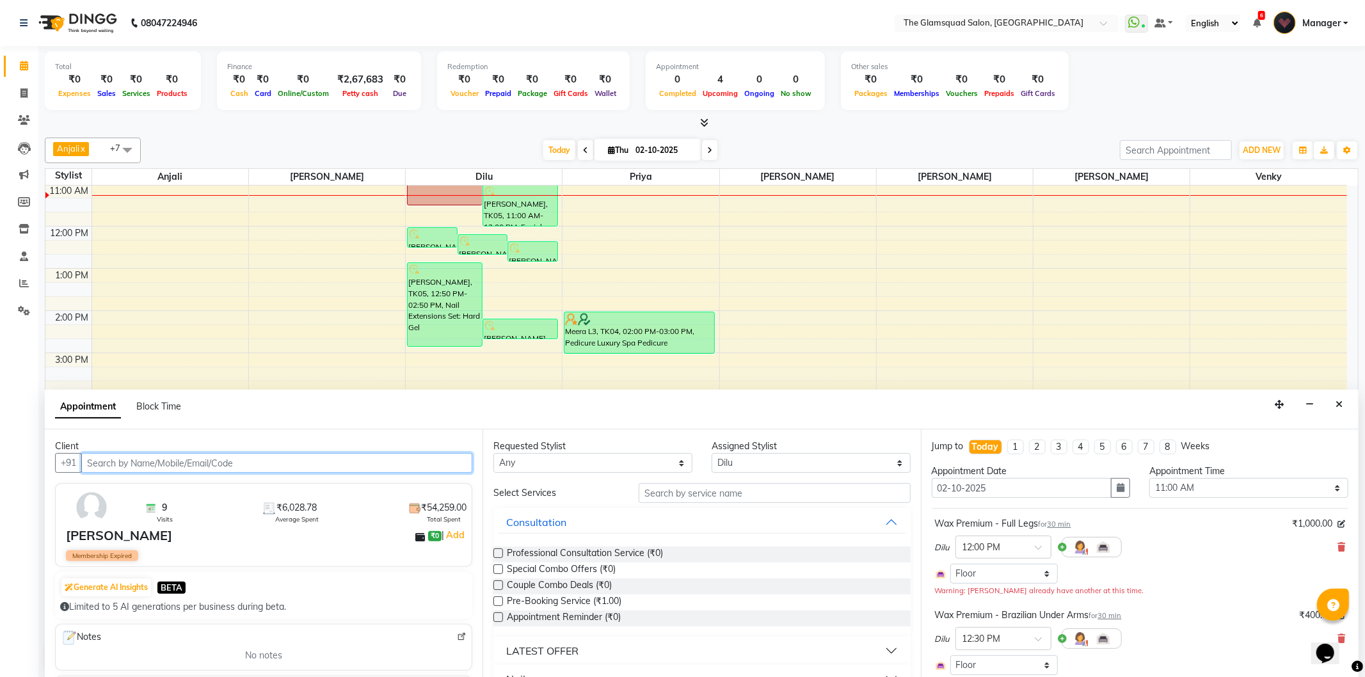
select select "2374"
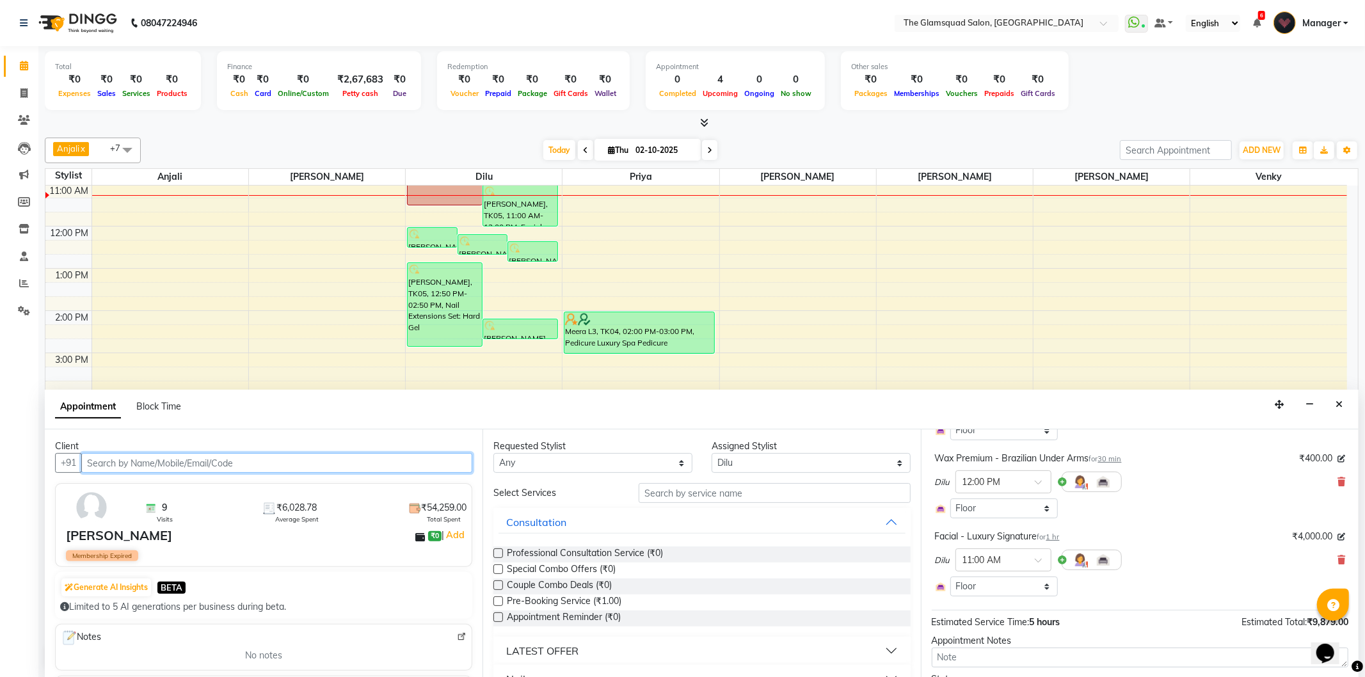
scroll to position [426, 0]
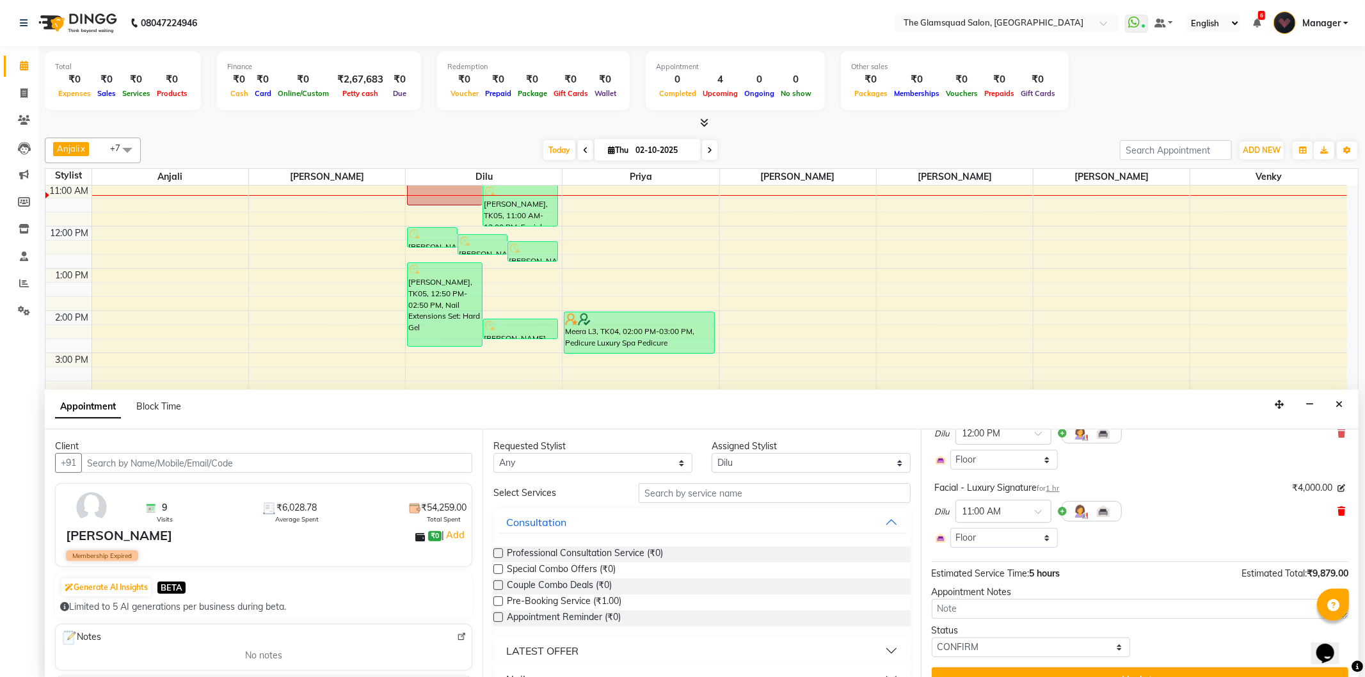
click at [1337, 512] on icon at bounding box center [1341, 511] width 8 height 9
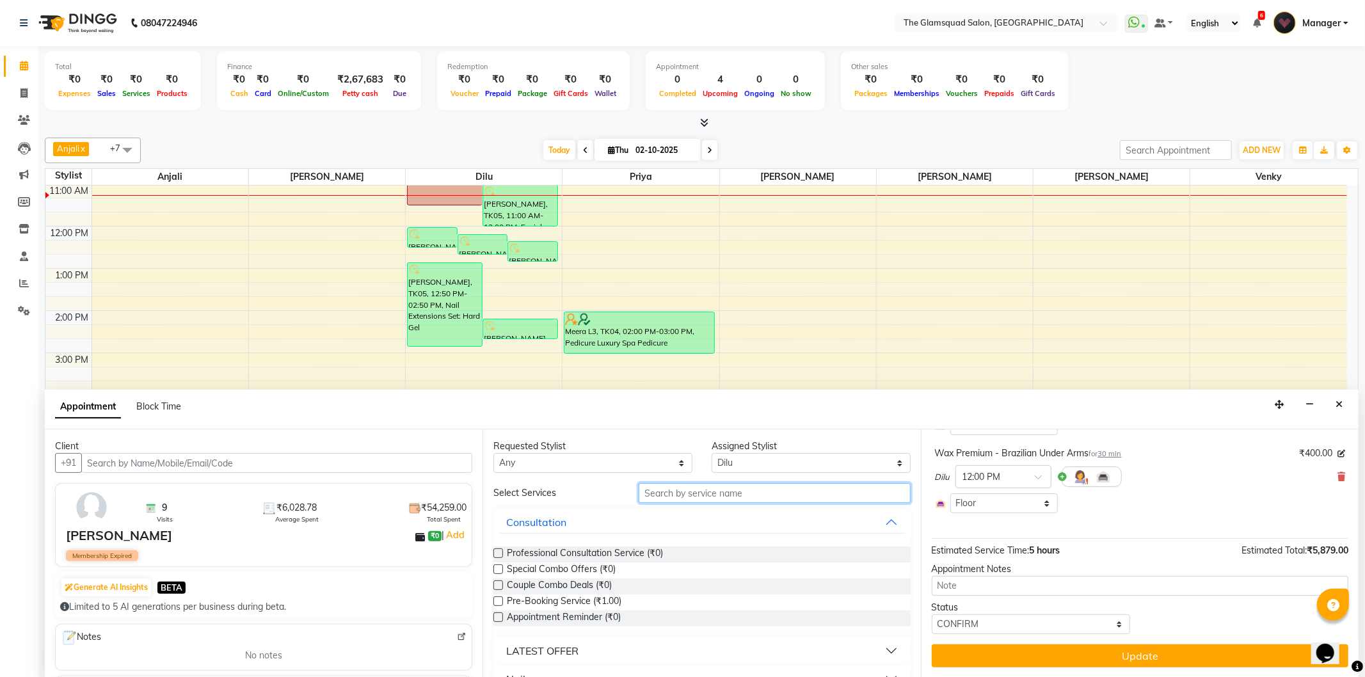
click at [701, 491] on input "text" at bounding box center [774, 493] width 271 height 20
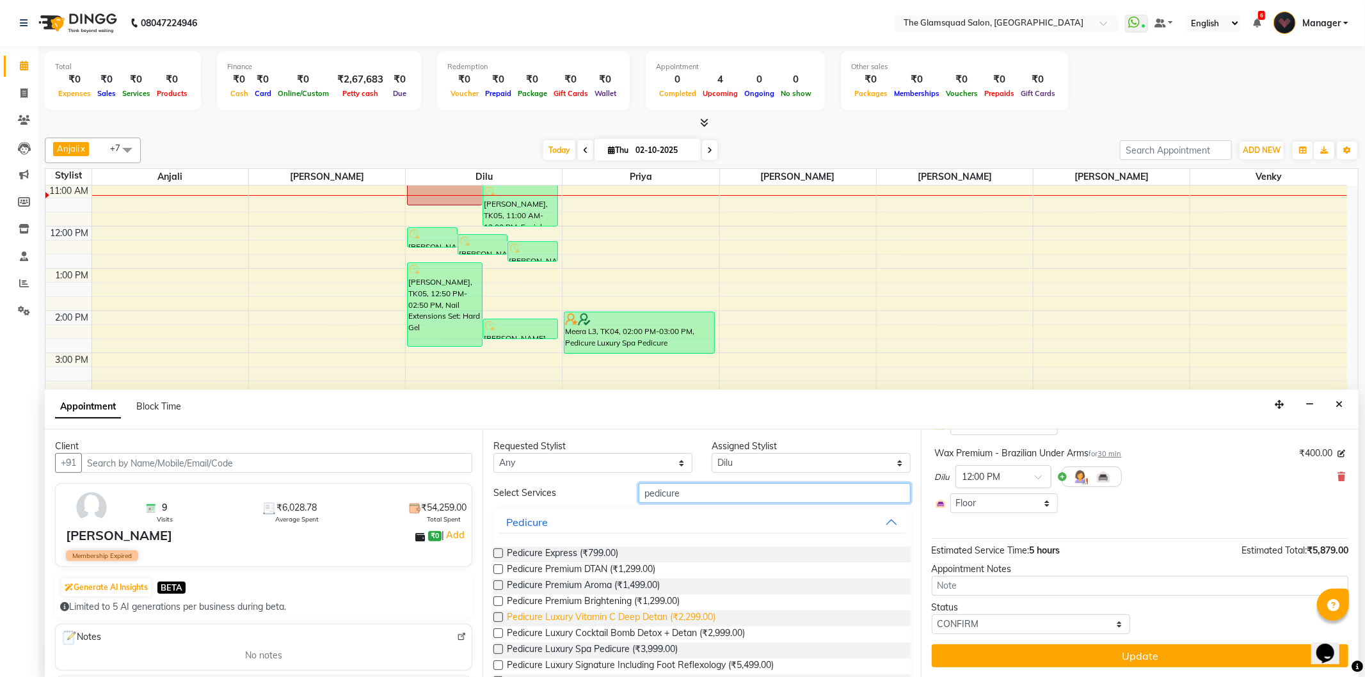
type input "pedicure"
click at [638, 616] on span "Pedicure Luxury Vitamin C Deep Detan (₹2,299.00)" at bounding box center [611, 618] width 209 height 16
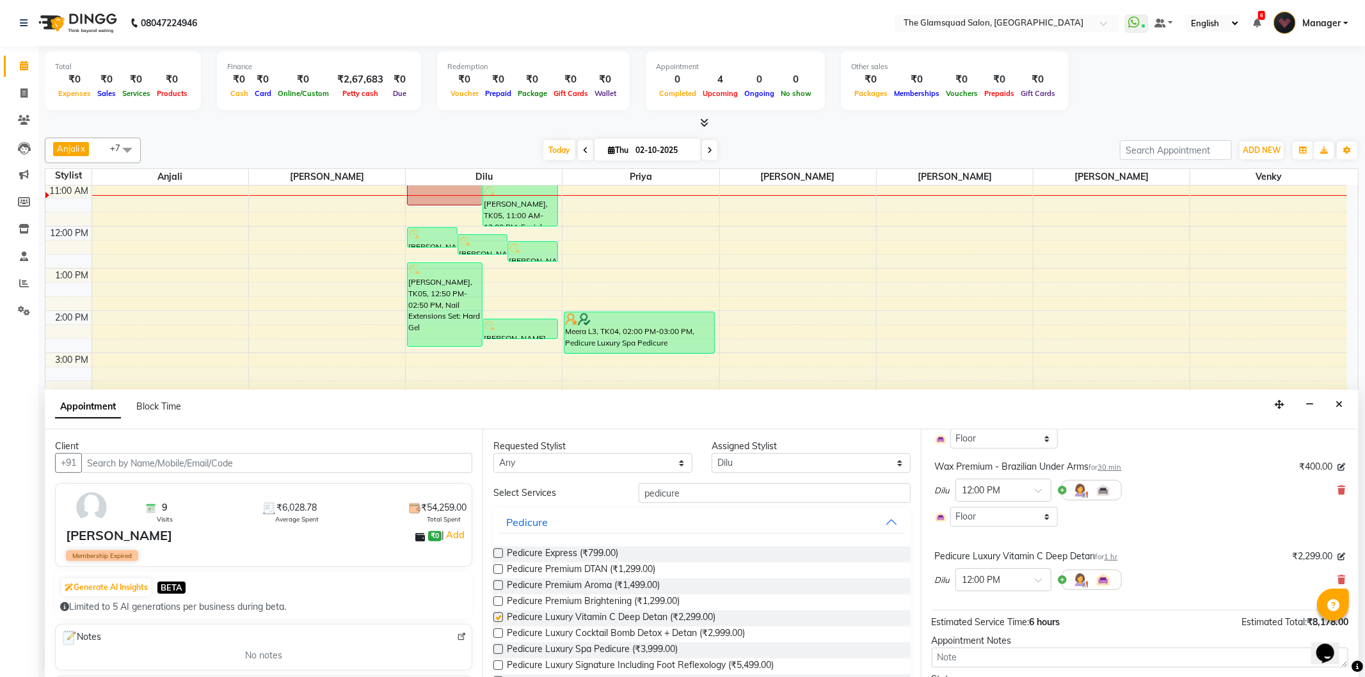
scroll to position [440, 0]
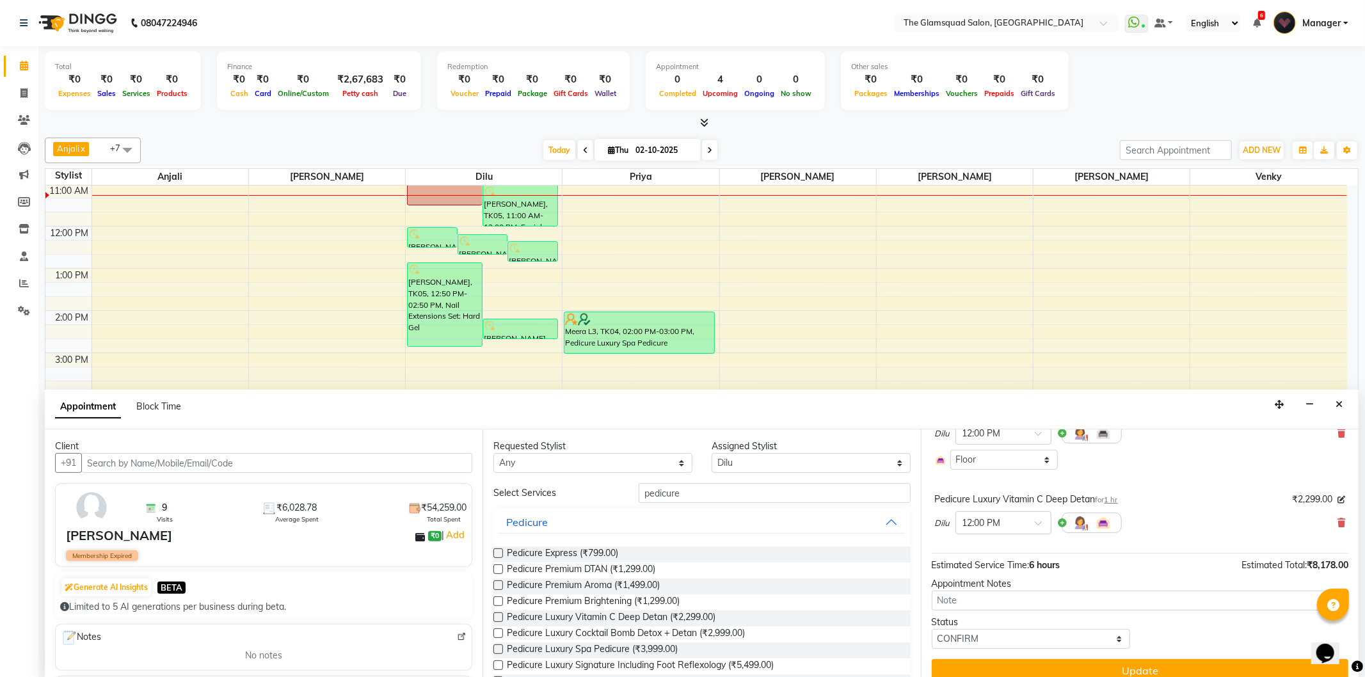
checkbox input "false"
click at [1060, 665] on button "Update" at bounding box center [1140, 670] width 417 height 23
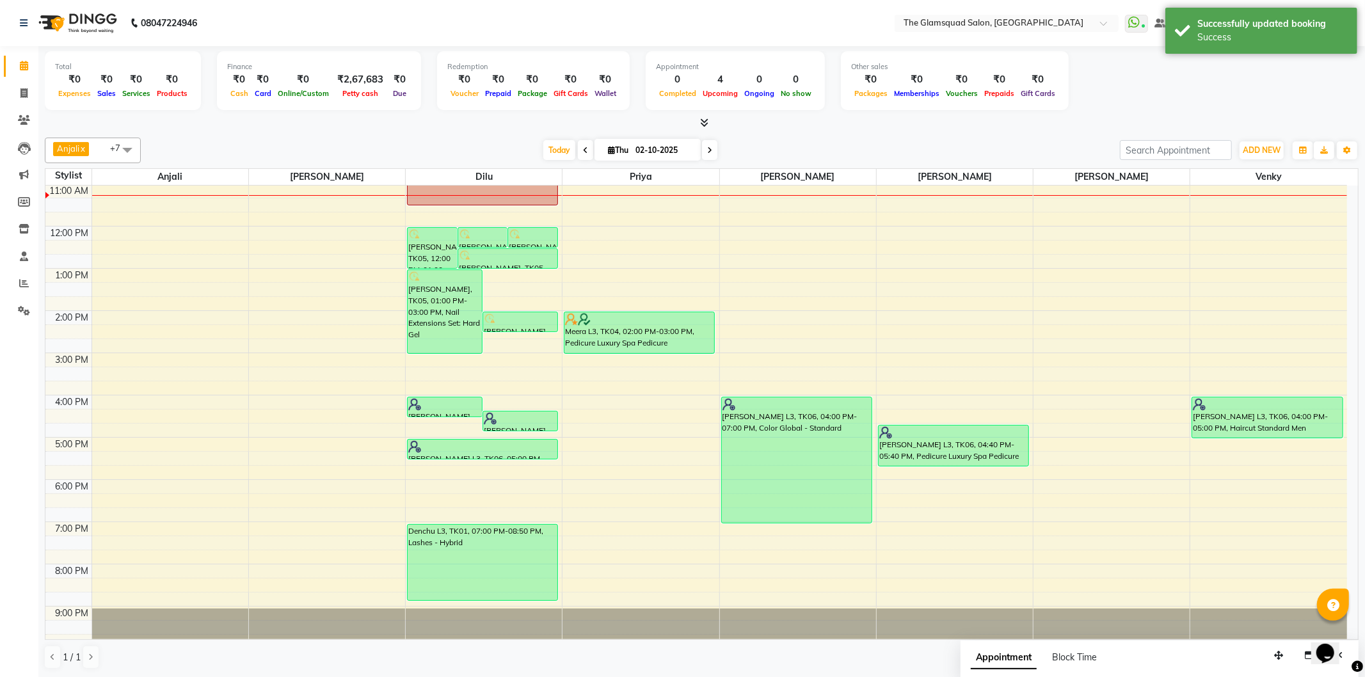
scroll to position [56, 0]
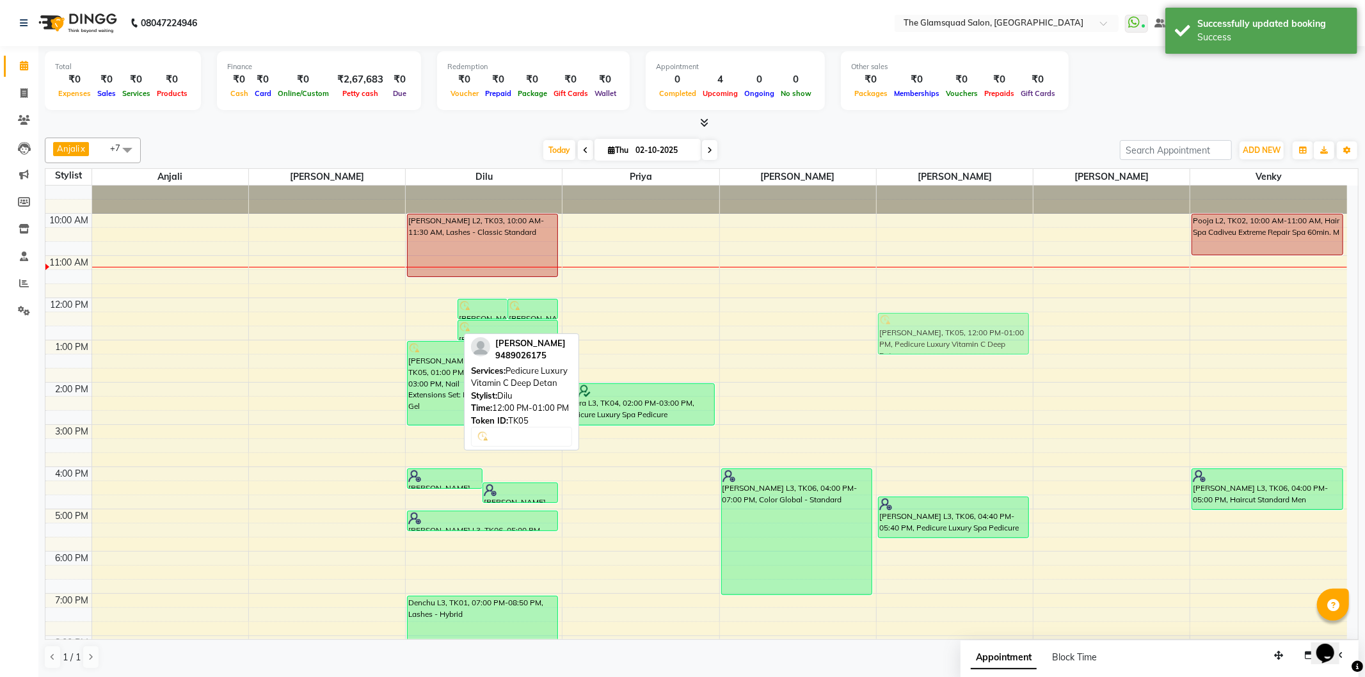
drag, startPoint x: 432, startPoint y: 315, endPoint x: 989, endPoint y: 335, distance: 557.0
click at [989, 335] on tr "[PERSON_NAME], TK05, 12:00 PM-01:00 PM, Pedicure Luxury Vitamin C Deep Detan [P…" at bounding box center [696, 424] width 1302 height 591
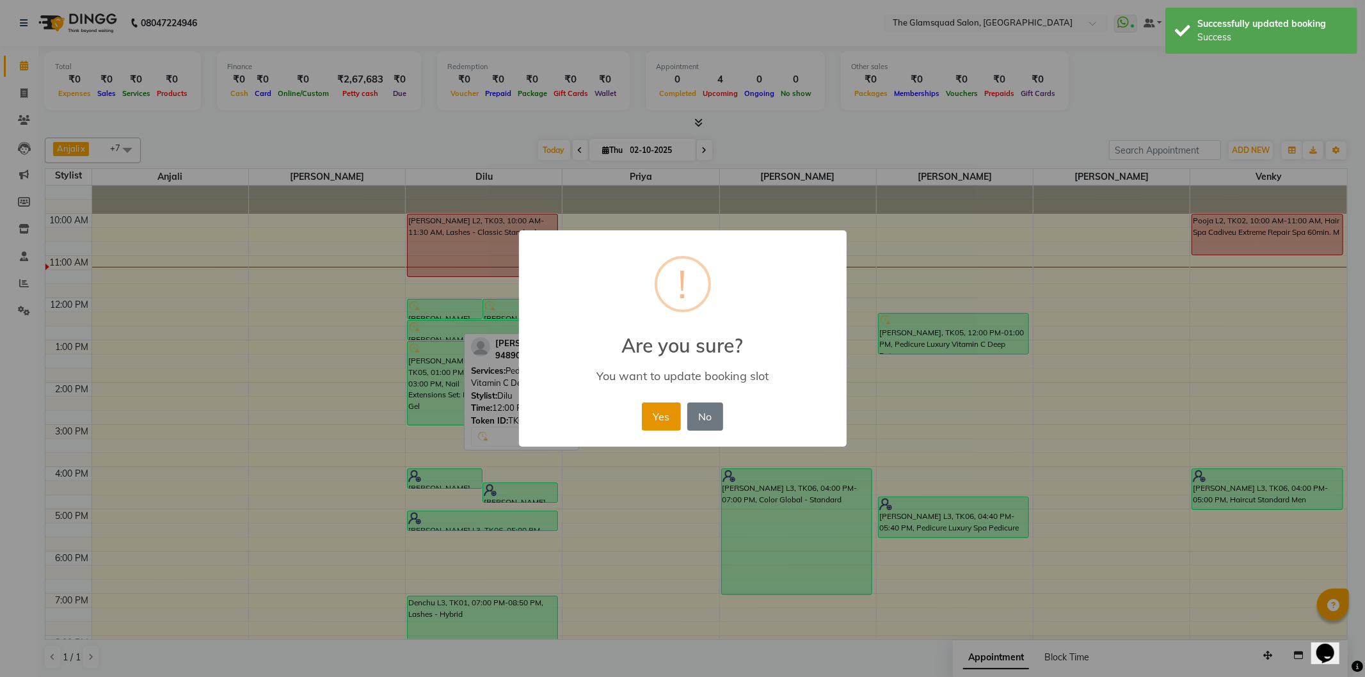
click at [654, 417] on button "Yes" at bounding box center [661, 416] width 39 height 28
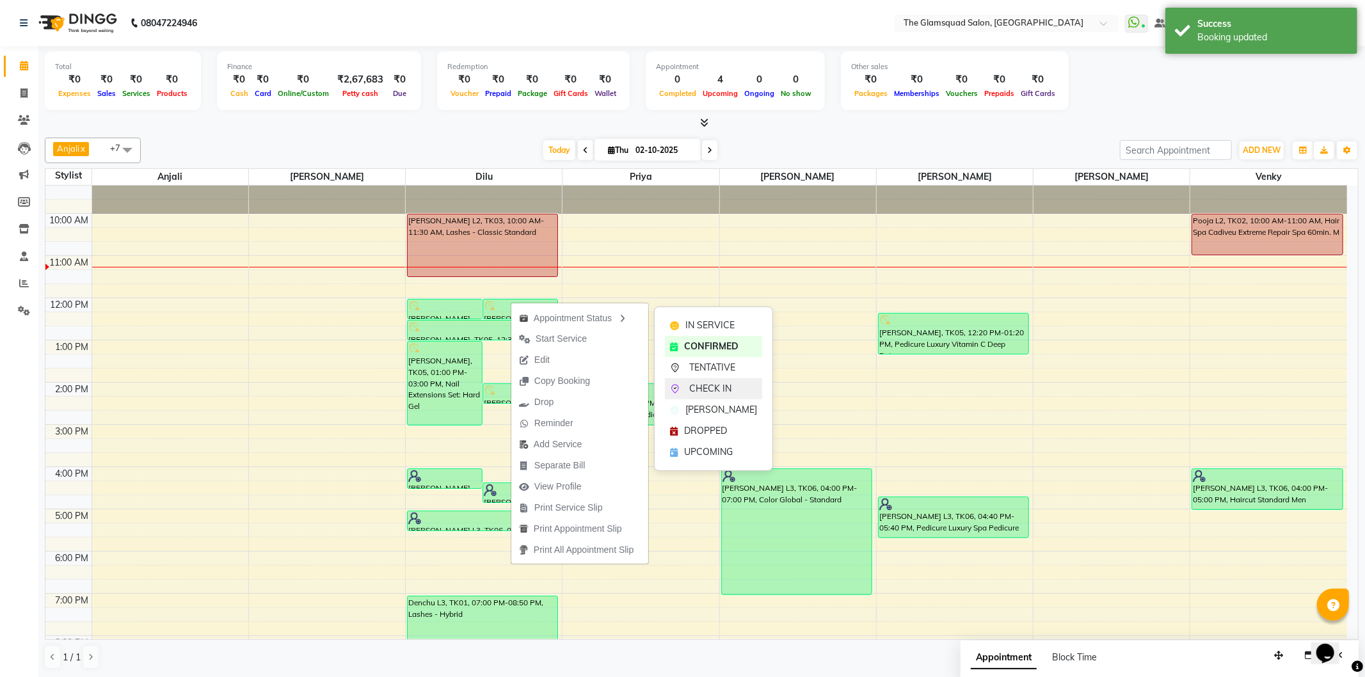
click at [701, 388] on span "CHECK IN" at bounding box center [710, 388] width 42 height 13
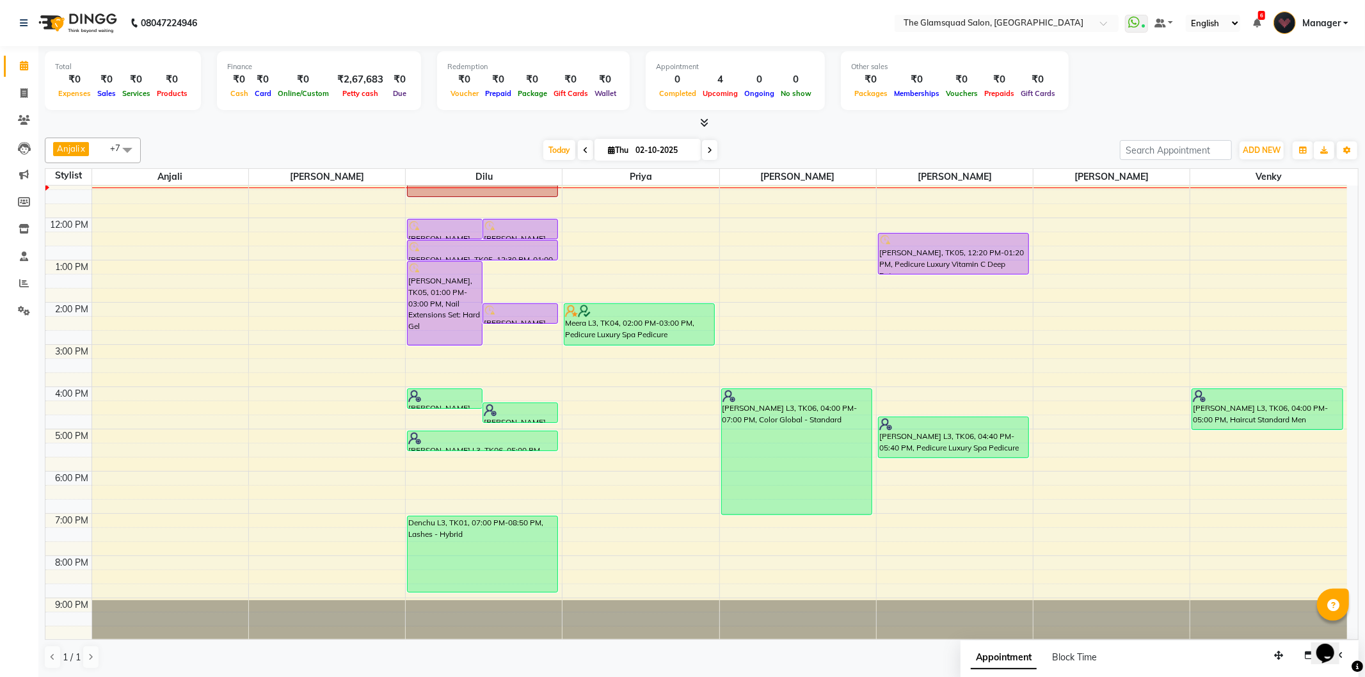
scroll to position [139, 0]
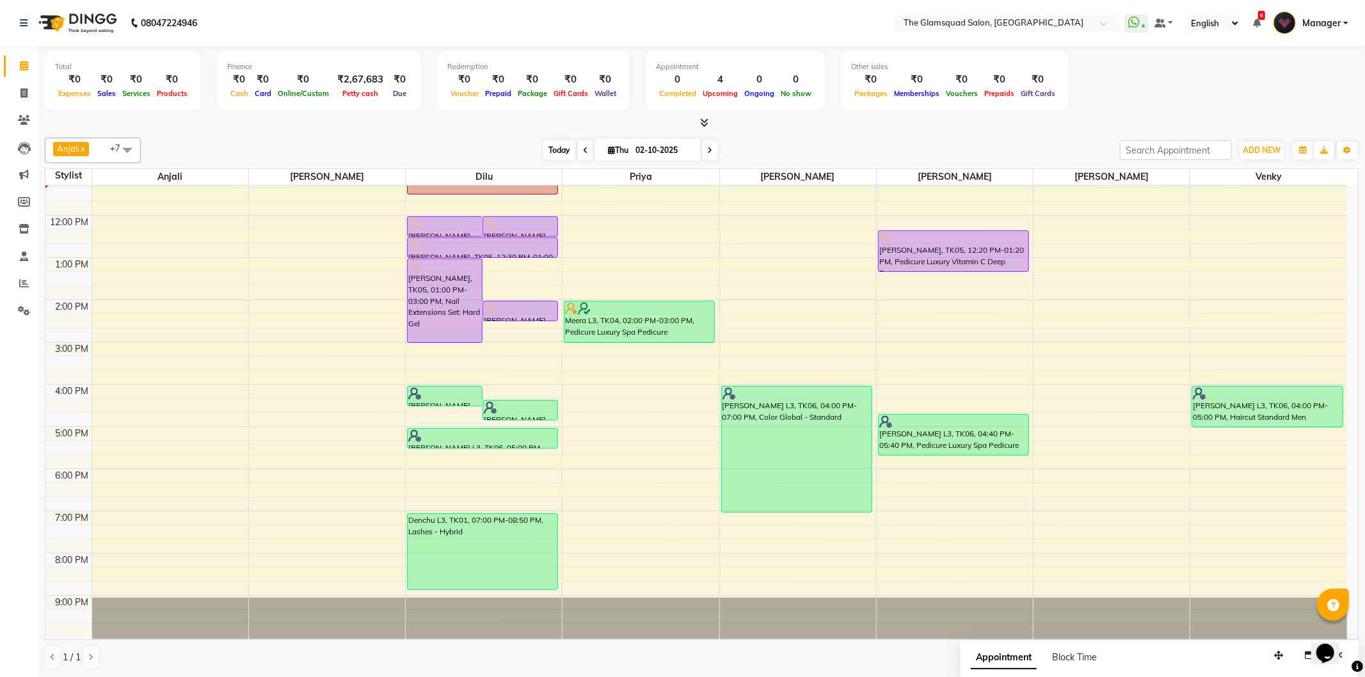
click at [563, 147] on span "Today" at bounding box center [559, 150] width 32 height 20
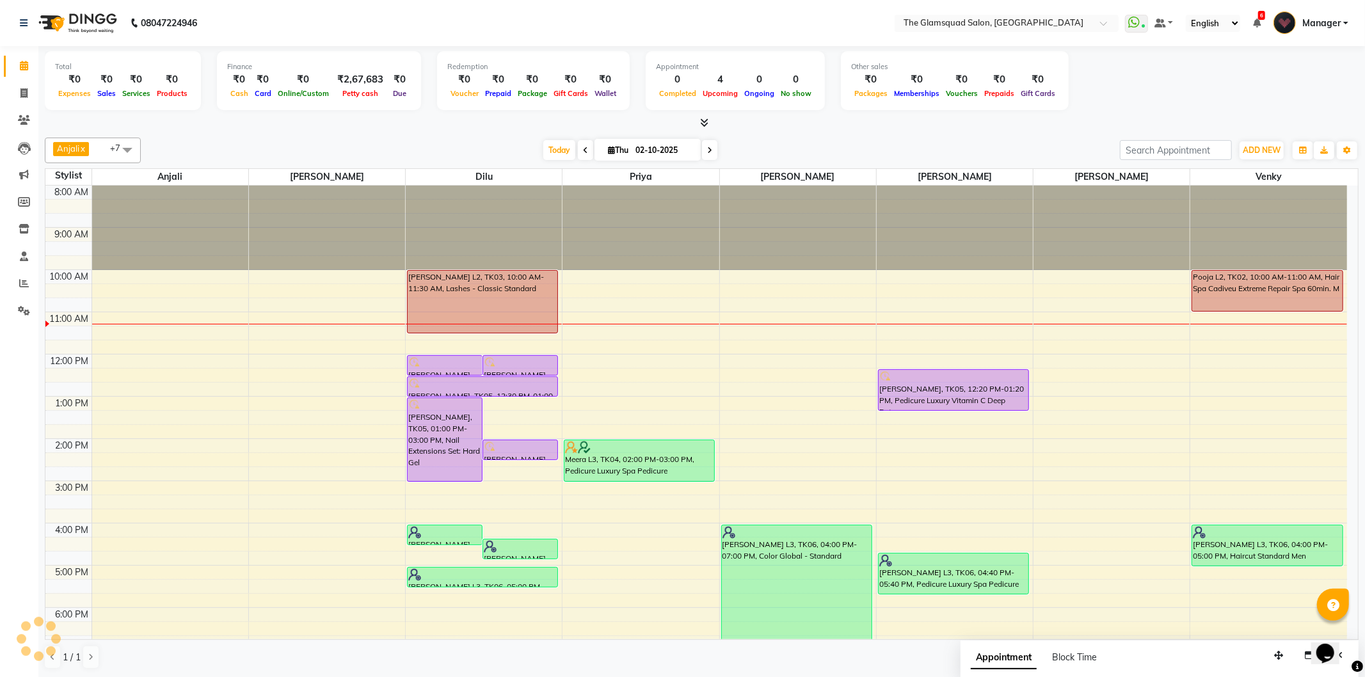
scroll to position [128, 0]
